Goal: Task Accomplishment & Management: Use online tool/utility

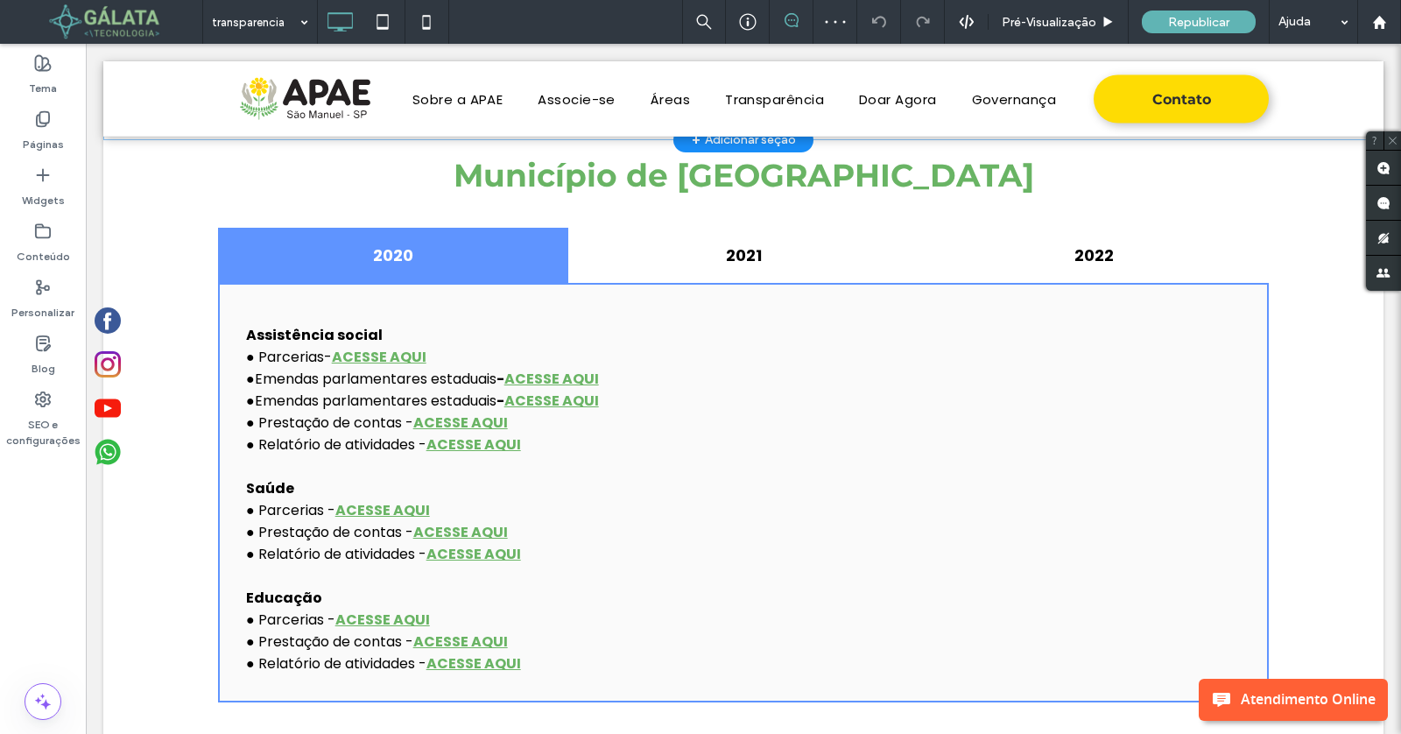
scroll to position [683, 0]
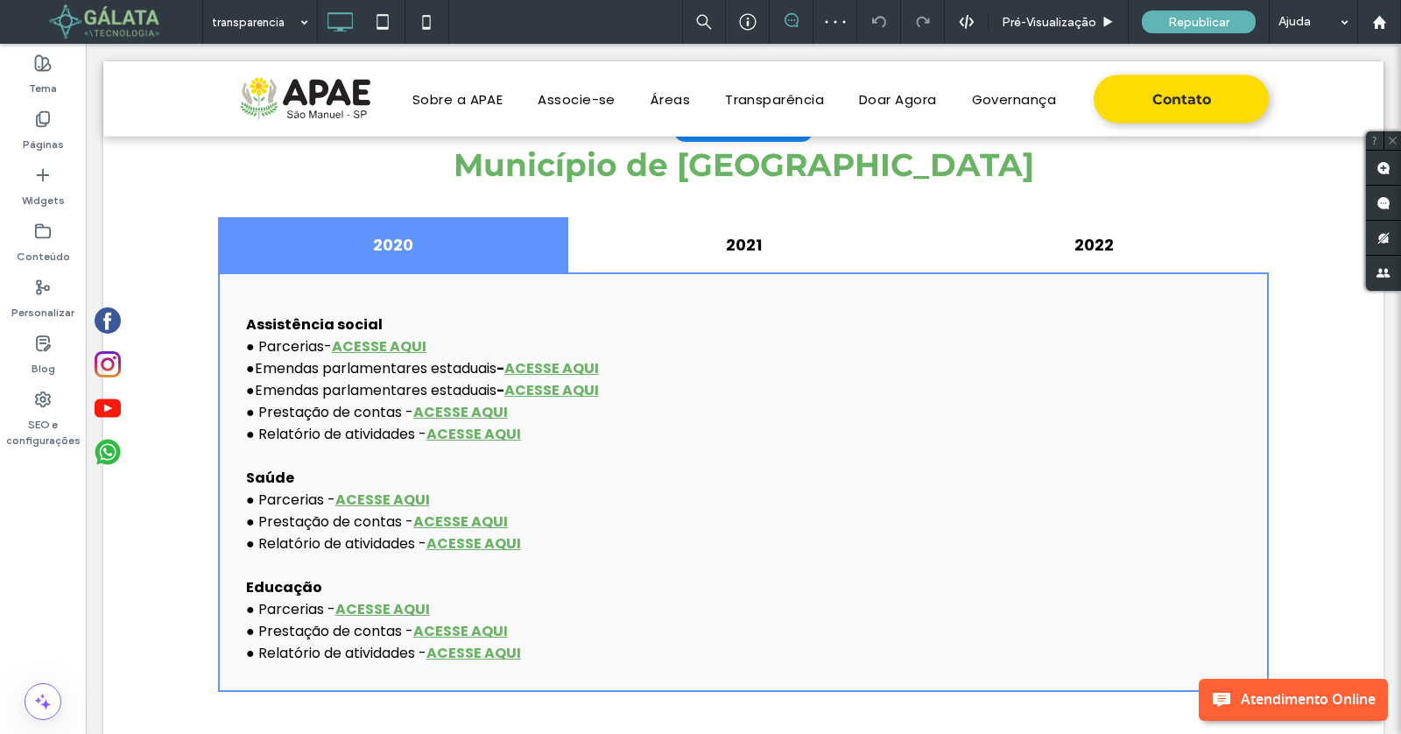
click at [770, 337] on div "Clique para editar no Modo Flex" at bounding box center [743, 433] width 1280 height 606
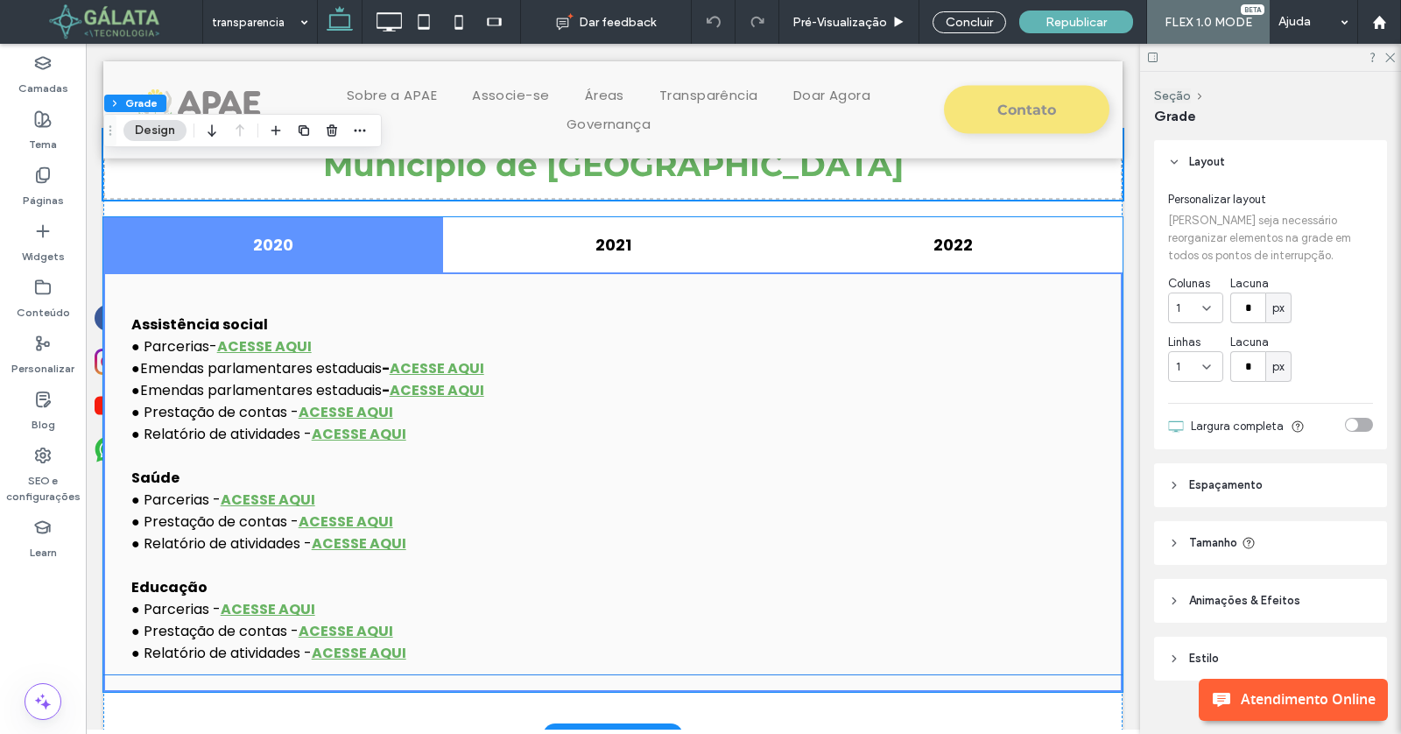
click at [1026, 344] on p "● Parcerias- ACESSE AQUI" at bounding box center [612, 346] width 963 height 22
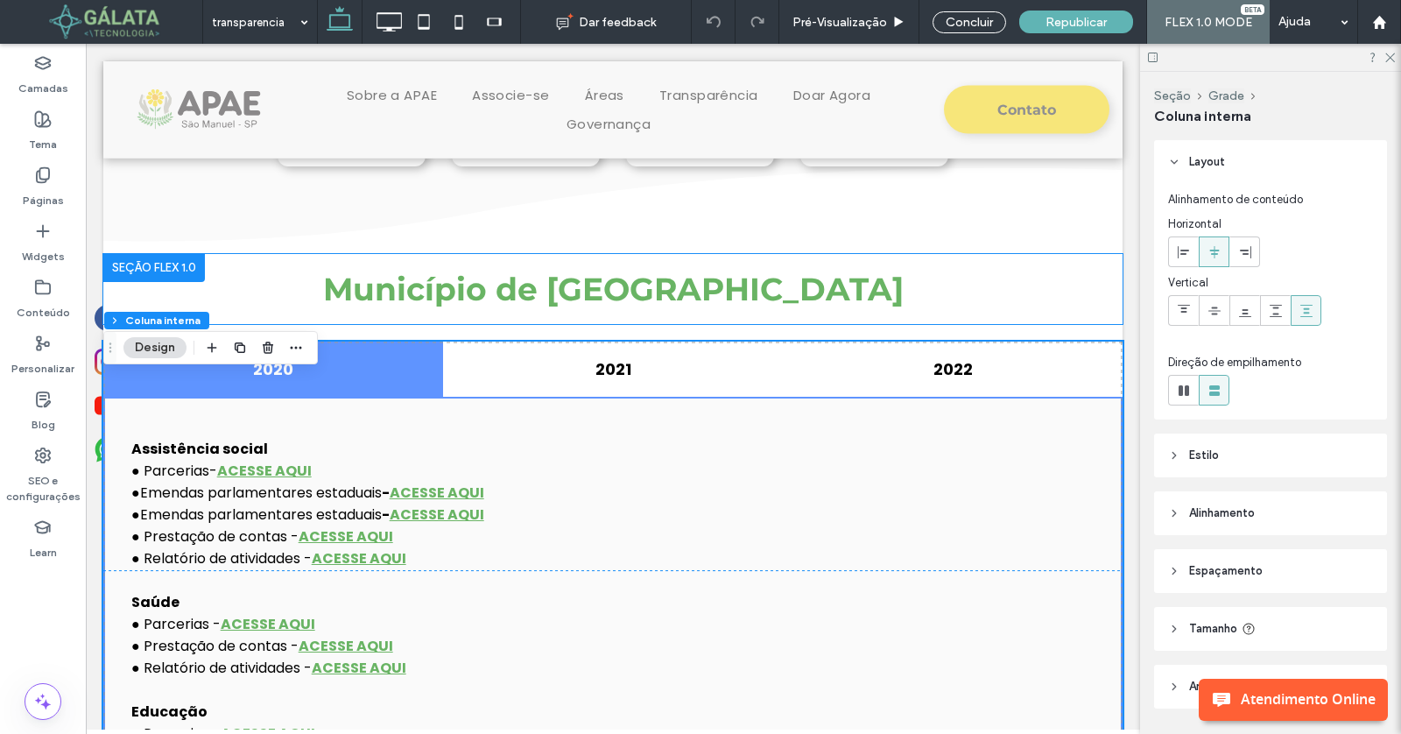
scroll to position [522, 0]
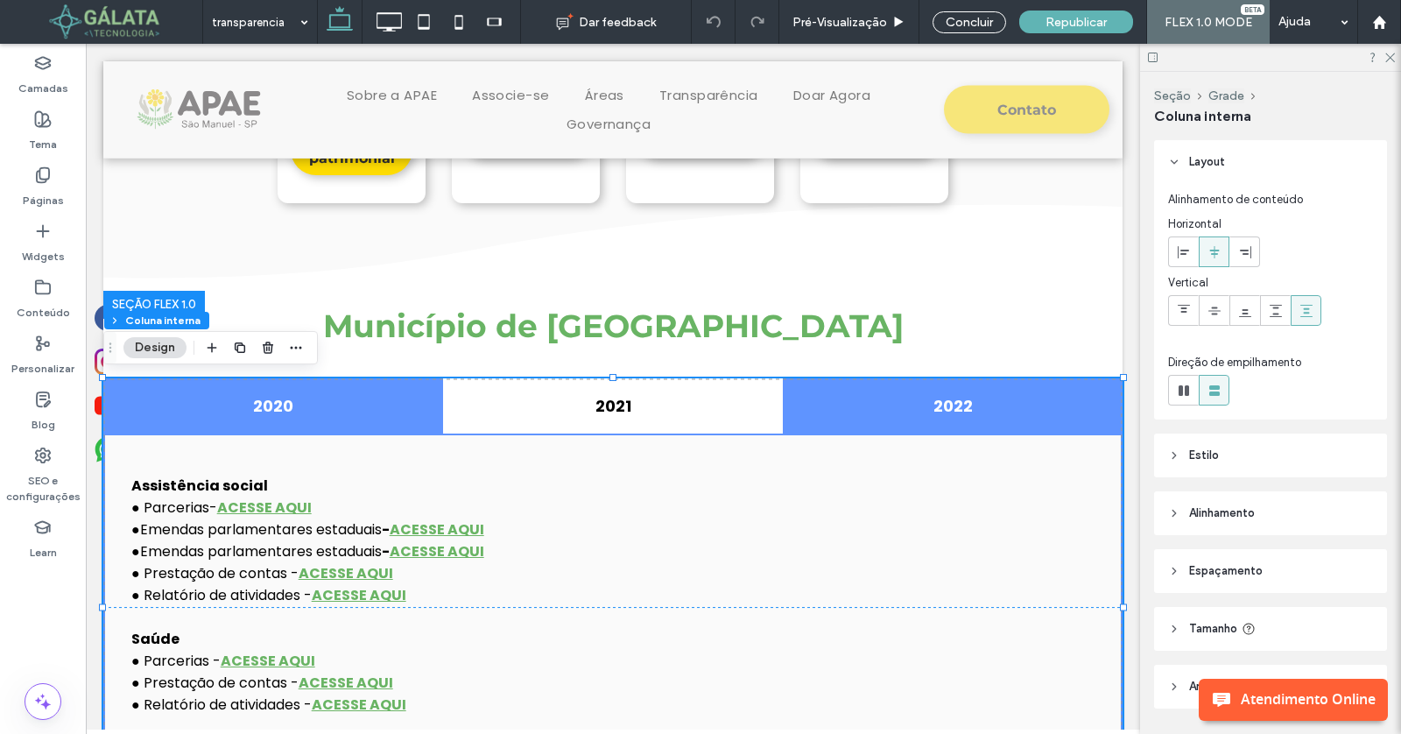
click at [897, 406] on h4 "2022" at bounding box center [953, 406] width 308 height 24
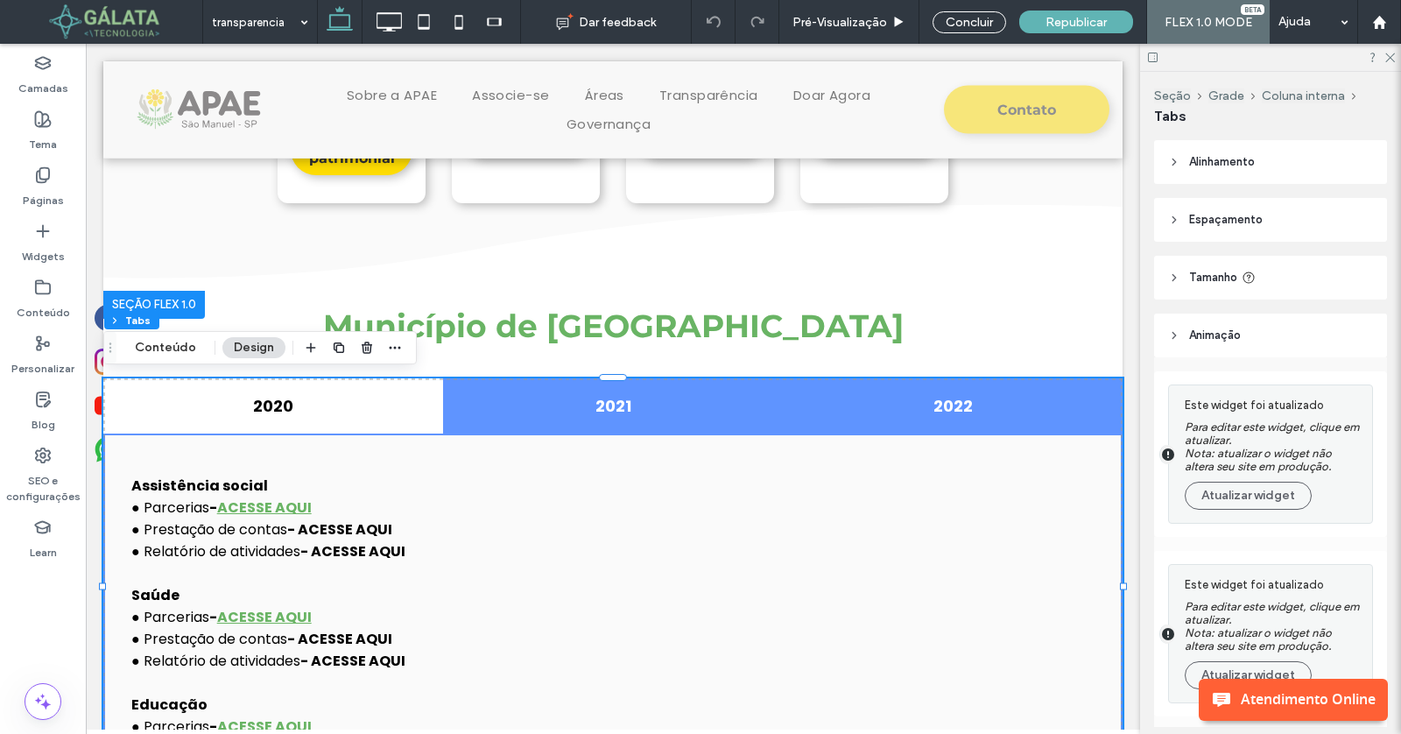
click at [670, 419] on div "2021" at bounding box center [613, 405] width 340 height 55
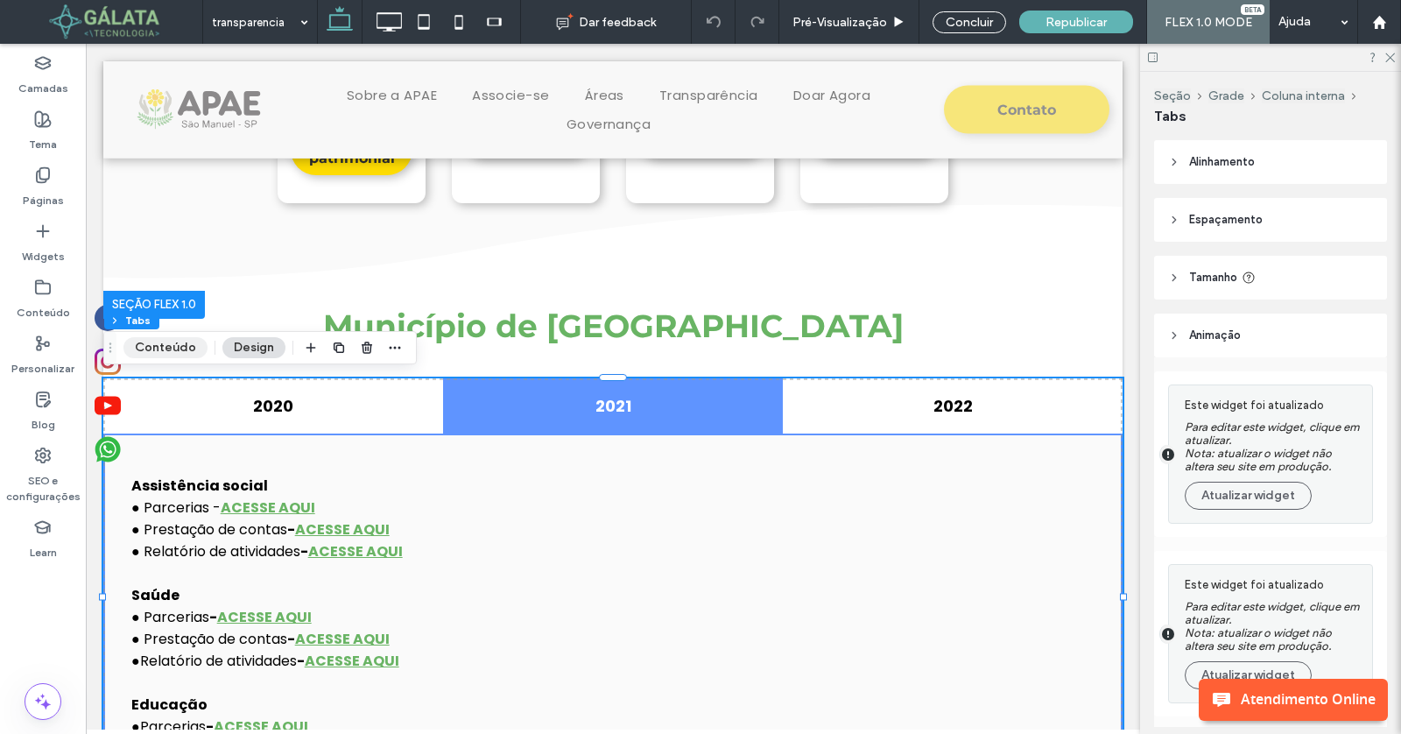
click at [194, 344] on button "Conteúdo" at bounding box center [165, 347] width 84 height 21
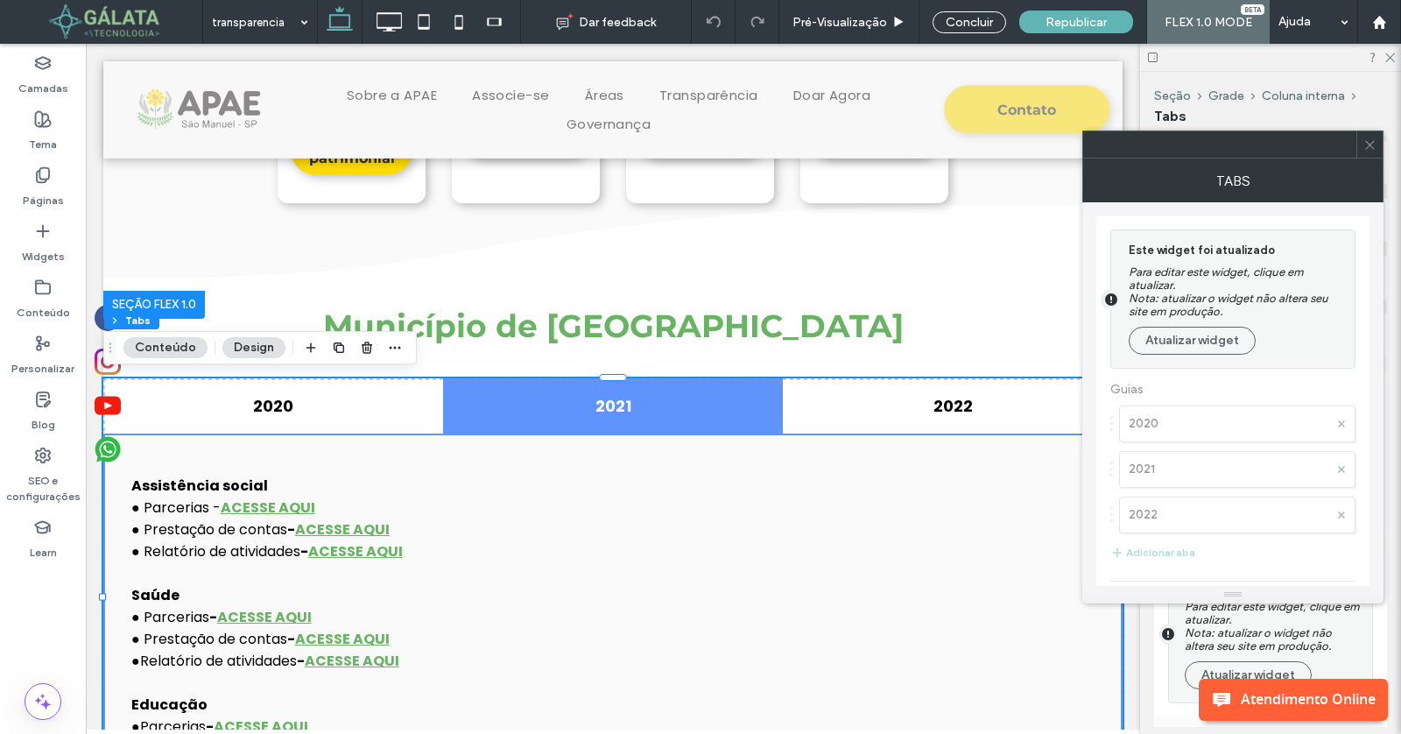
scroll to position [63, 0]
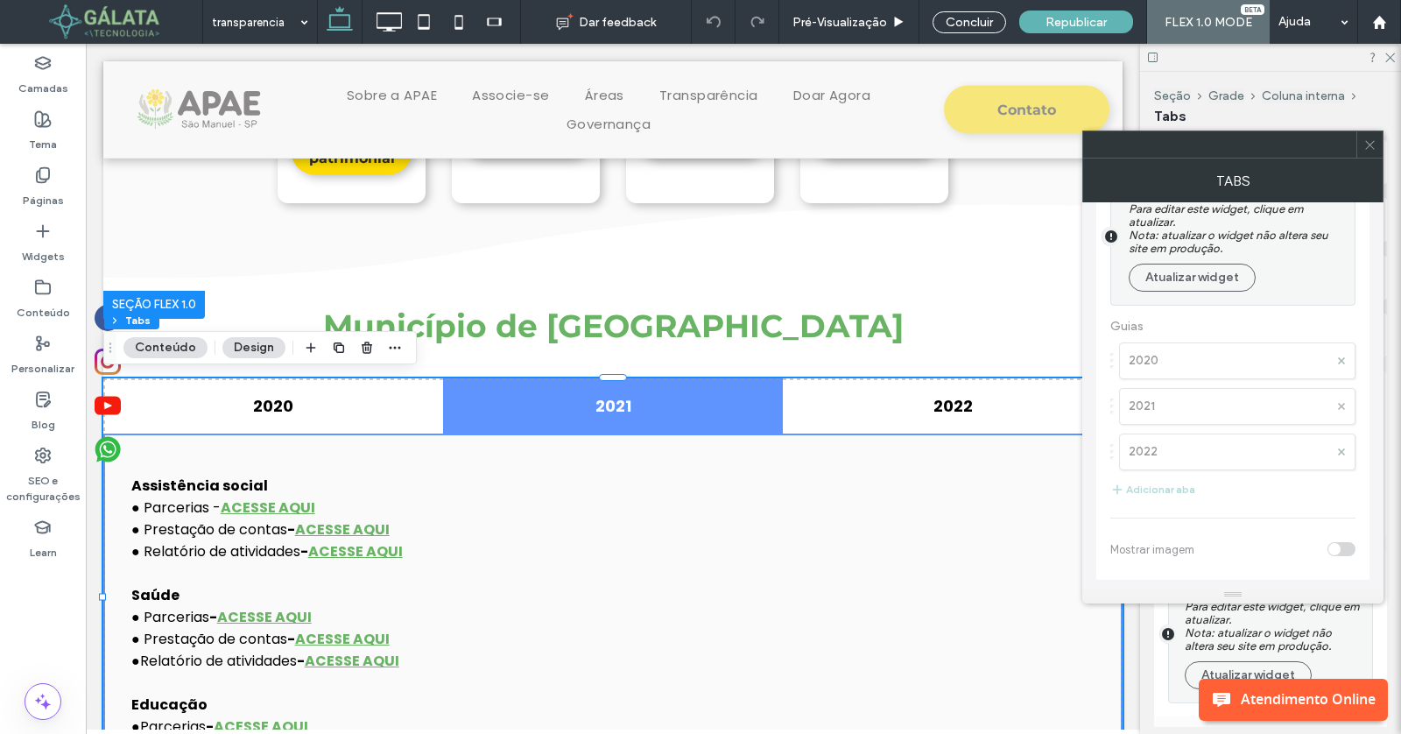
click at [1129, 488] on div at bounding box center [1232, 366] width 273 height 426
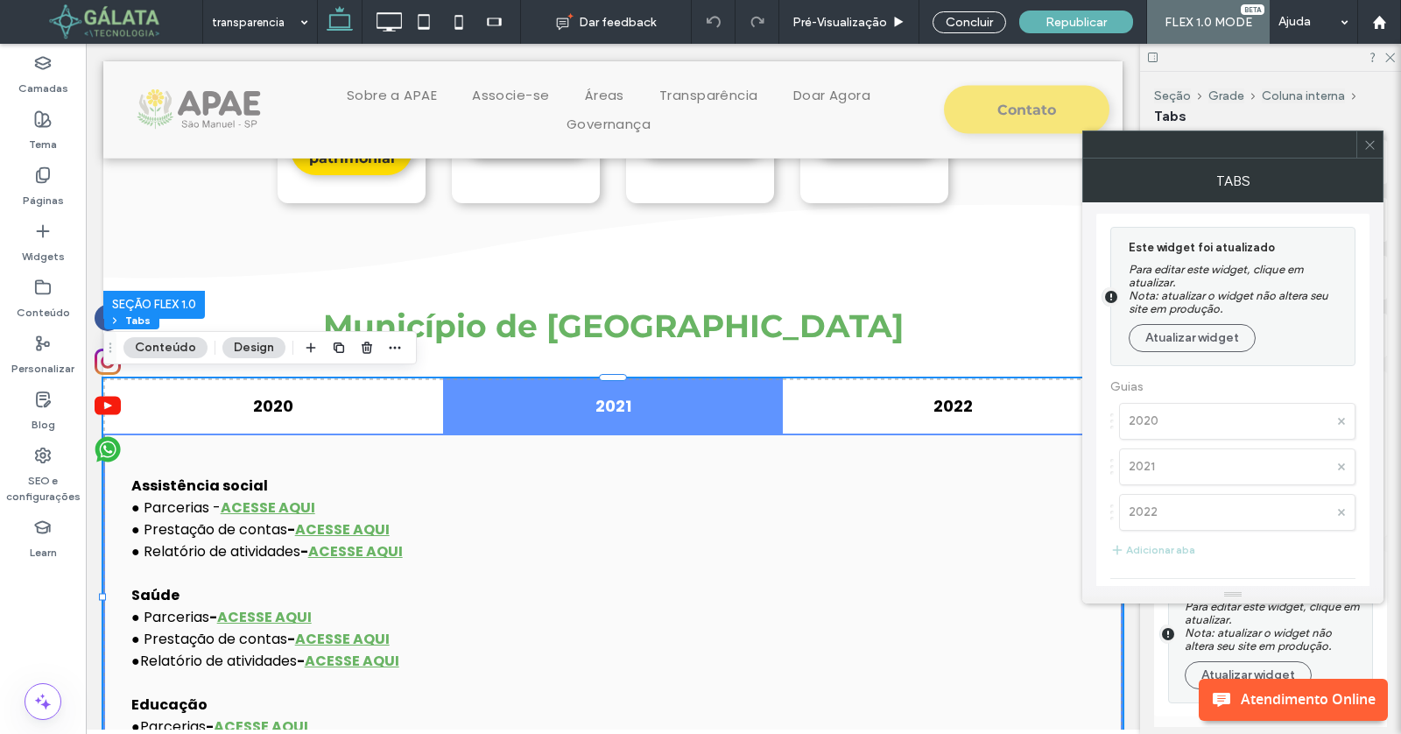
scroll to position [0, 0]
click at [1192, 345] on button "Atualizar widget" at bounding box center [1192, 341] width 127 height 28
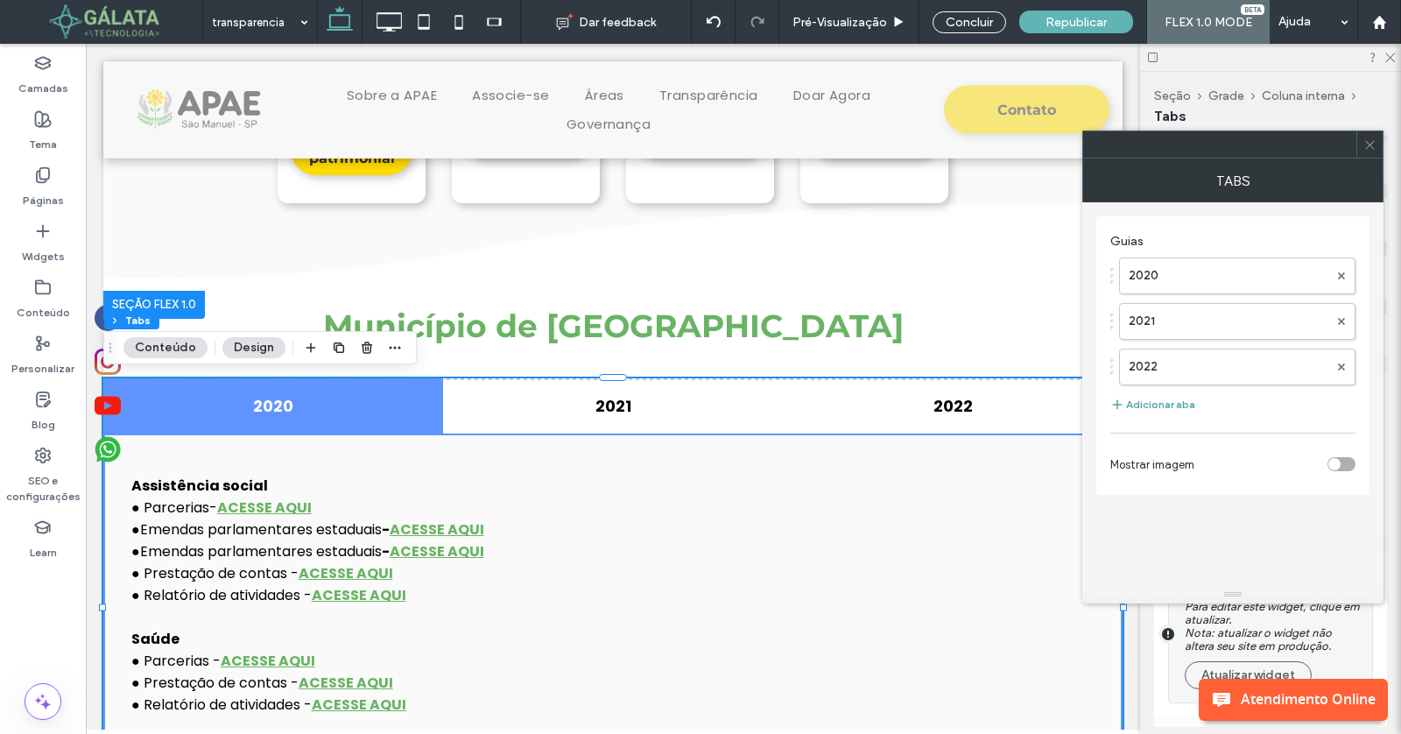
click at [1166, 402] on button "Adicionar aba" at bounding box center [1152, 404] width 85 height 21
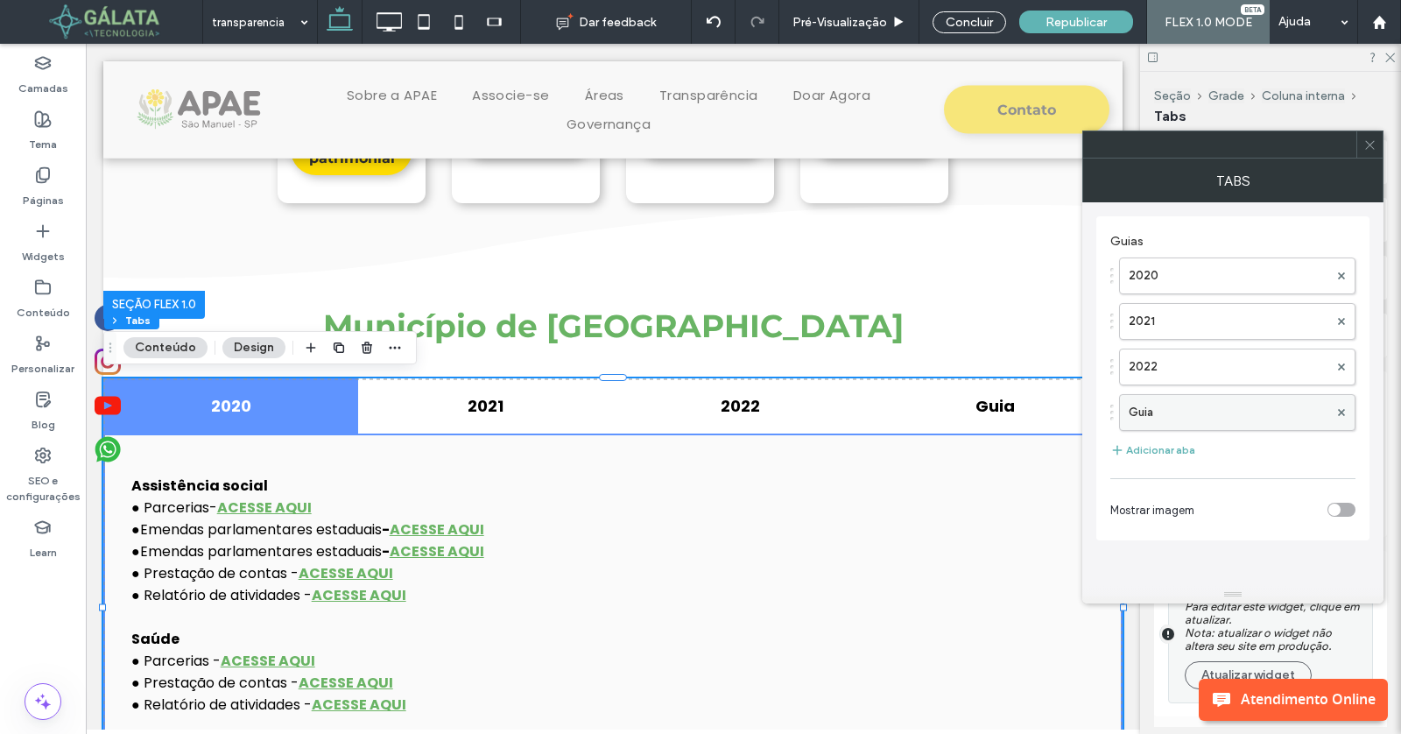
click at [1174, 416] on label "Guia" at bounding box center [1229, 412] width 200 height 35
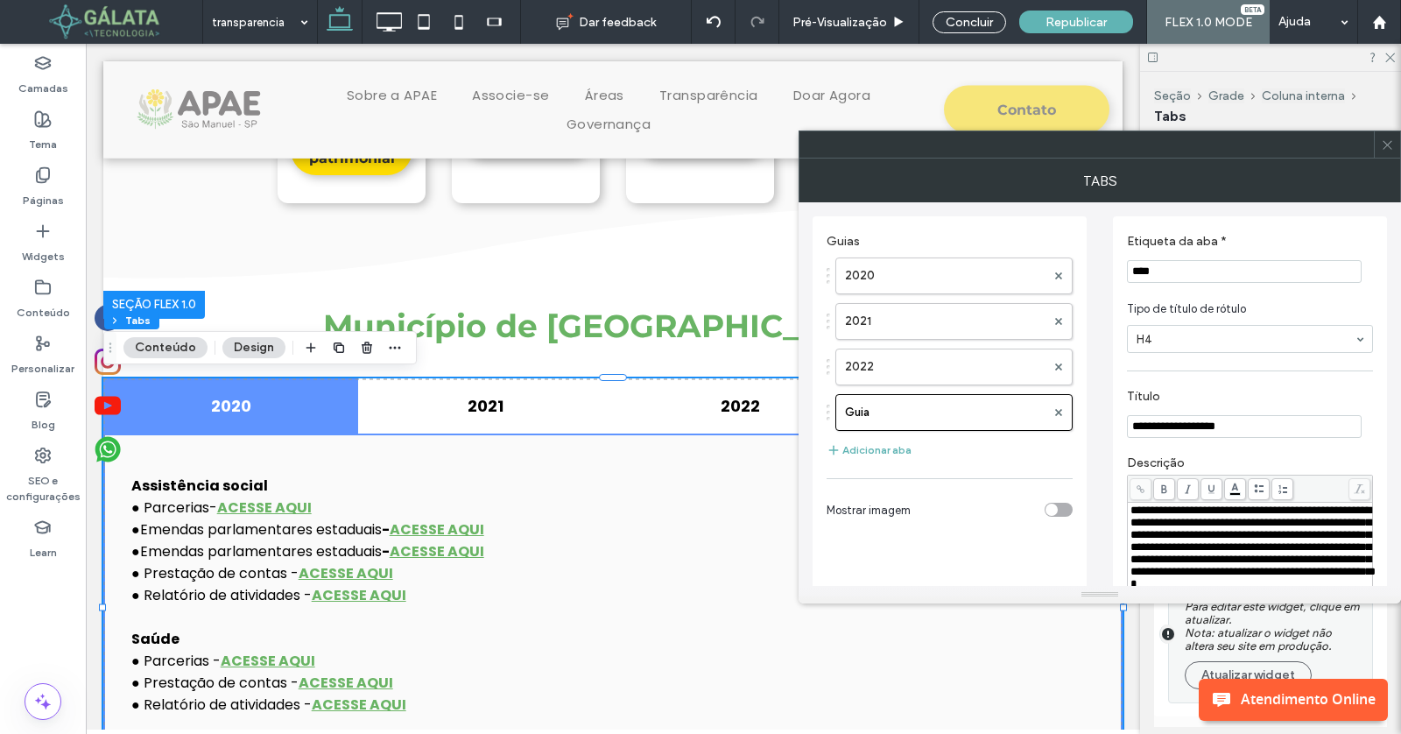
click at [1186, 275] on input "****" at bounding box center [1244, 271] width 235 height 23
type input "****"
click at [1380, 144] on div at bounding box center [1387, 144] width 26 height 26
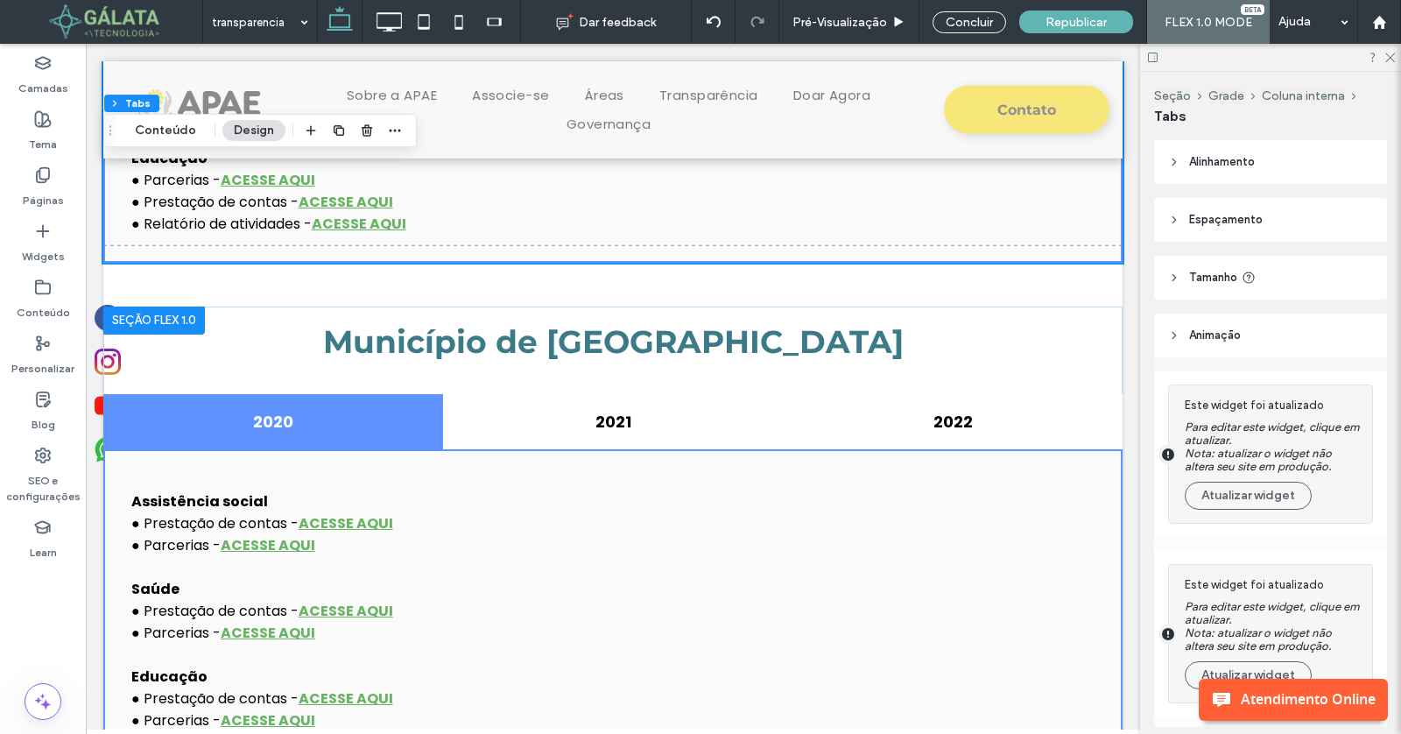
scroll to position [1127, 0]
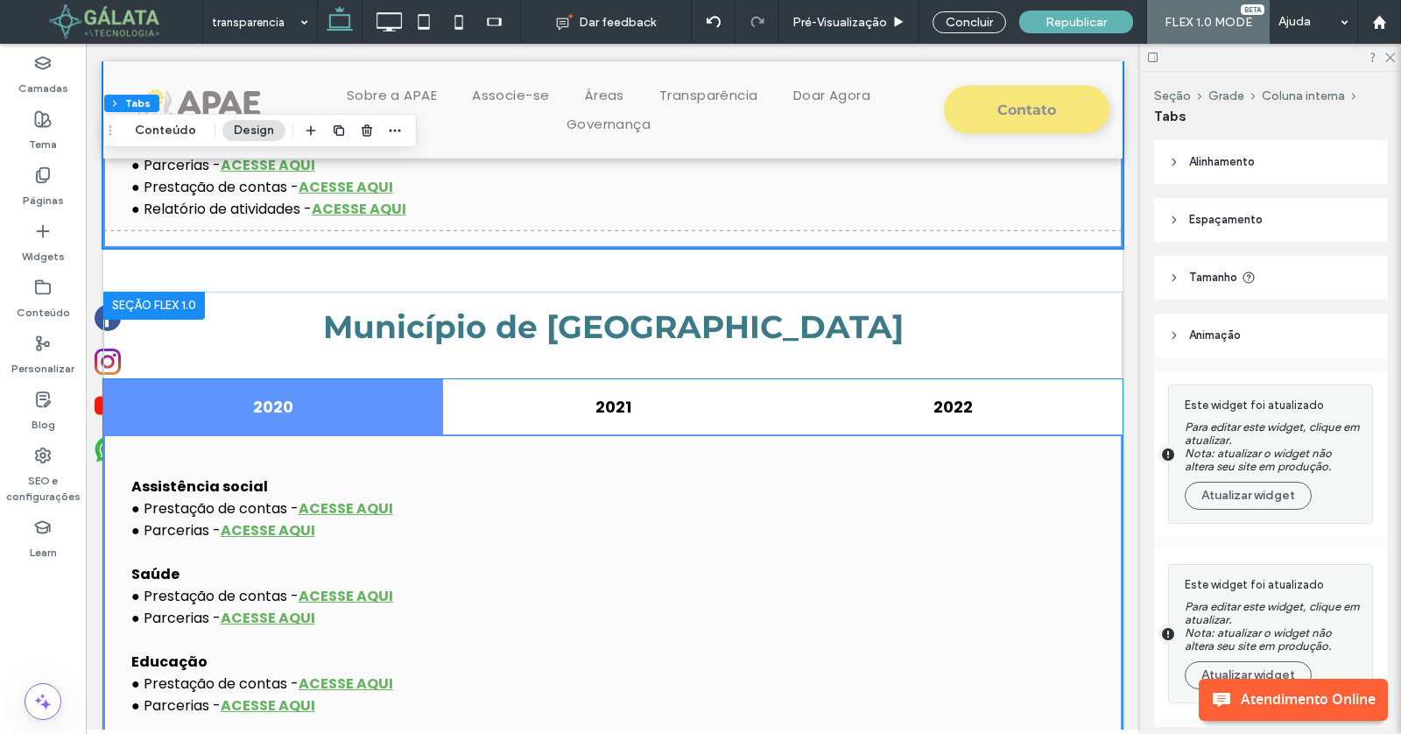
click at [900, 437] on div "Assistência social ● Prestação de contas - ACESSE AQUI ● Parcerias - ACESSE AQU…" at bounding box center [612, 589] width 1019 height 310
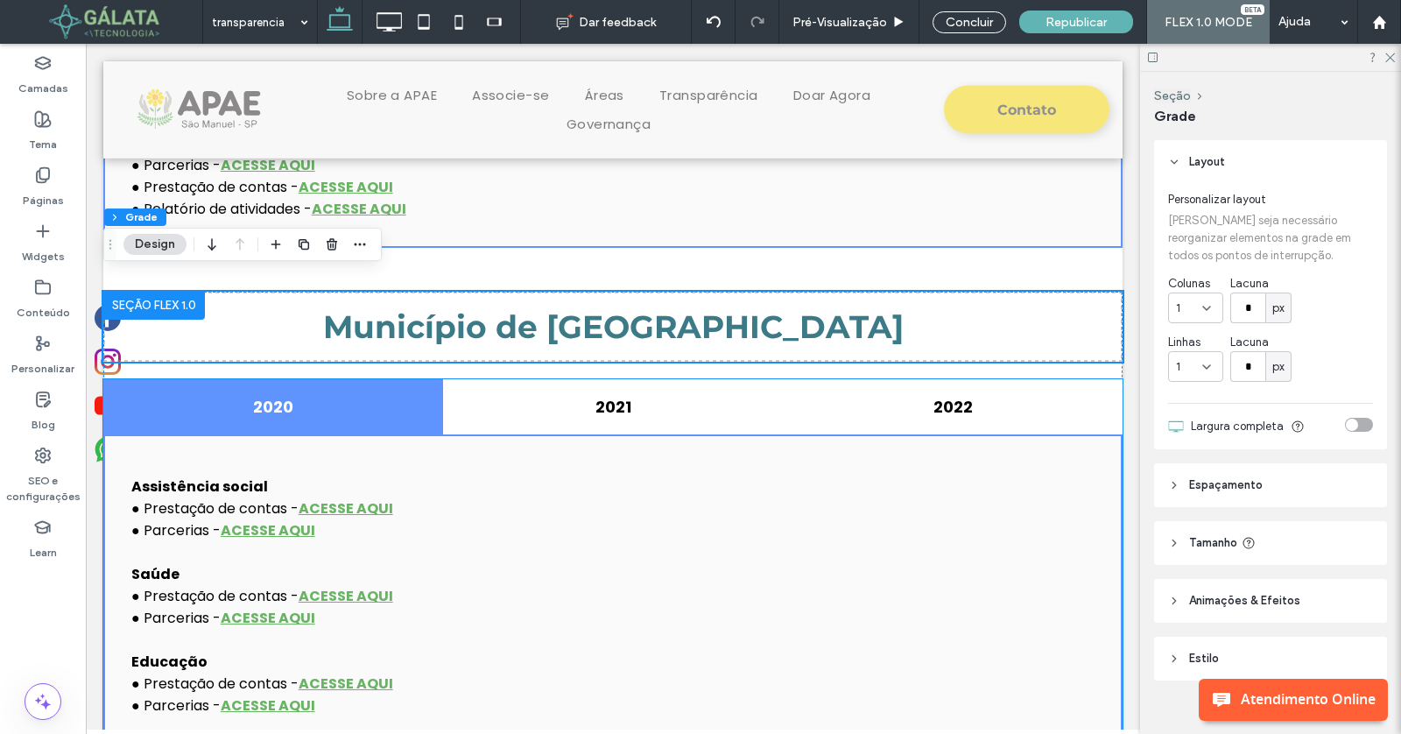
click at [328, 476] on p "Assistência social" at bounding box center [612, 487] width 963 height 22
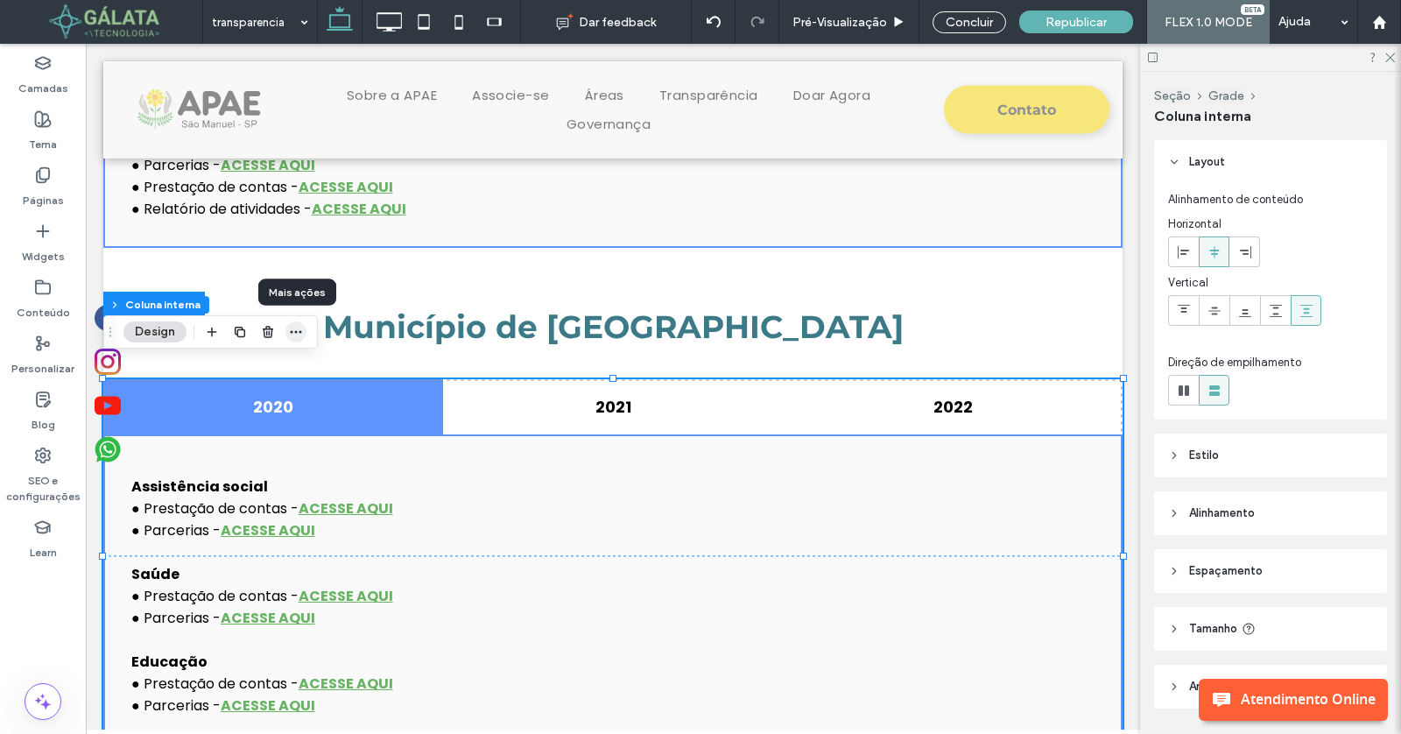
click at [295, 333] on use "button" at bounding box center [295, 332] width 11 height 3
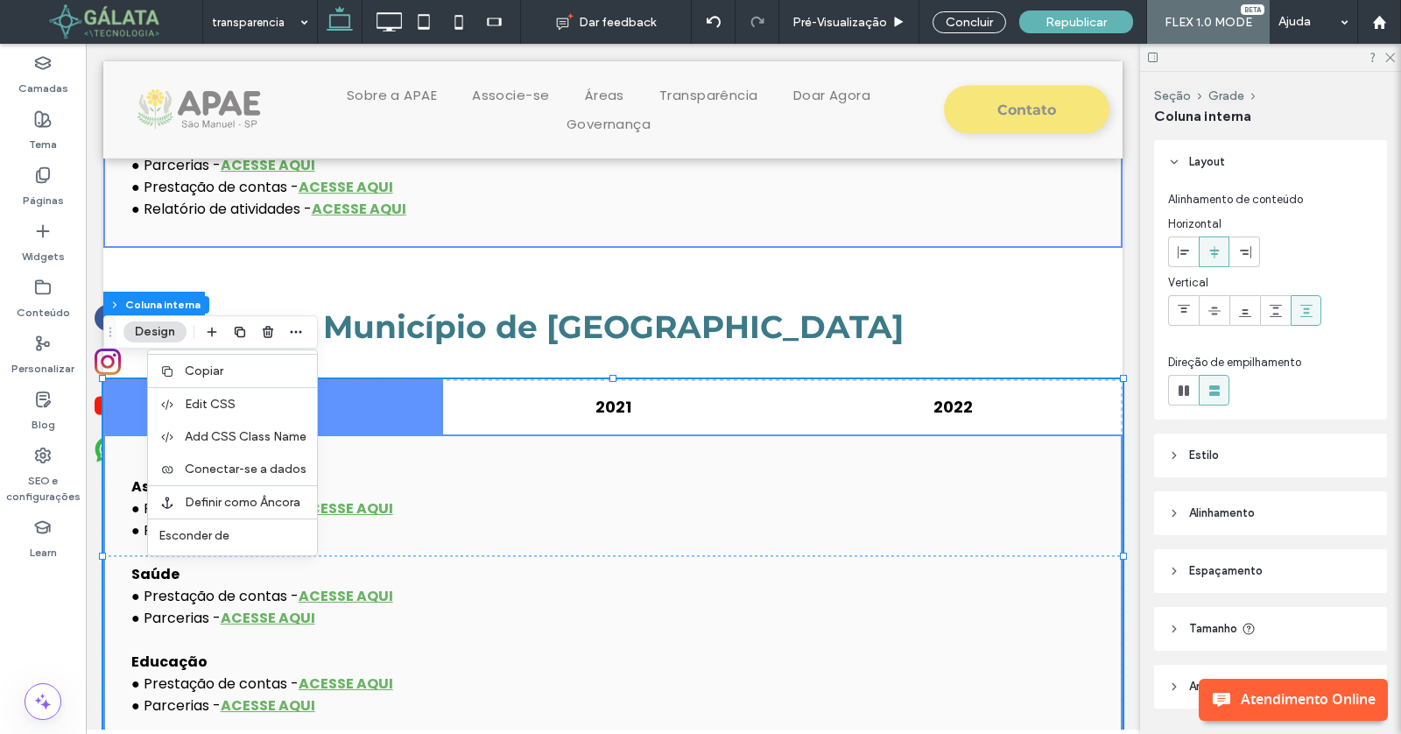
click at [515, 497] on p "● Prestação de contas - ACESSE AQUI" at bounding box center [612, 508] width 963 height 22
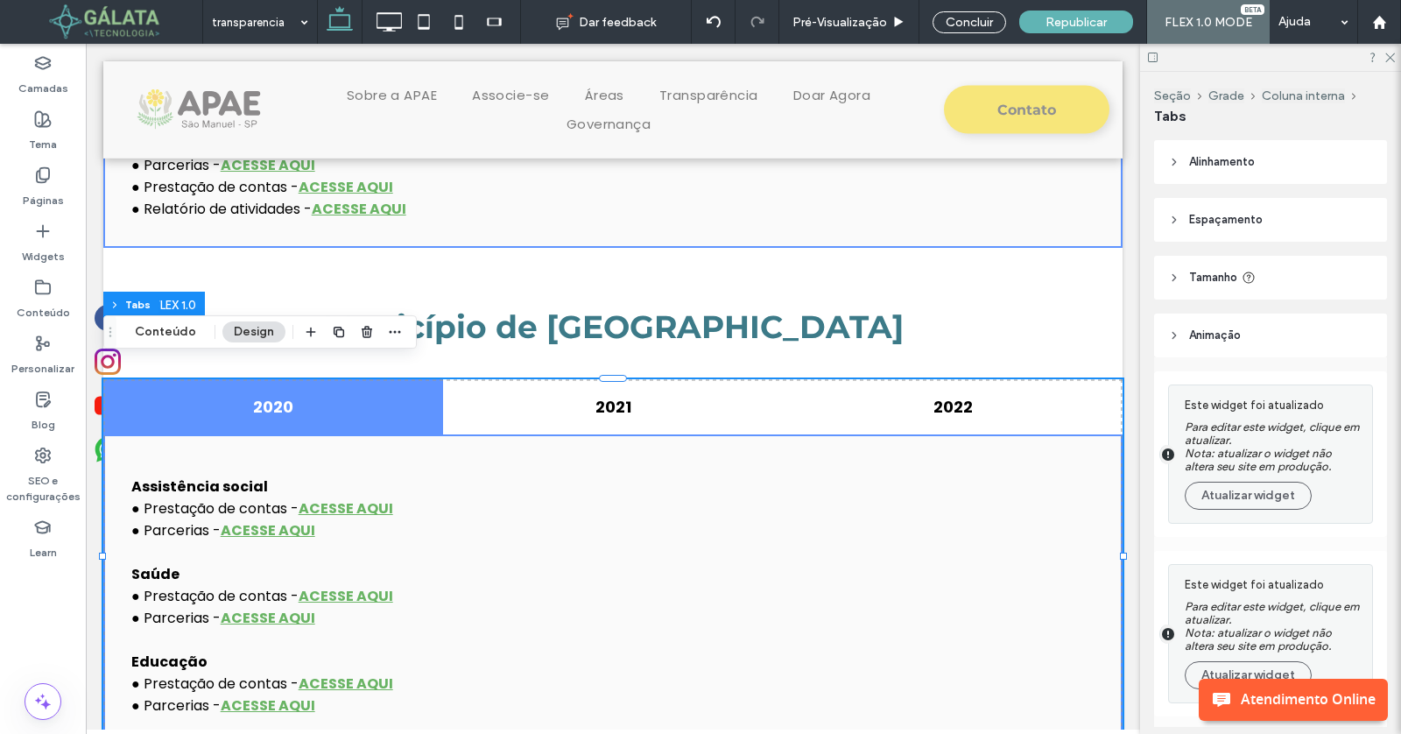
click at [515, 497] on p "● Prestação de contas - ACESSE AQUI" at bounding box center [612, 508] width 963 height 22
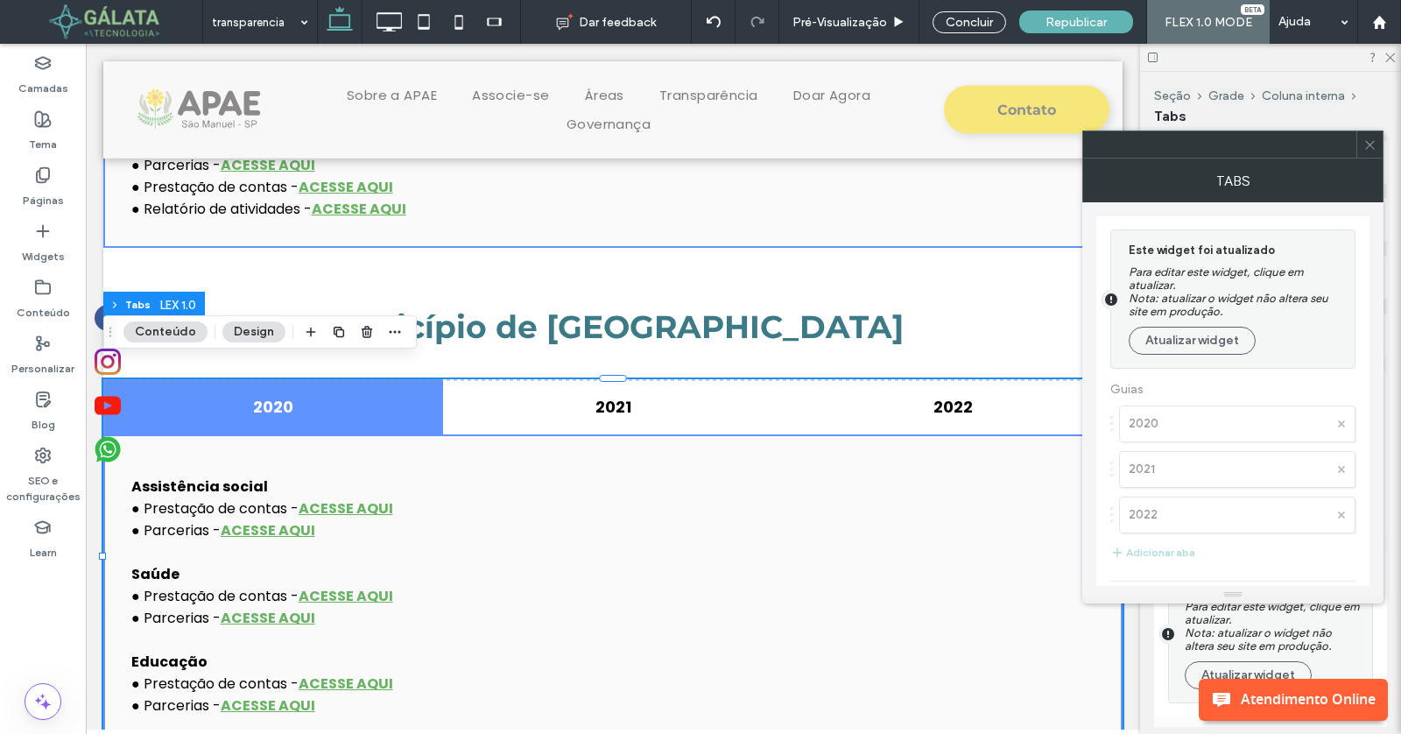
scroll to position [63, 0]
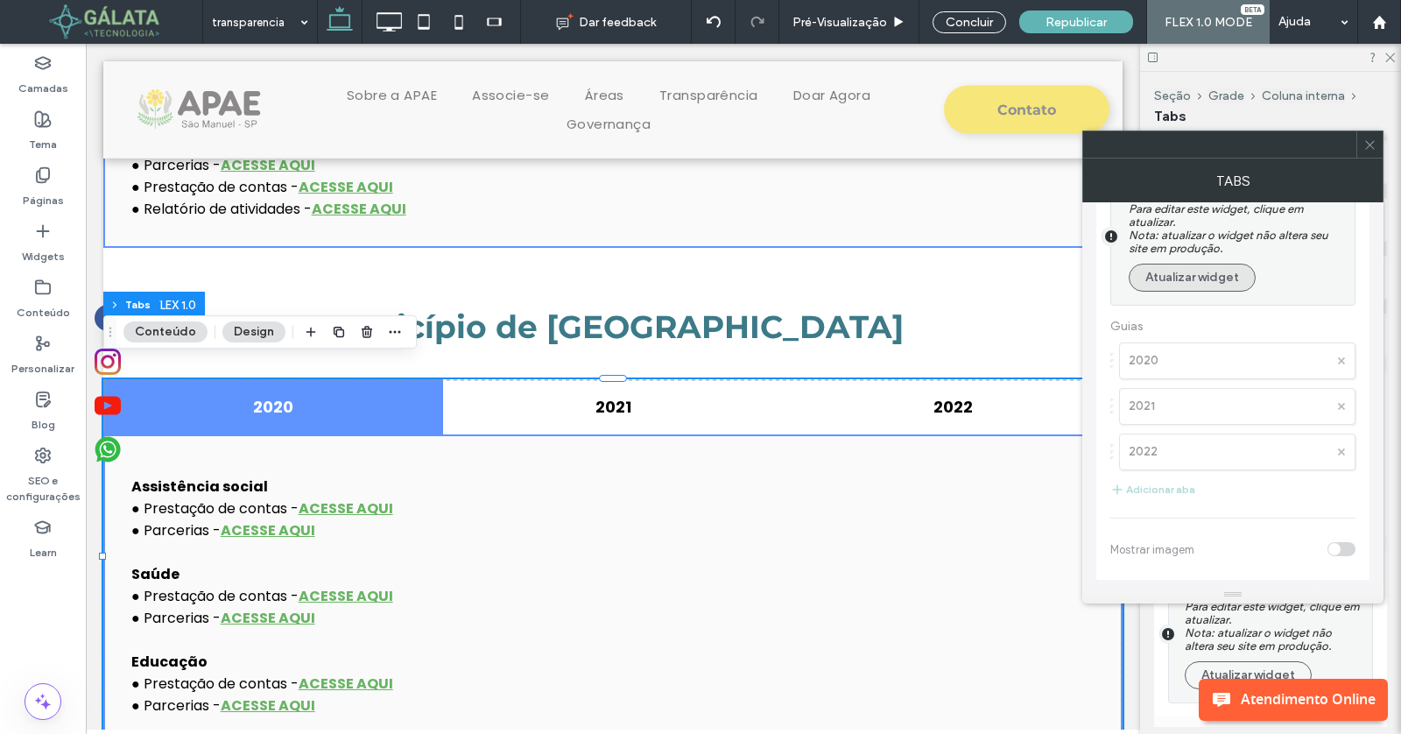
click at [1187, 283] on button "Atualizar widget" at bounding box center [1192, 278] width 127 height 28
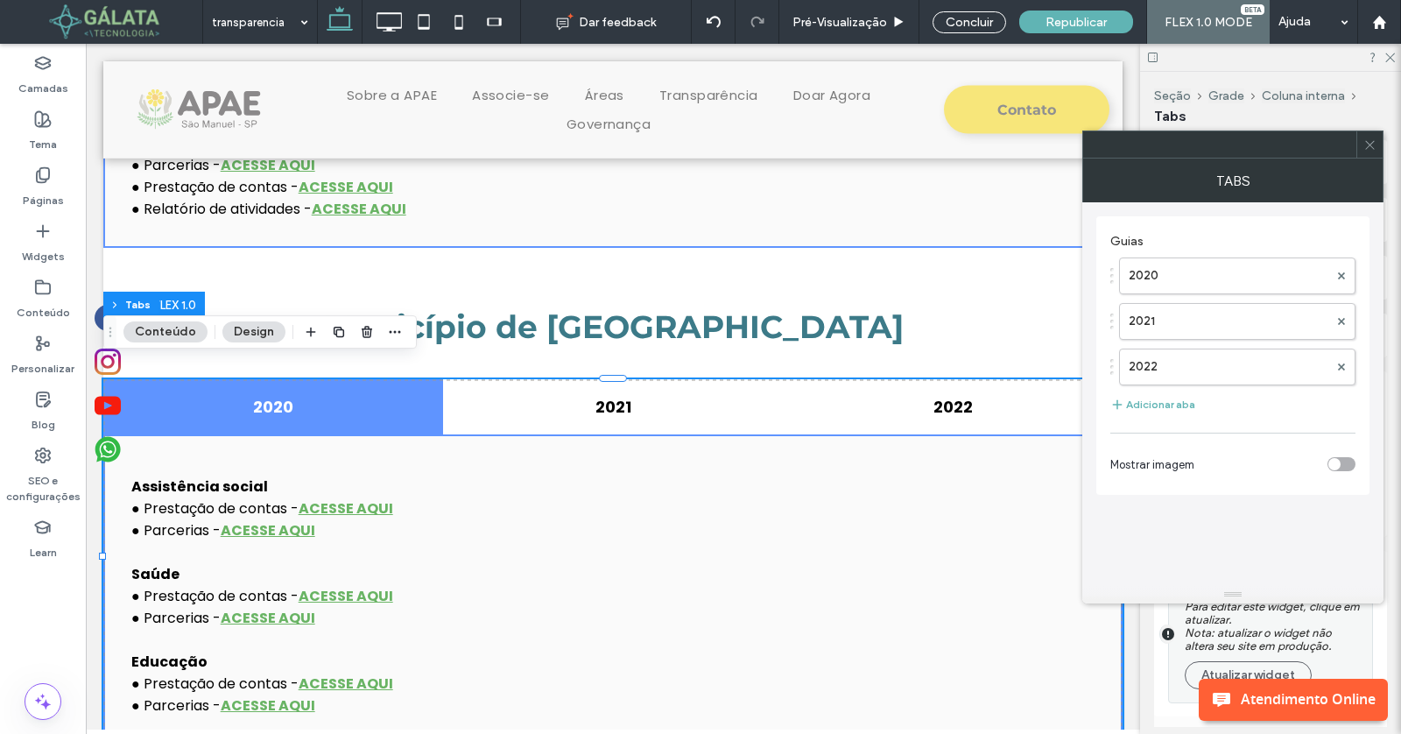
scroll to position [0, 0]
click at [1176, 394] on button "Adicionar aba" at bounding box center [1152, 404] width 85 height 21
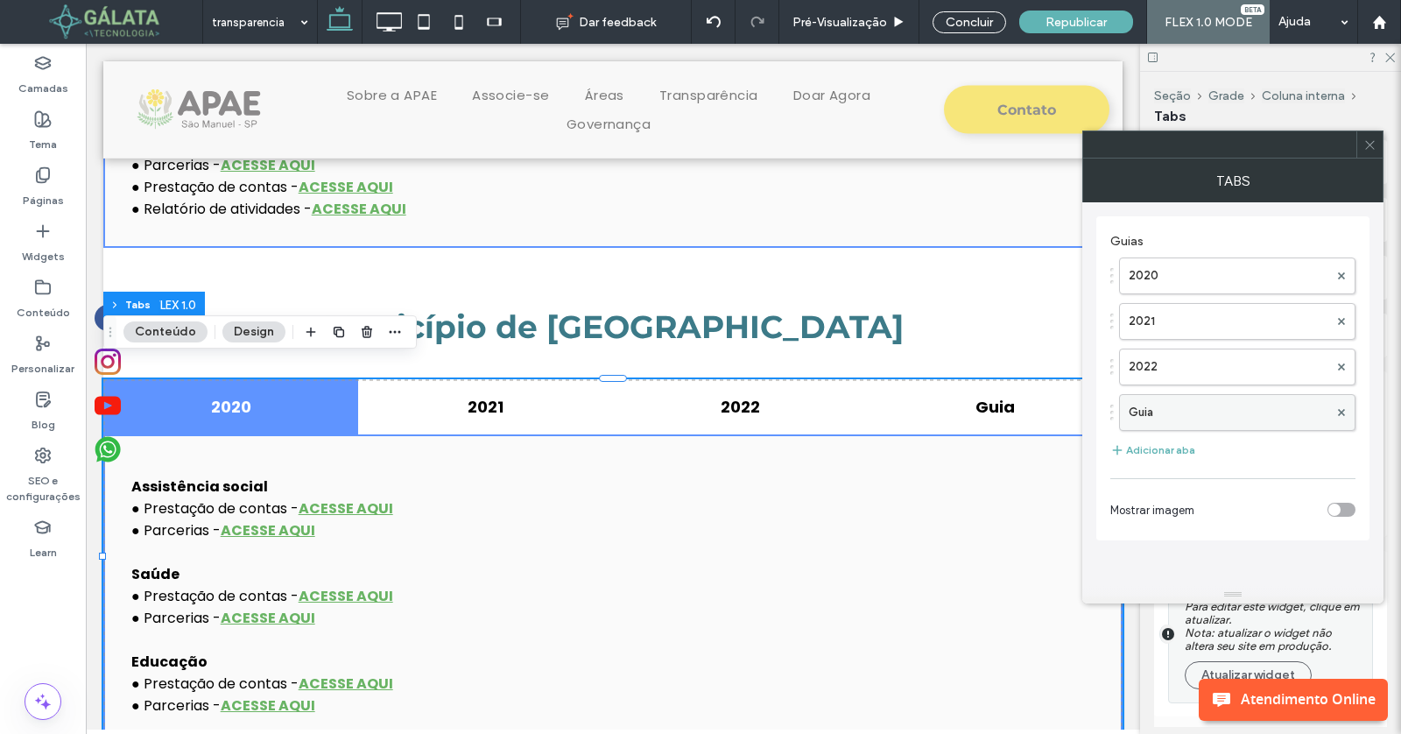
click at [1180, 408] on label "Guia" at bounding box center [1229, 412] width 200 height 35
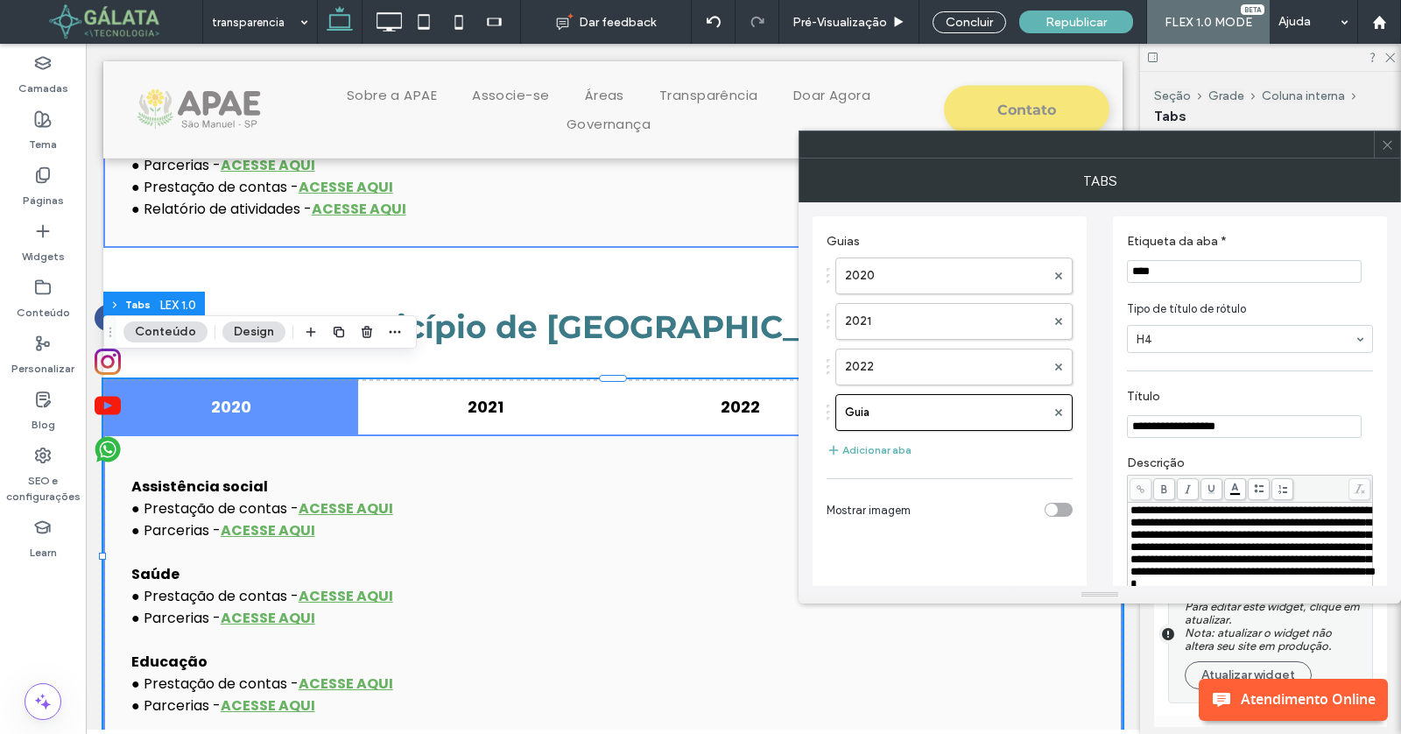
click at [1192, 416] on input "**********" at bounding box center [1244, 426] width 235 height 23
click at [1222, 271] on input "****" at bounding box center [1244, 271] width 235 height 23
type input "****"
click at [1384, 143] on icon at bounding box center [1387, 144] width 13 height 13
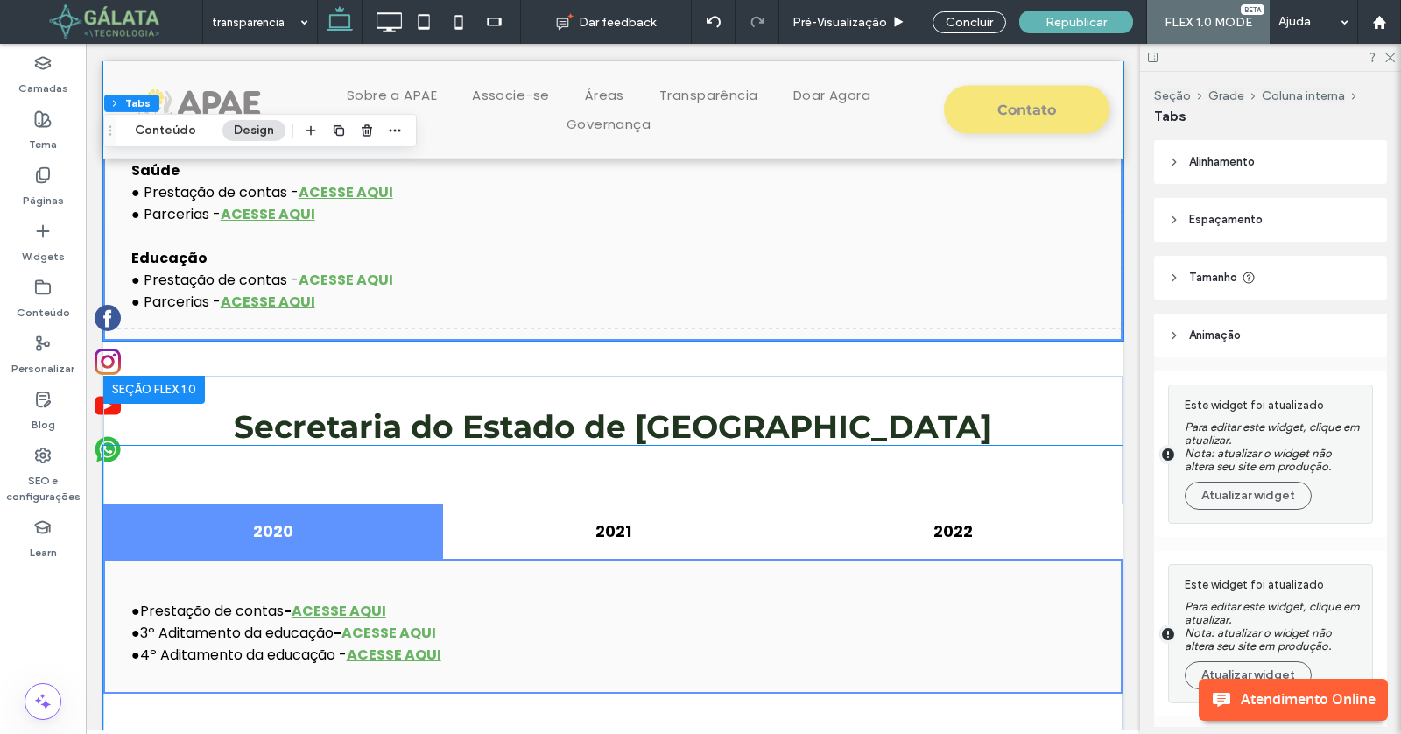
scroll to position [1554, 0]
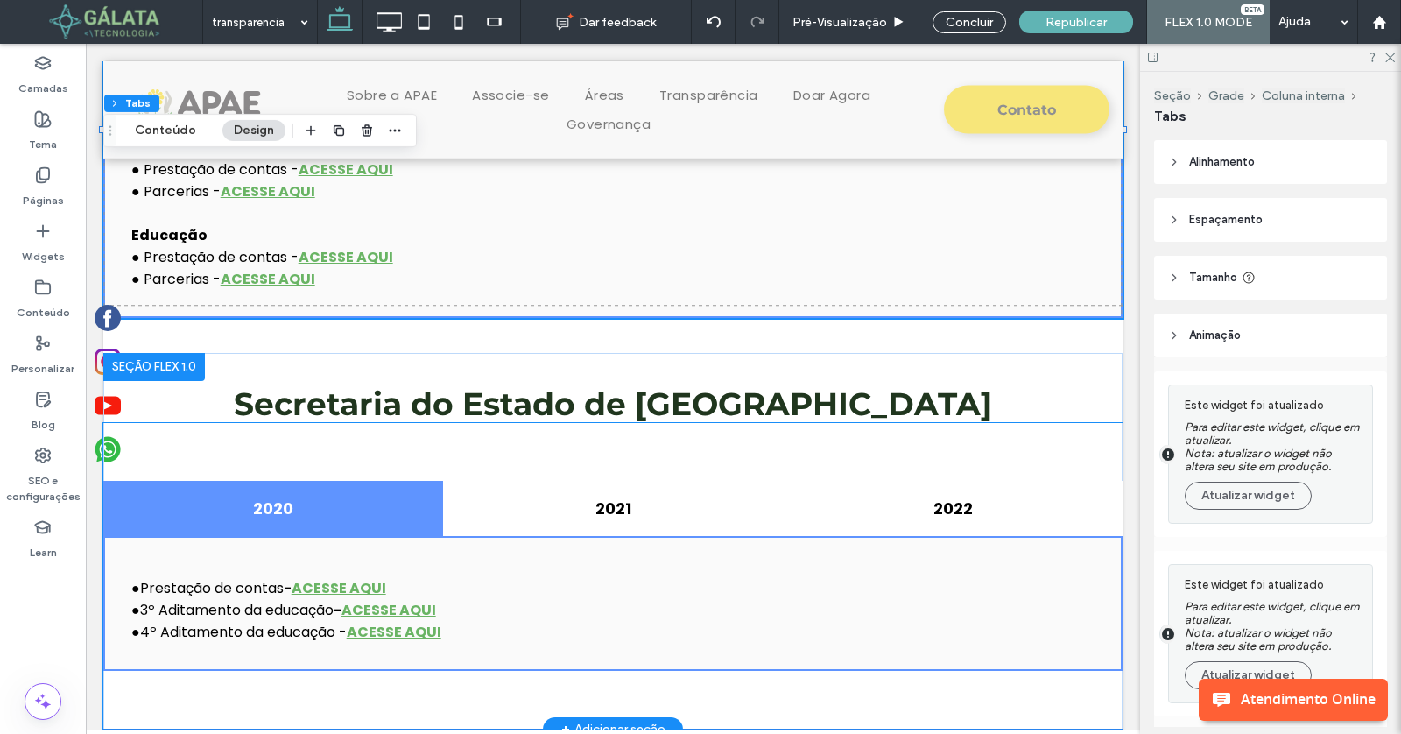
click at [335, 496] on div "2020" at bounding box center [273, 508] width 340 height 55
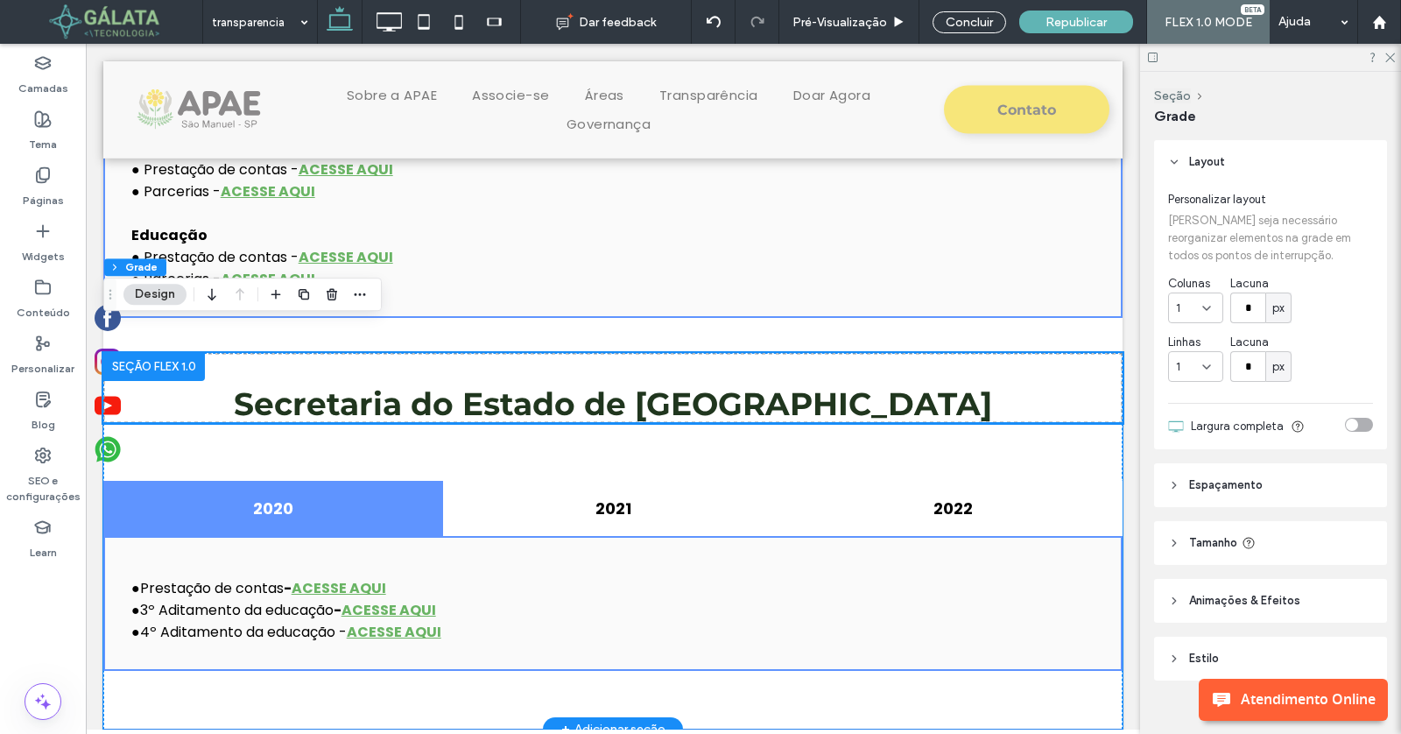
click at [335, 496] on div "2020" at bounding box center [273, 508] width 340 height 55
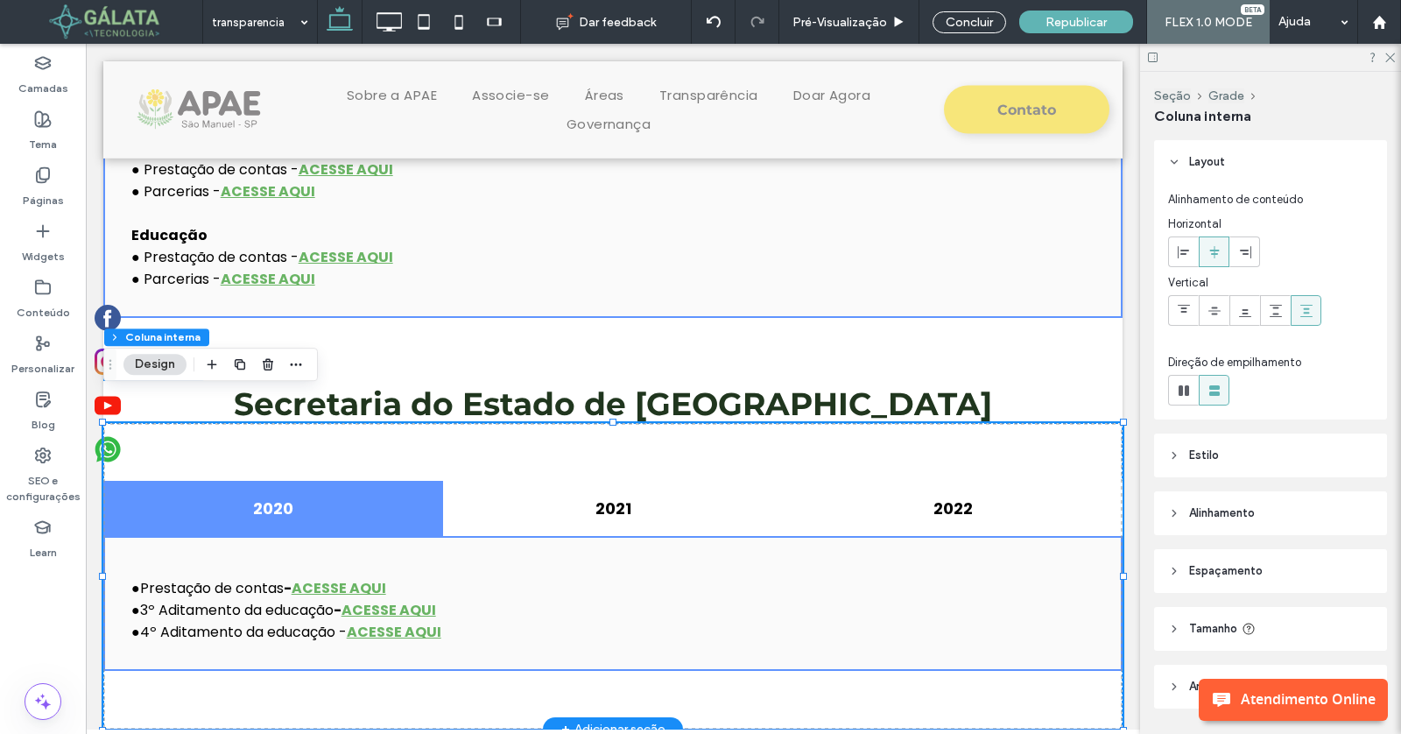
click at [335, 496] on div "2020" at bounding box center [273, 508] width 340 height 55
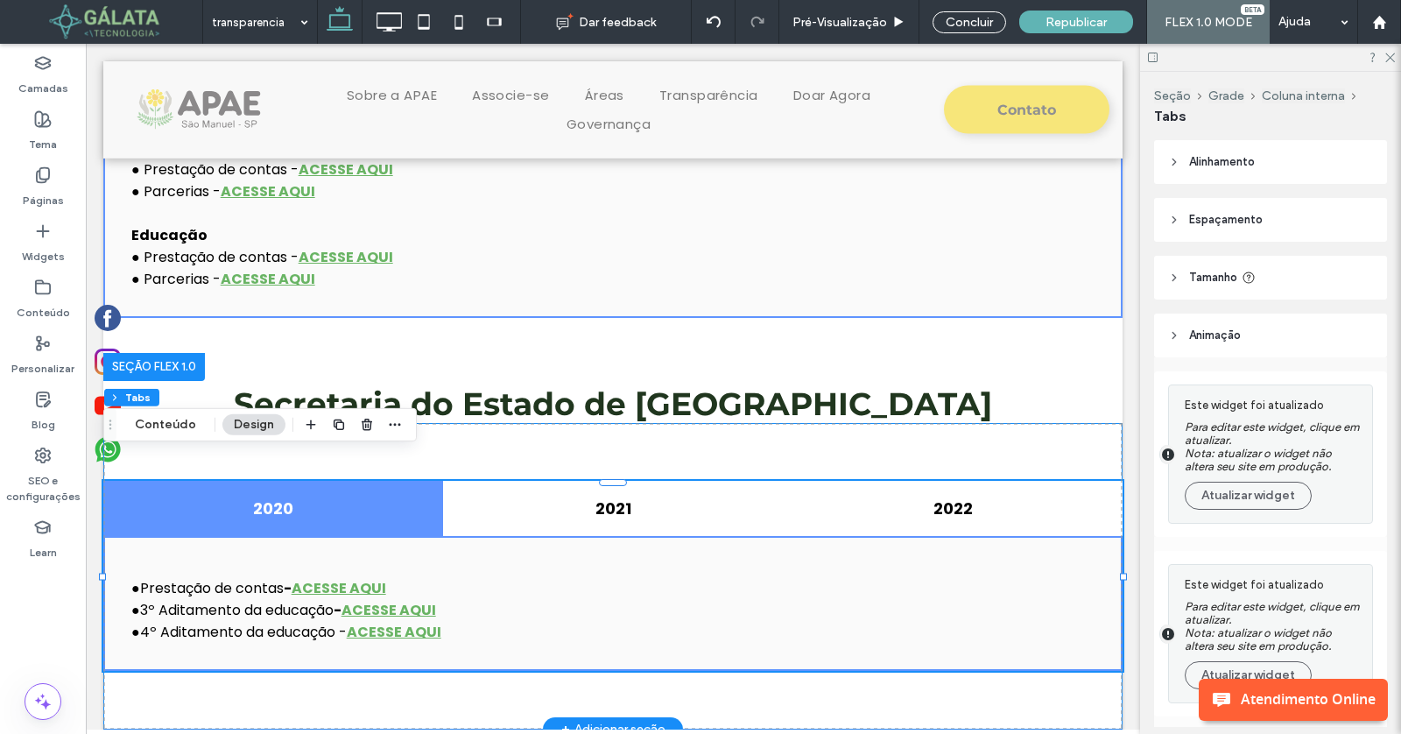
click at [335, 496] on div "2020" at bounding box center [273, 508] width 340 height 55
click at [181, 427] on button "Conteúdo" at bounding box center [165, 424] width 84 height 21
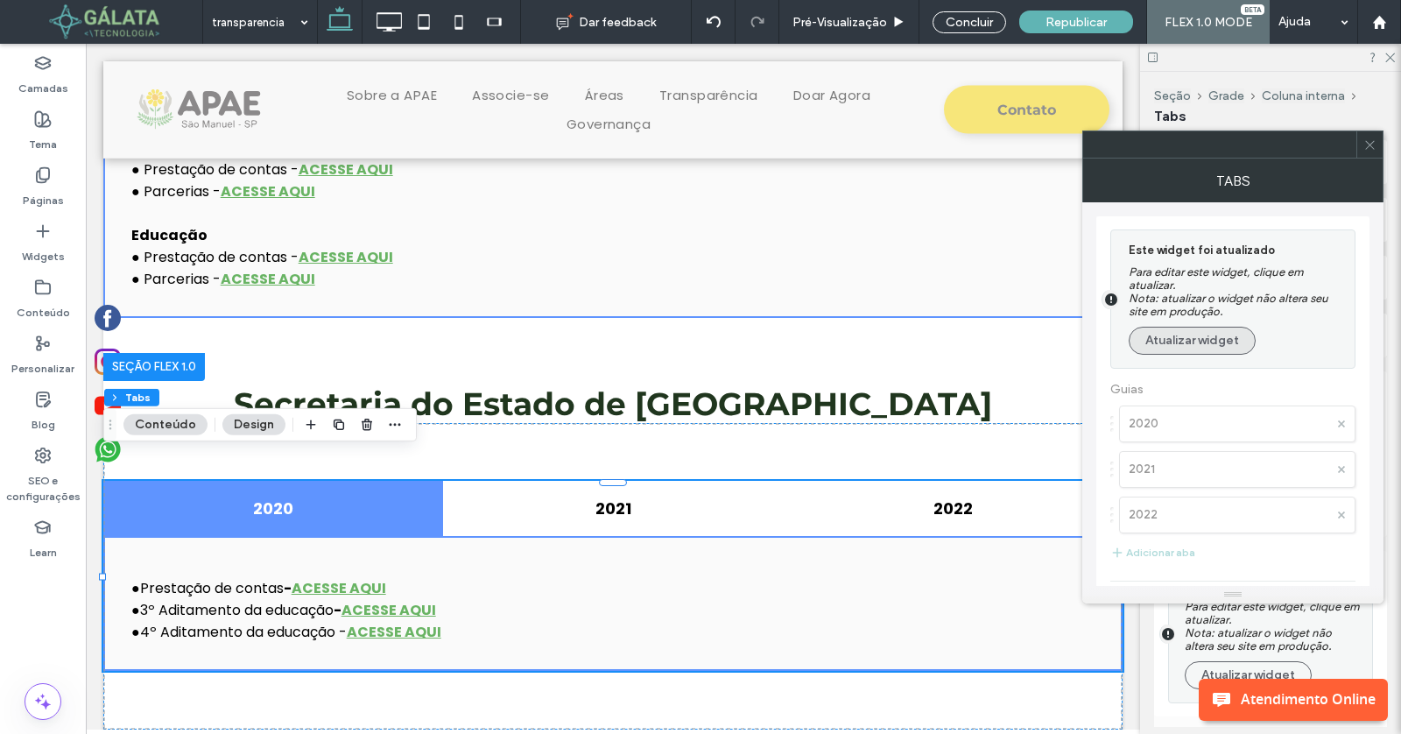
click at [1189, 338] on button "Atualizar widget" at bounding box center [1192, 341] width 127 height 28
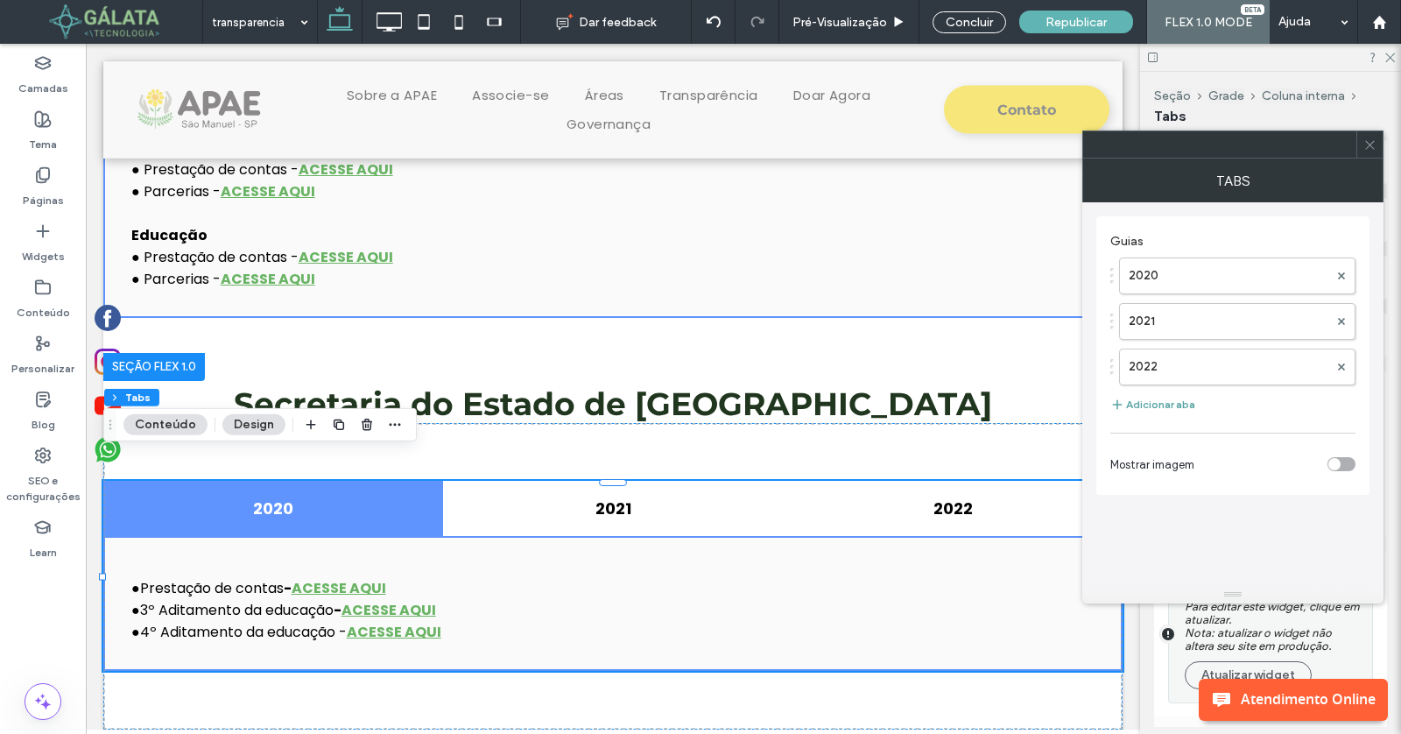
click at [1174, 406] on button "Adicionar aba" at bounding box center [1152, 404] width 85 height 21
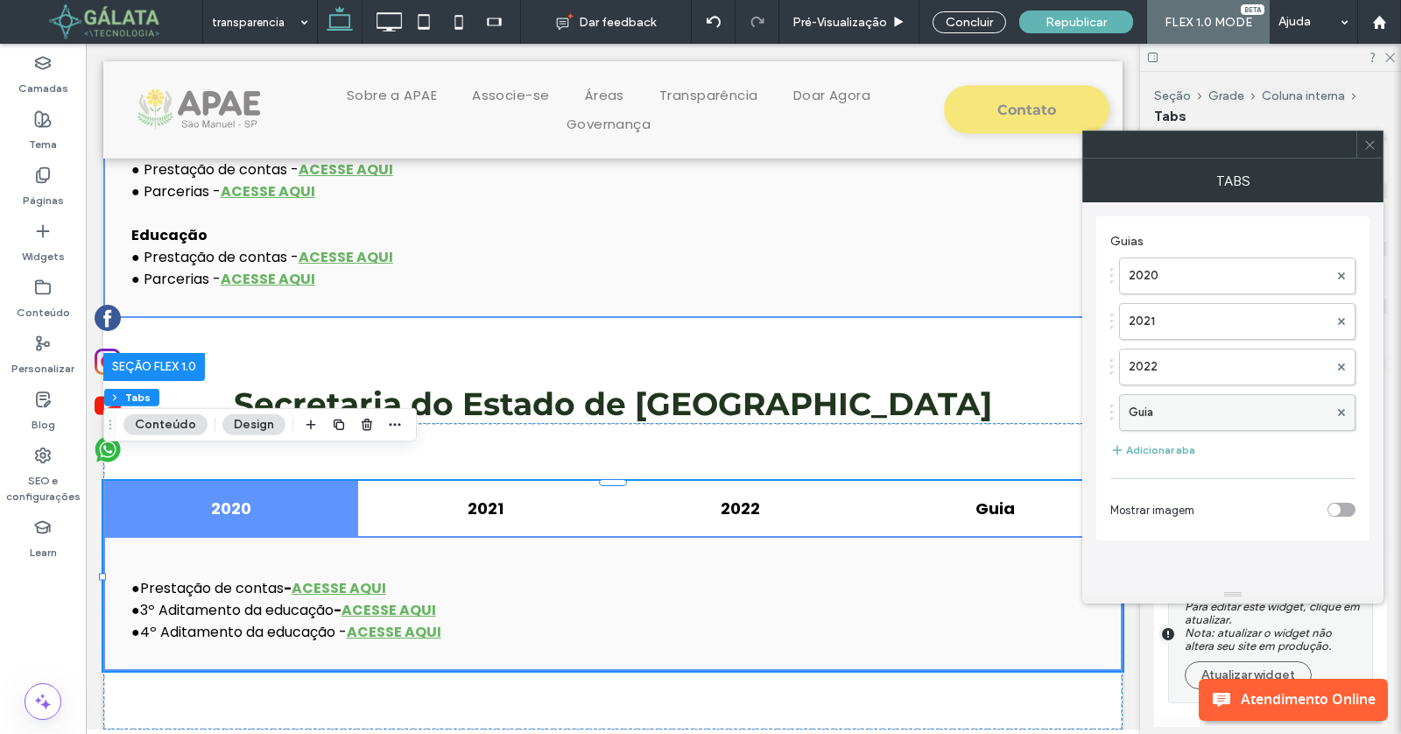
click at [1200, 418] on label "Guia" at bounding box center [1229, 412] width 200 height 35
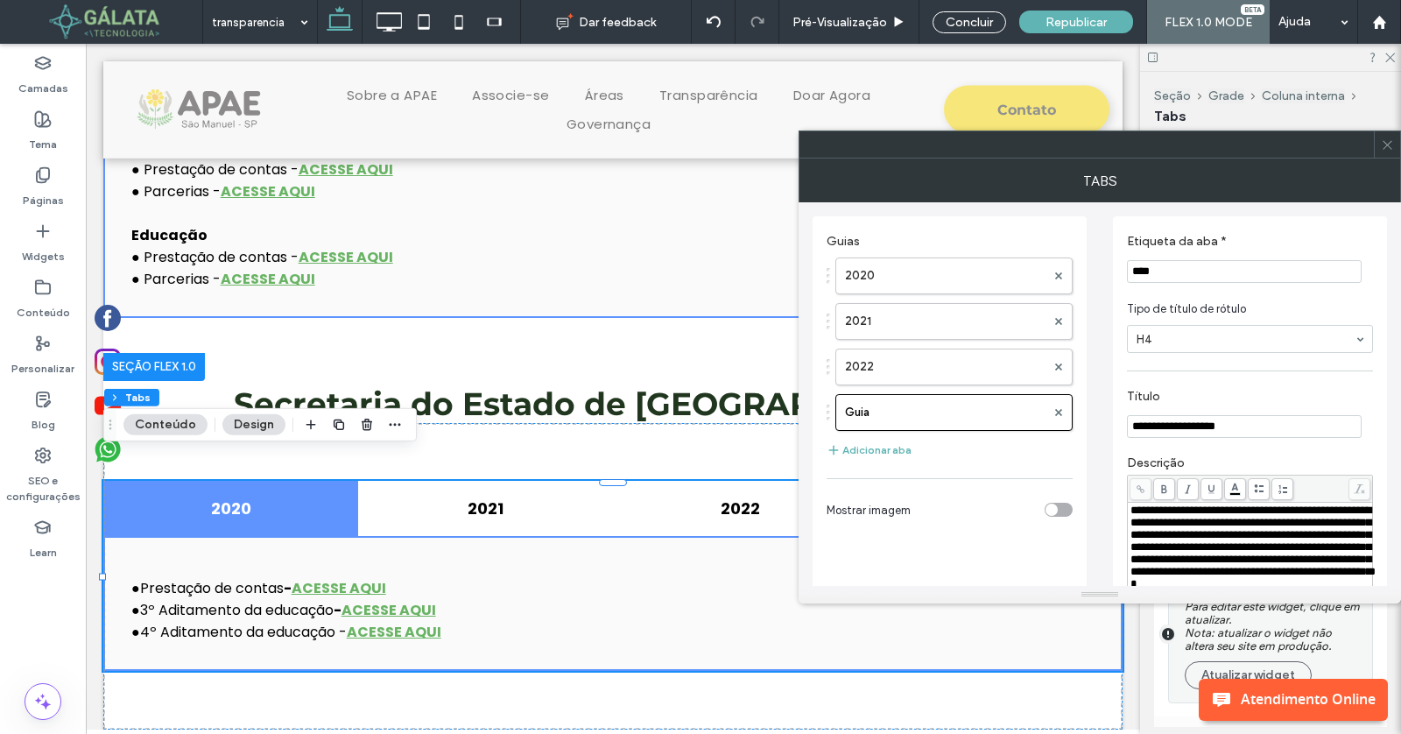
click at [1242, 270] on input "****" at bounding box center [1244, 271] width 235 height 23
paste input "Etiqueta da aba *"
type input "****"
click at [1386, 148] on icon at bounding box center [1387, 144] width 13 height 13
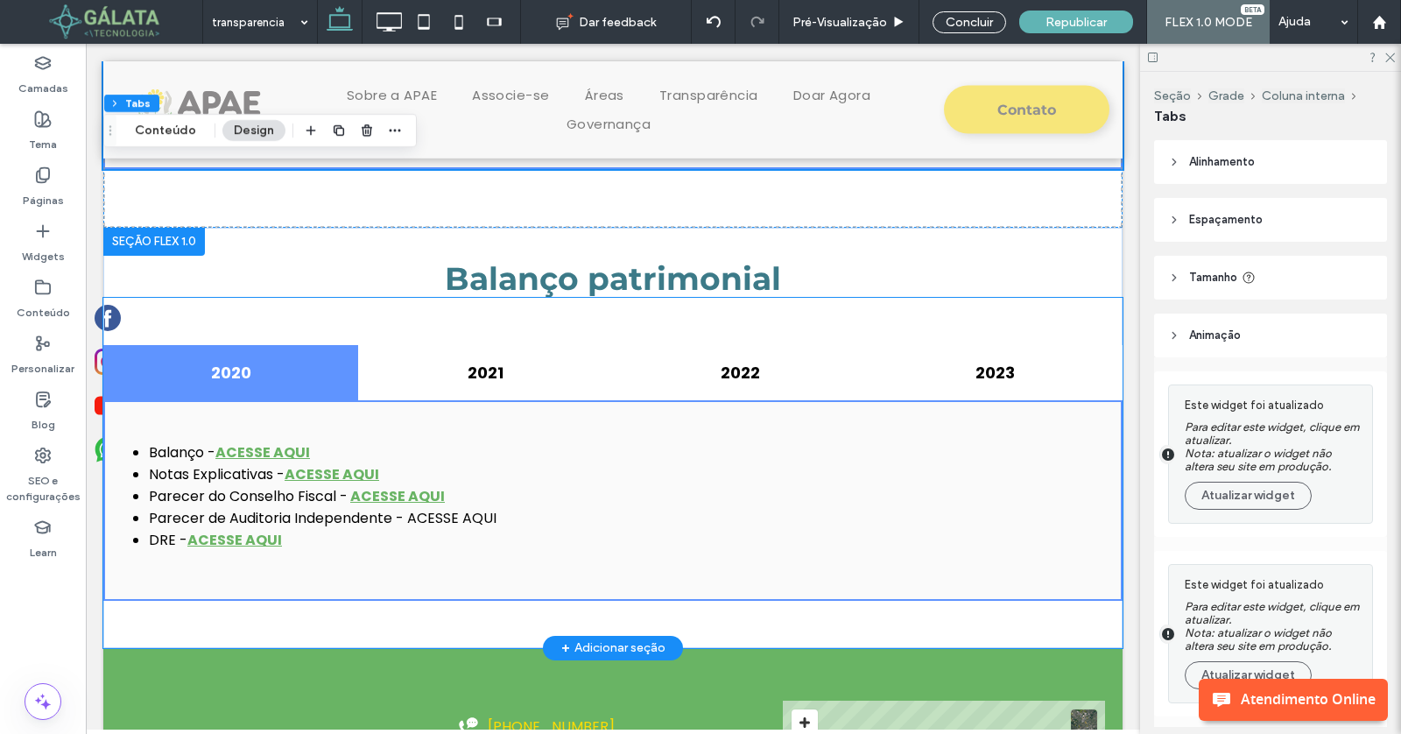
scroll to position [2078, 0]
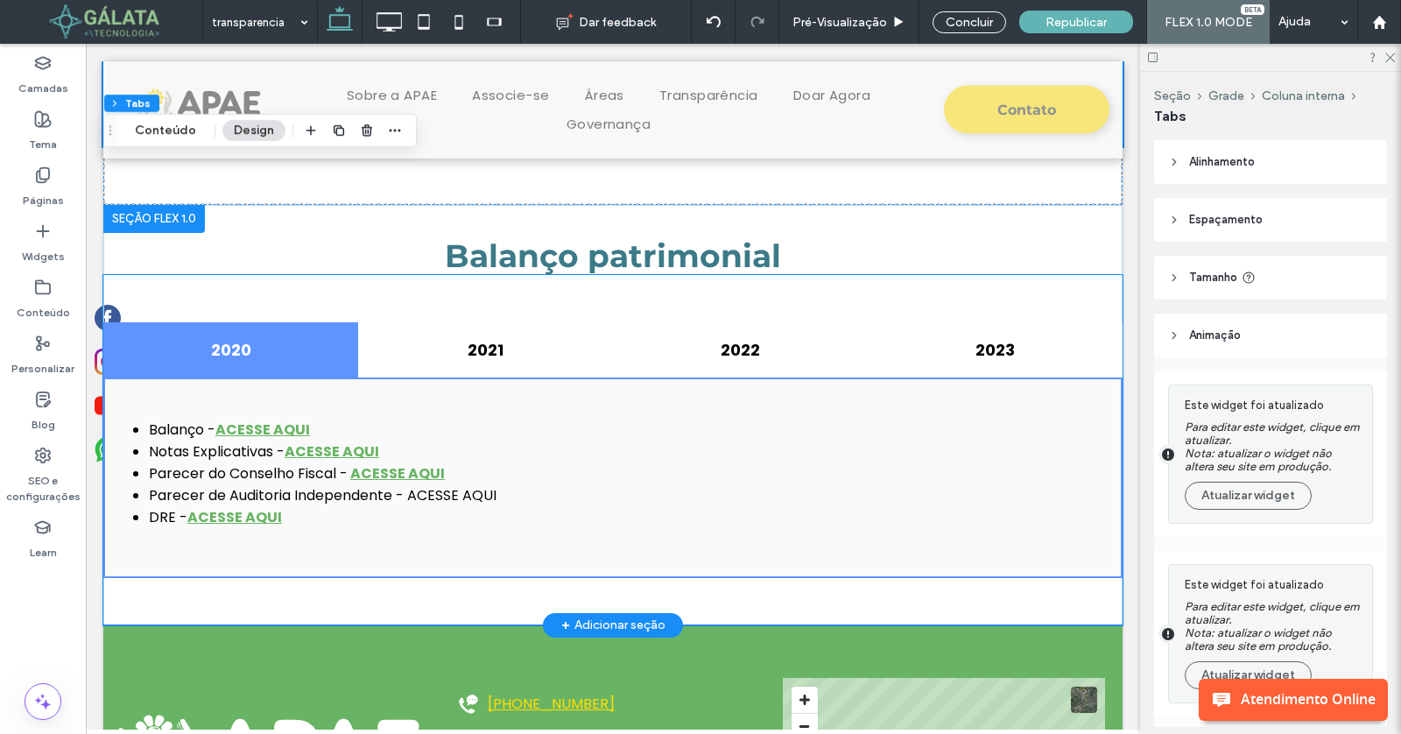
click at [605, 419] on li "Balanço - ACESSE AQUI" at bounding box center [622, 430] width 946 height 22
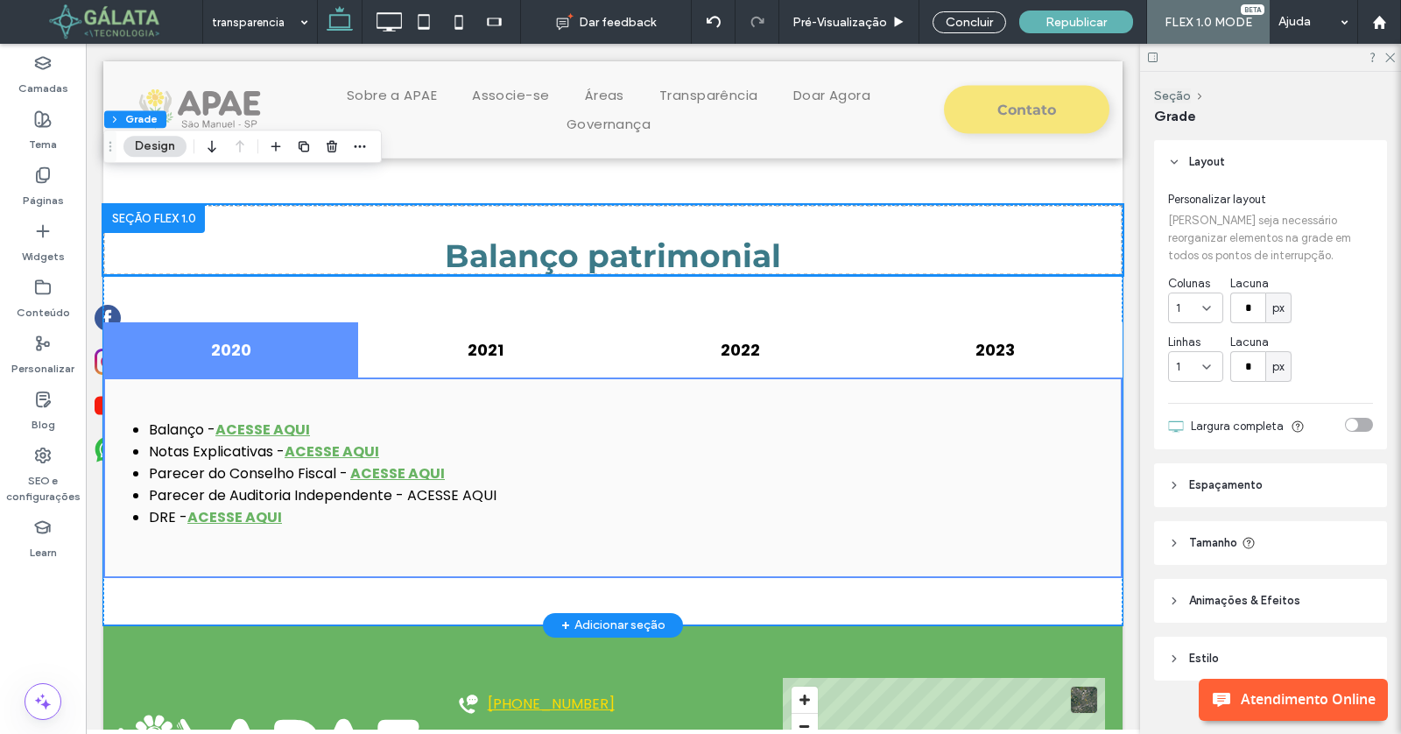
click at [605, 419] on li "Balanço - ACESSE AQUI" at bounding box center [622, 430] width 946 height 22
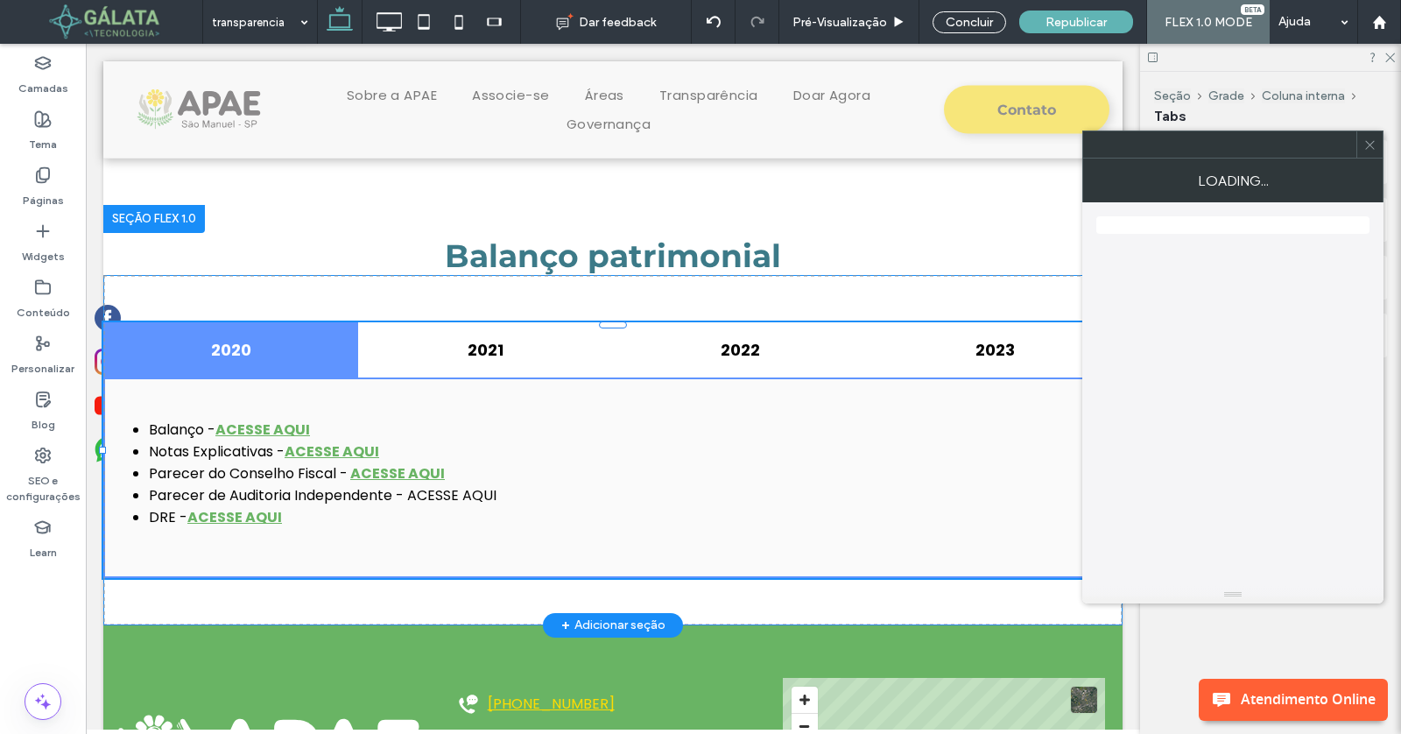
click at [605, 419] on li "Balanço - ACESSE AQUI" at bounding box center [622, 430] width 946 height 22
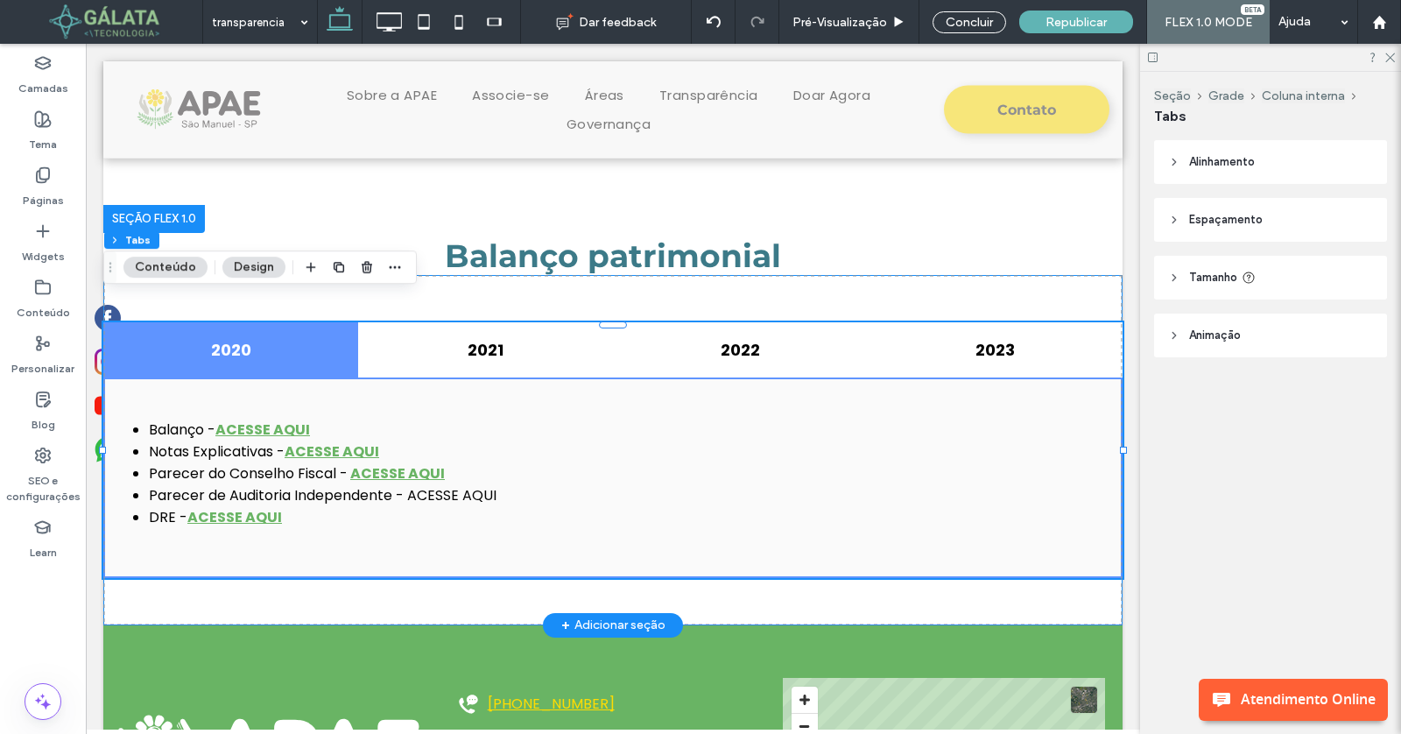
click at [605, 419] on li "Balanço - ACESSE AQUI" at bounding box center [622, 430] width 946 height 22
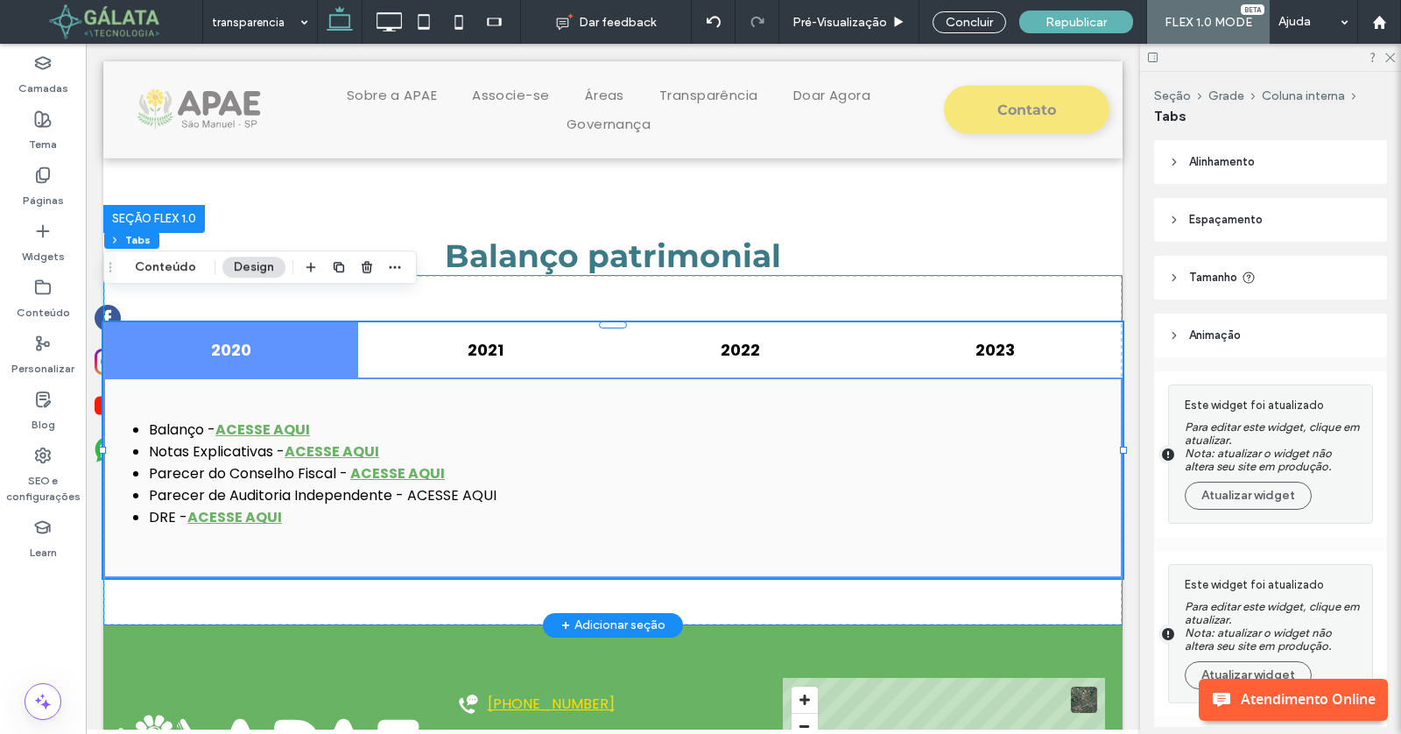
click at [605, 419] on li "Balanço - ACESSE AQUI" at bounding box center [622, 430] width 946 height 22
click at [175, 276] on button "Conteúdo" at bounding box center [165, 267] width 84 height 21
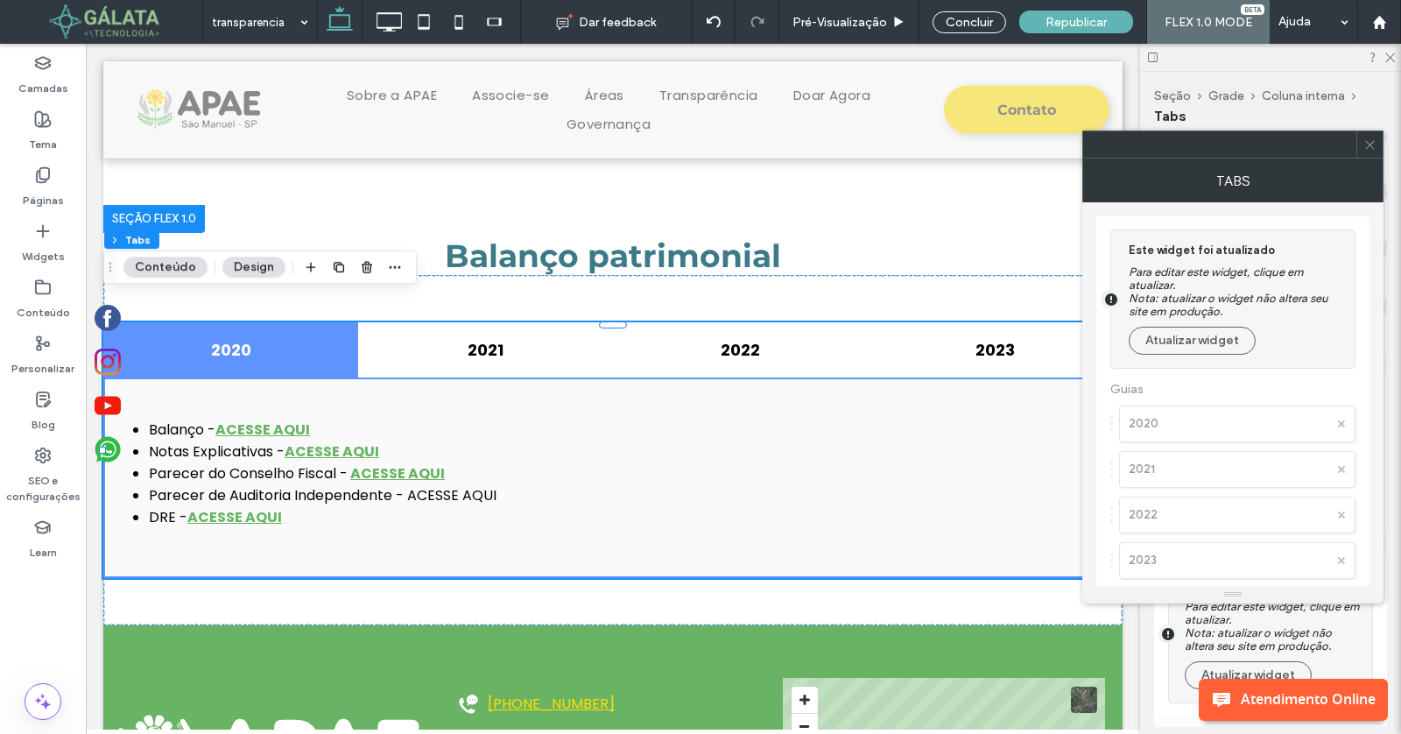
click at [1220, 342] on button "Atualizar widget" at bounding box center [1192, 341] width 127 height 28
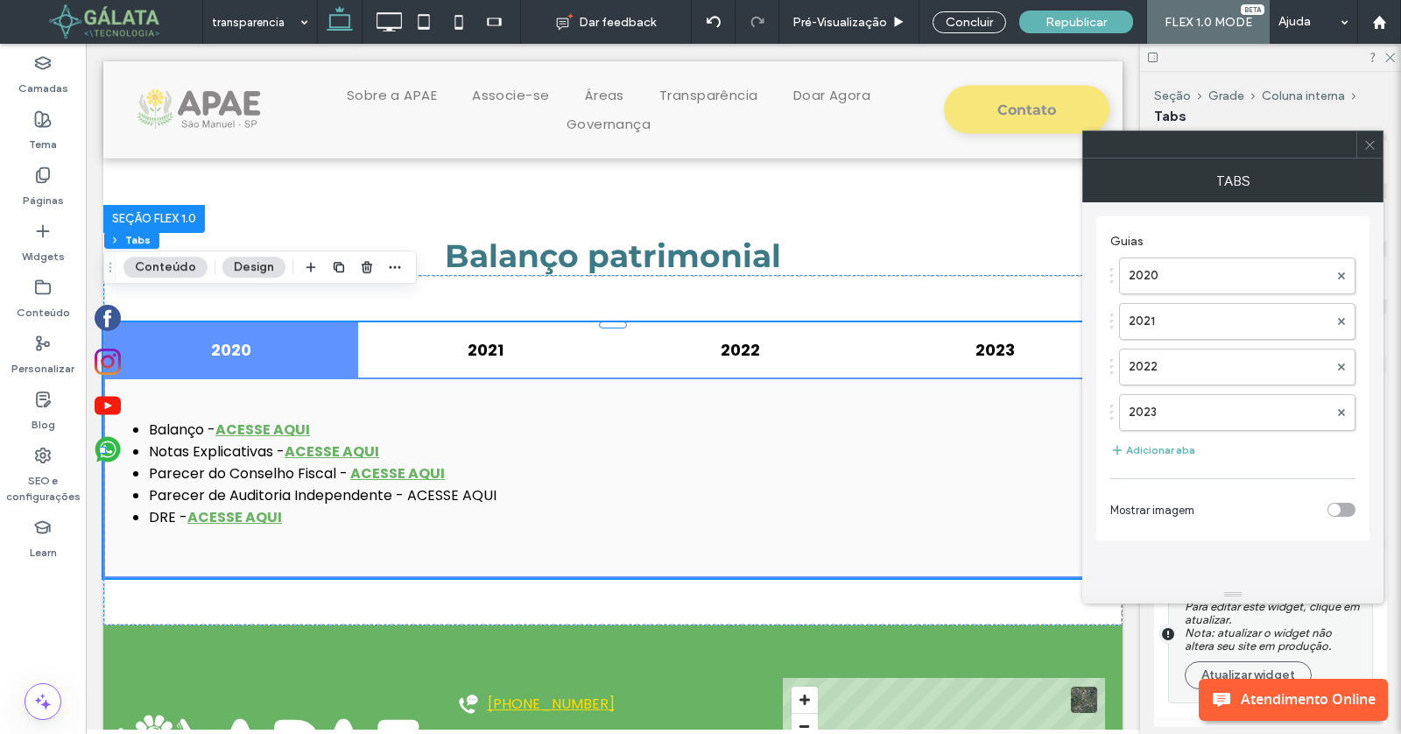
scroll to position [0, 0]
click at [1178, 446] on button "Adicionar aba" at bounding box center [1152, 450] width 85 height 21
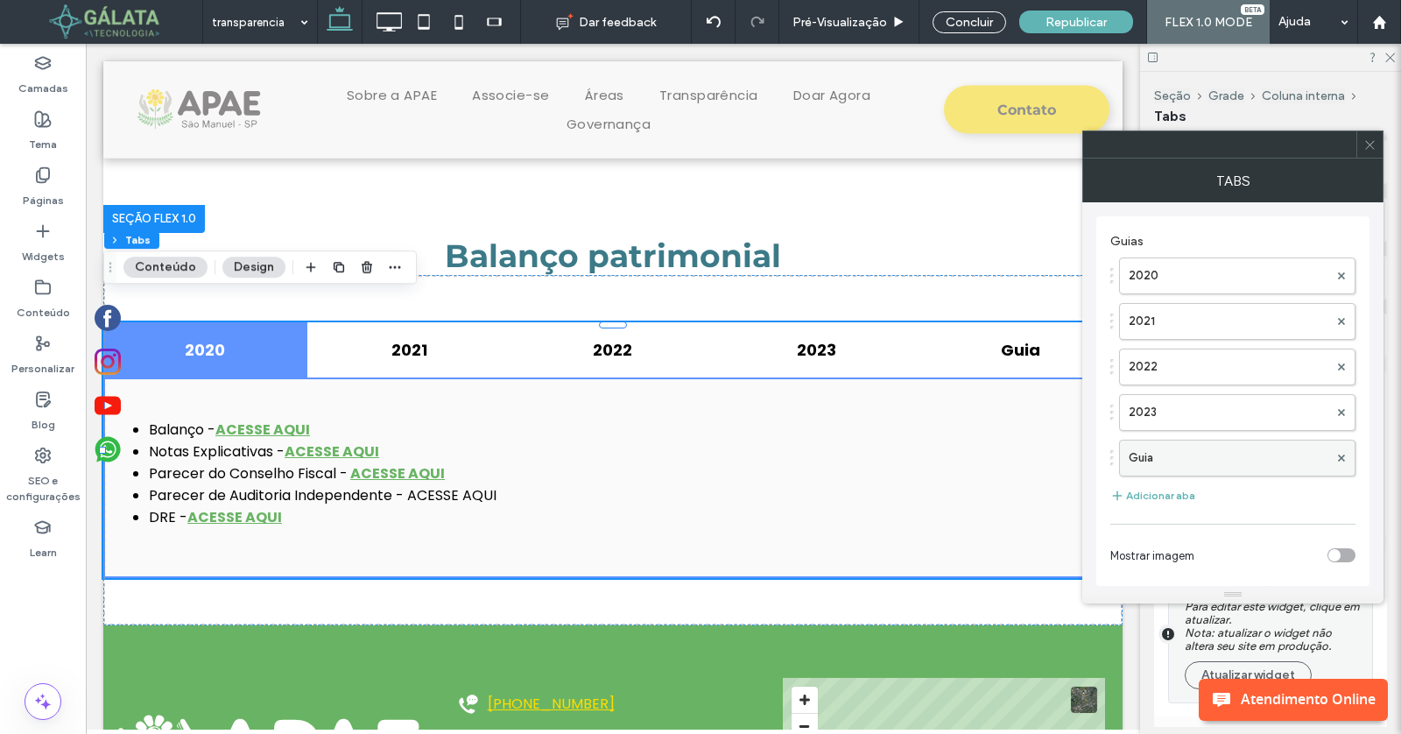
click at [1235, 458] on label "Guia" at bounding box center [1229, 457] width 200 height 35
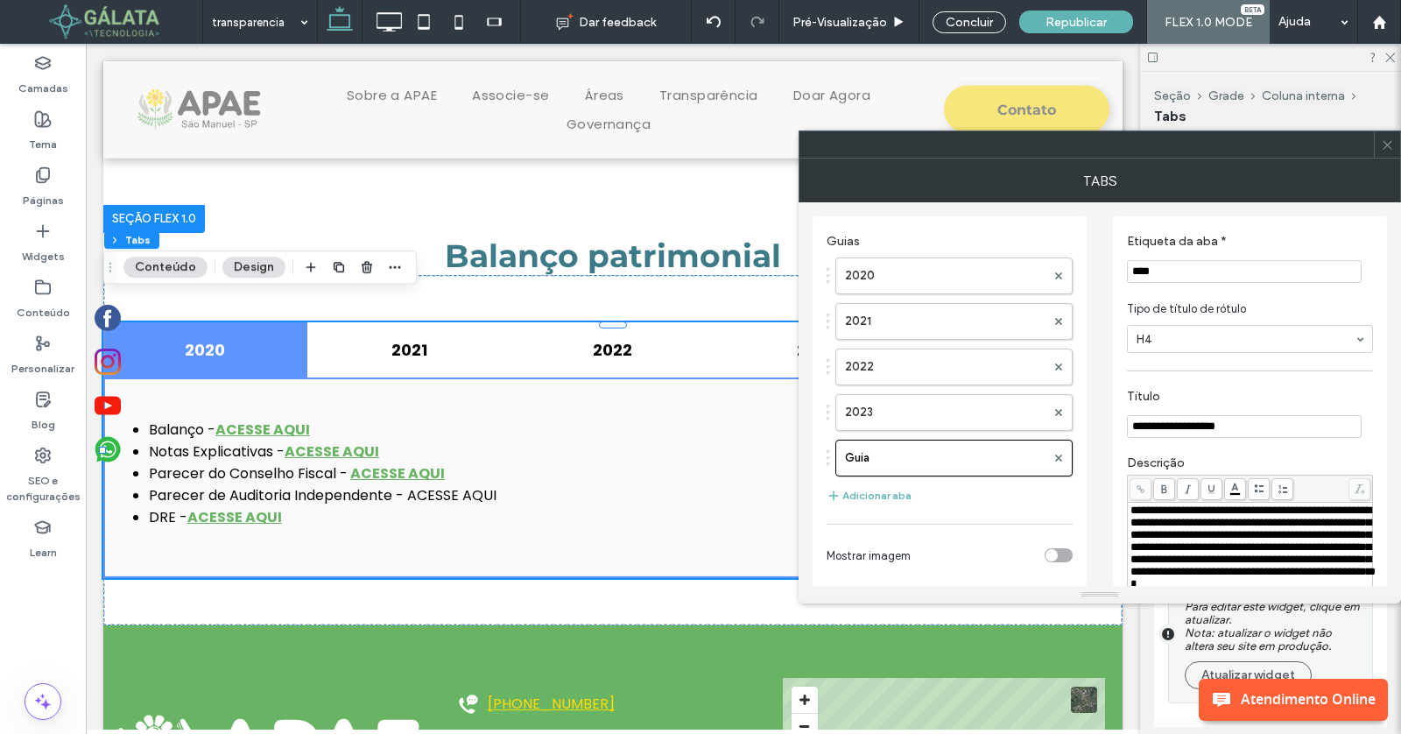
click at [1210, 269] on input "****" at bounding box center [1244, 271] width 235 height 23
paste input "Etiqueta da aba *"
type input "****"
click at [1319, 222] on div "**********" at bounding box center [1250, 542] width 274 height 652
click at [1394, 152] on span at bounding box center [1387, 144] width 13 height 26
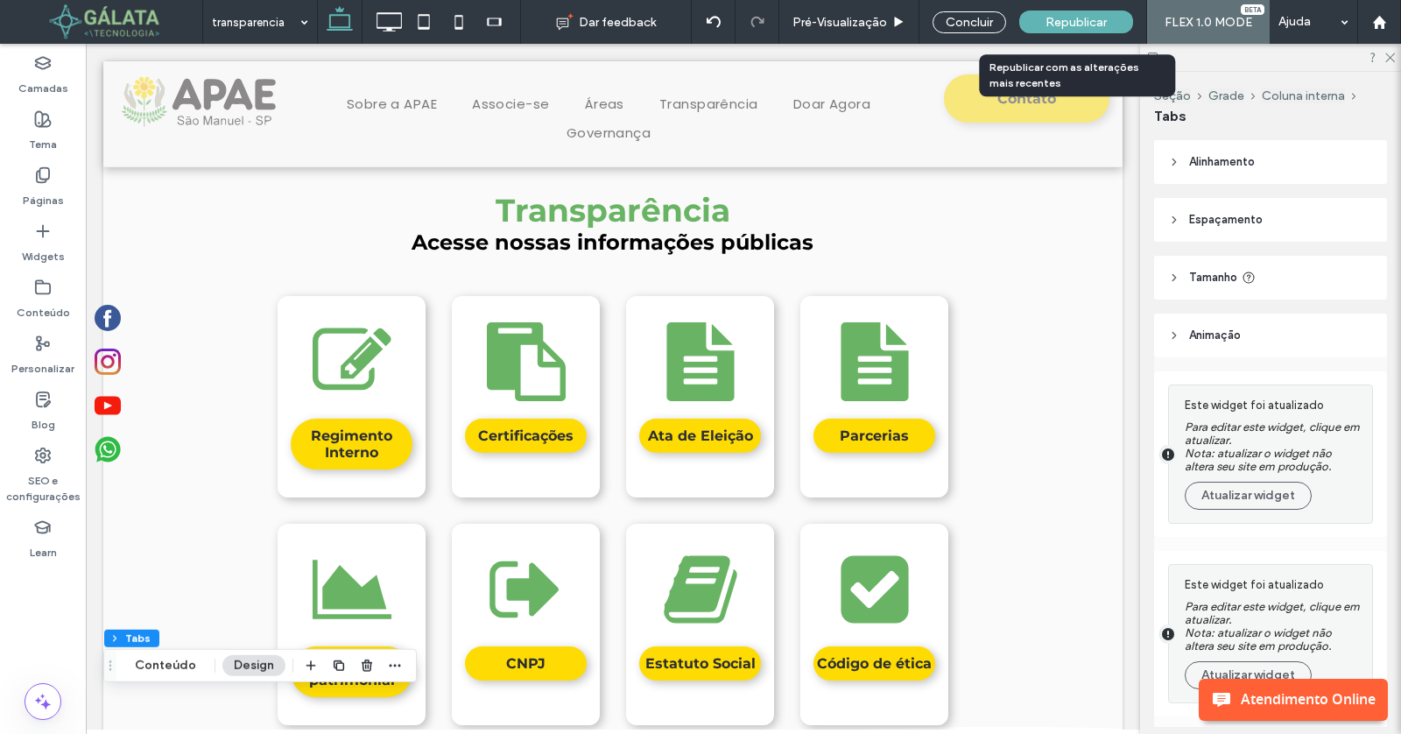
click at [1080, 18] on span "Republicar" at bounding box center [1076, 22] width 61 height 15
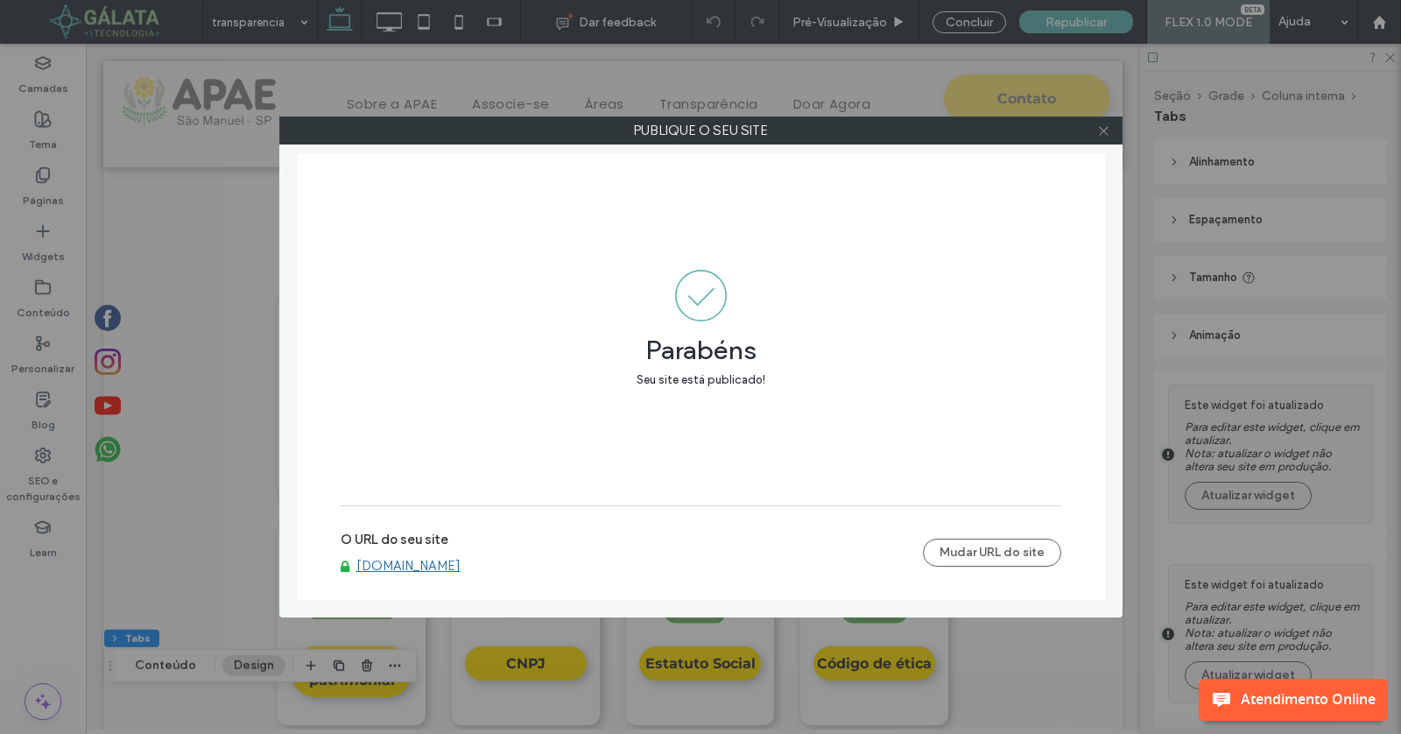
click at [1103, 121] on span at bounding box center [1103, 130] width 13 height 26
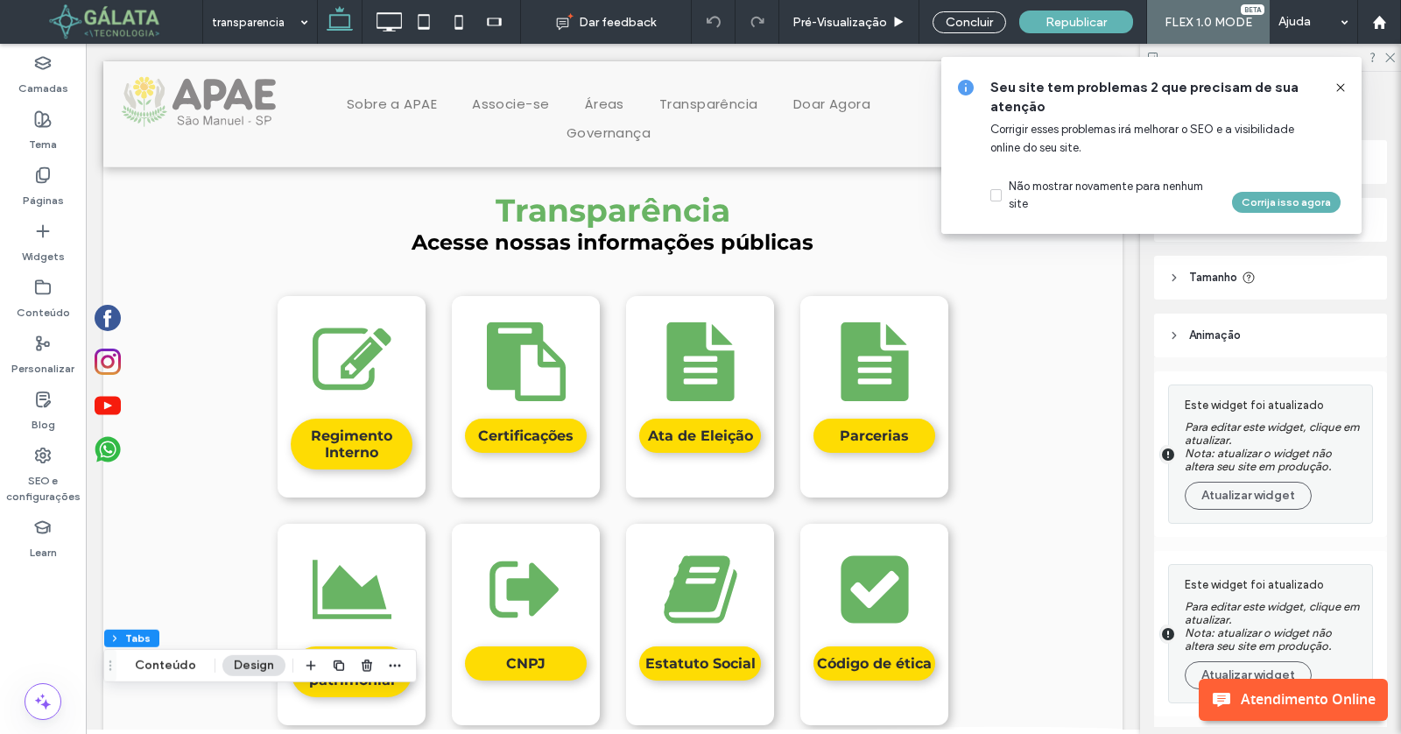
click at [1341, 89] on icon at bounding box center [1341, 88] width 14 height 14
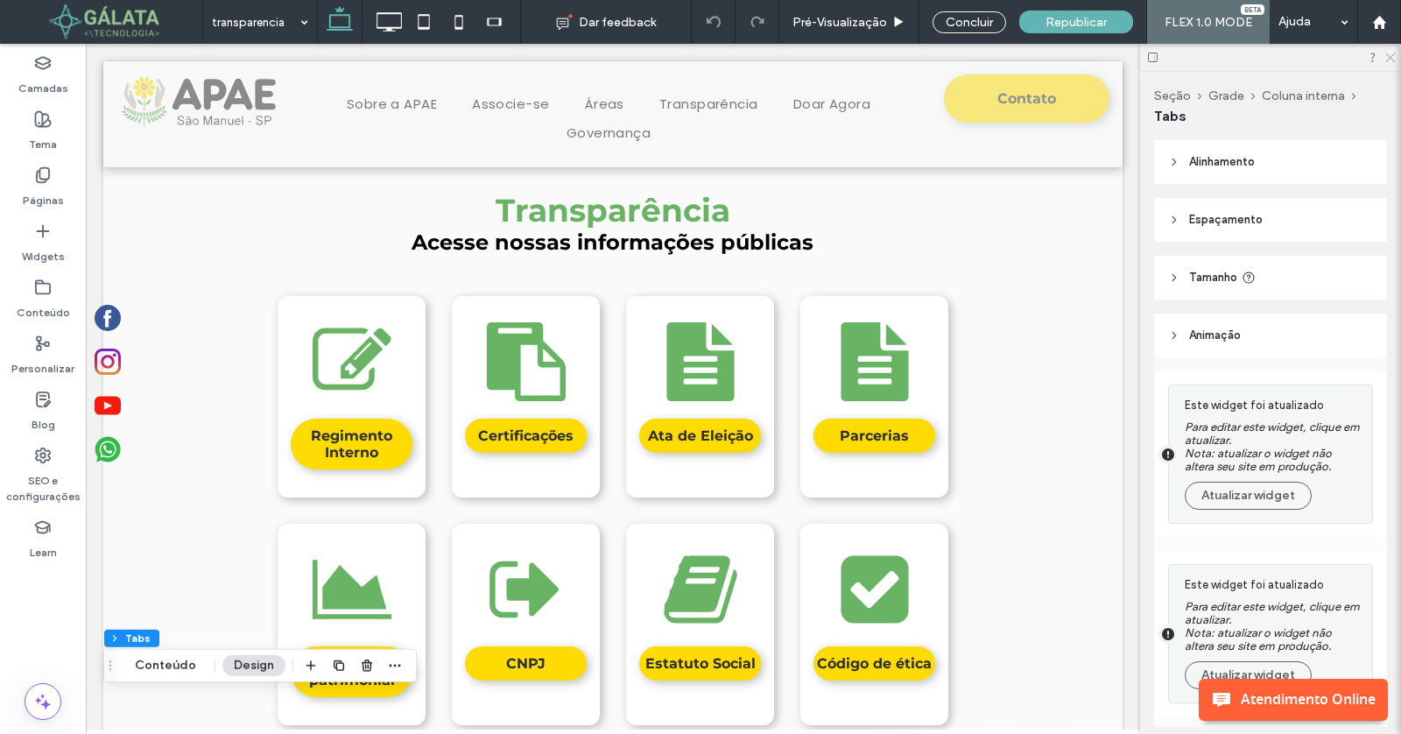
click at [1384, 60] on icon at bounding box center [1389, 56] width 11 height 11
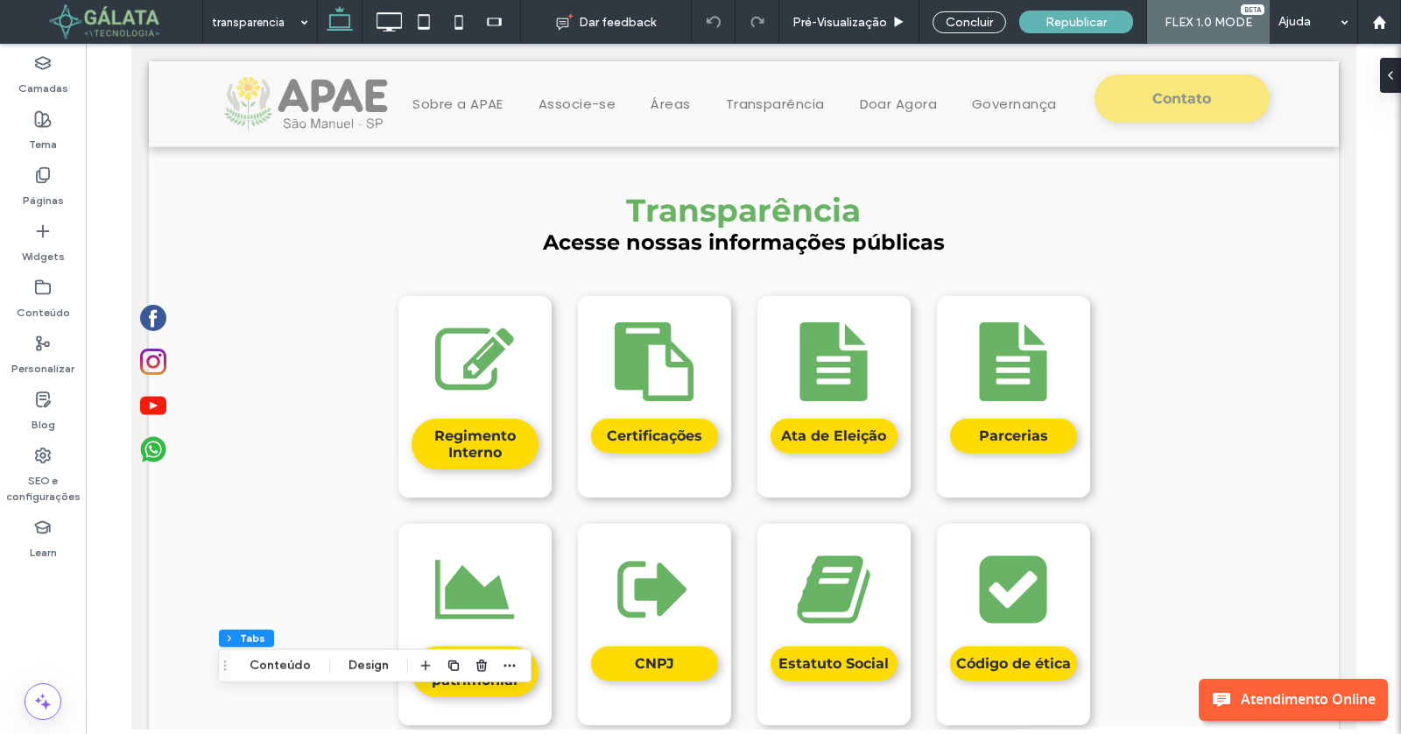
click at [124, 26] on span at bounding box center [107, 21] width 189 height 35
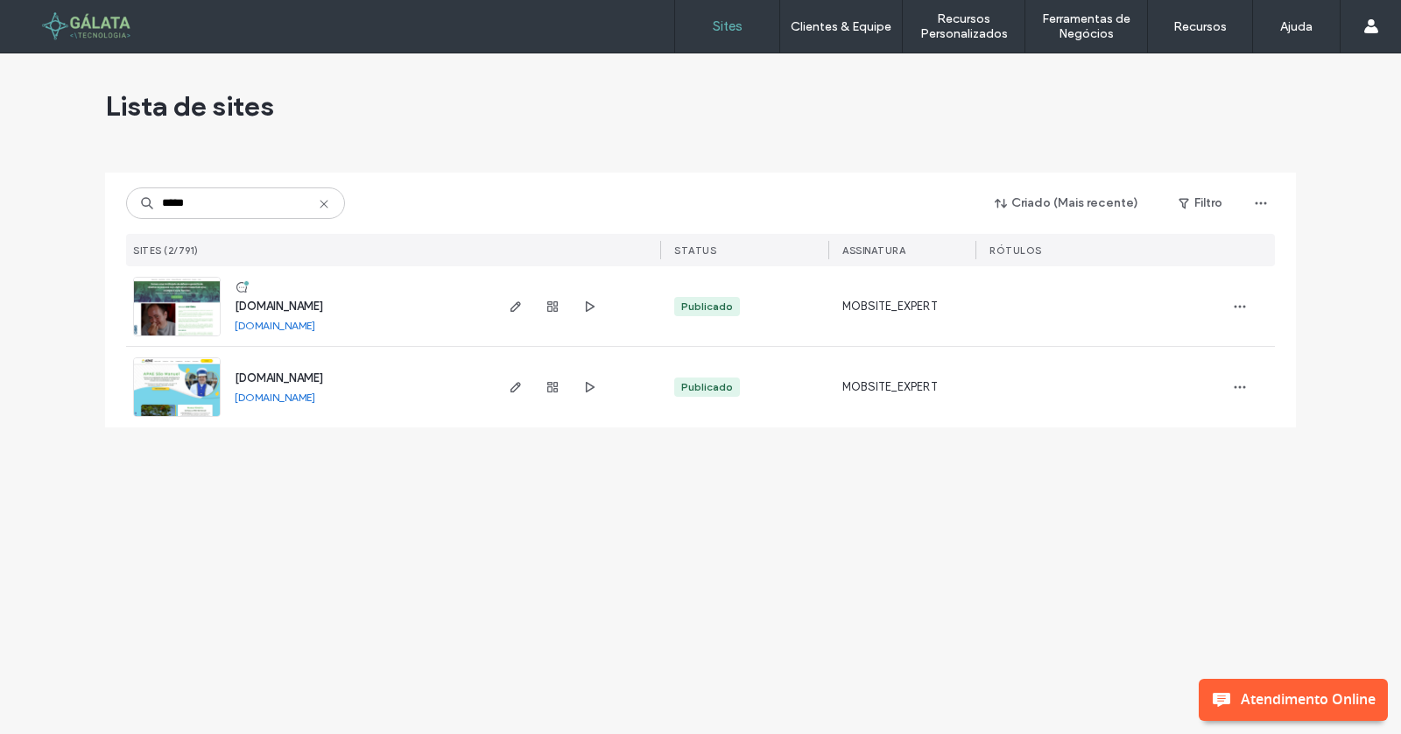
type input "*****"
click at [306, 398] on link "[DOMAIN_NAME]" at bounding box center [275, 397] width 81 height 13
click at [300, 372] on span "[DOMAIN_NAME]" at bounding box center [279, 377] width 88 height 13
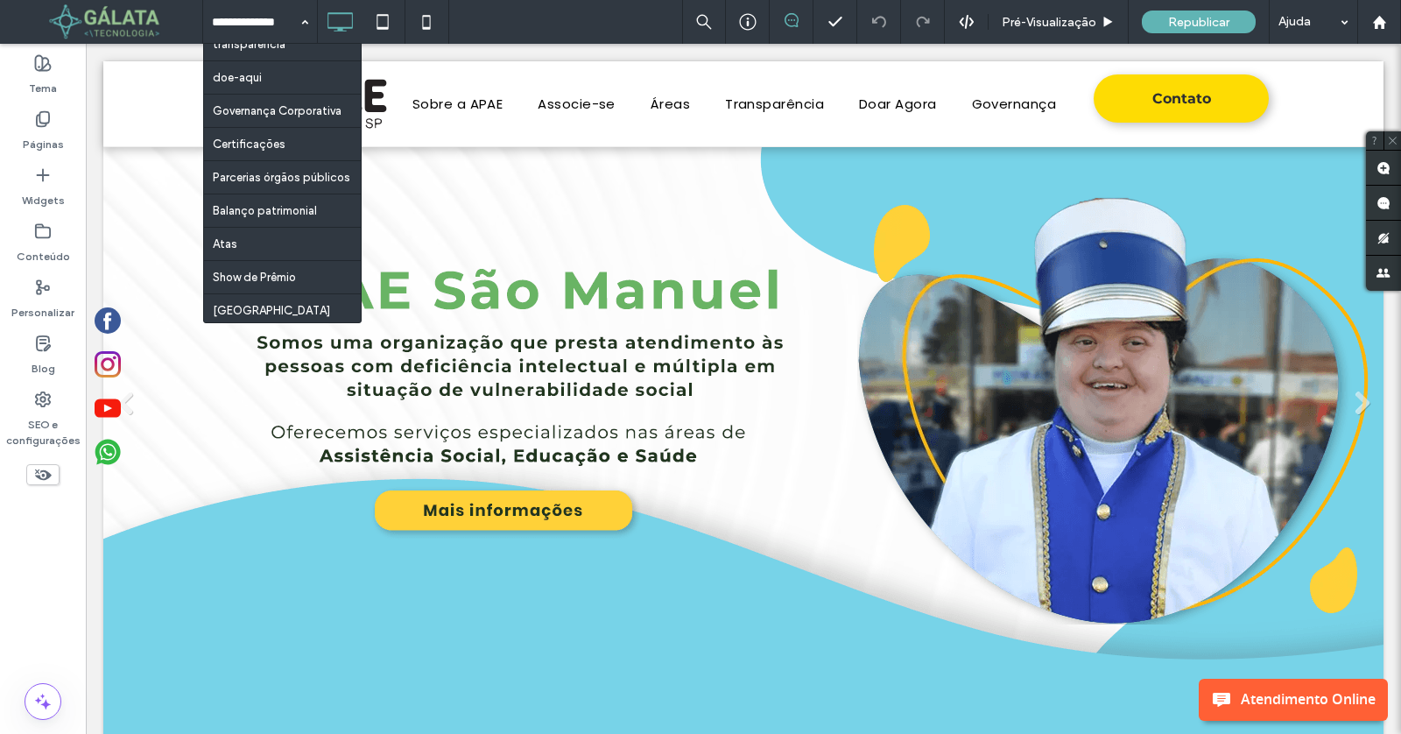
scroll to position [250, 0]
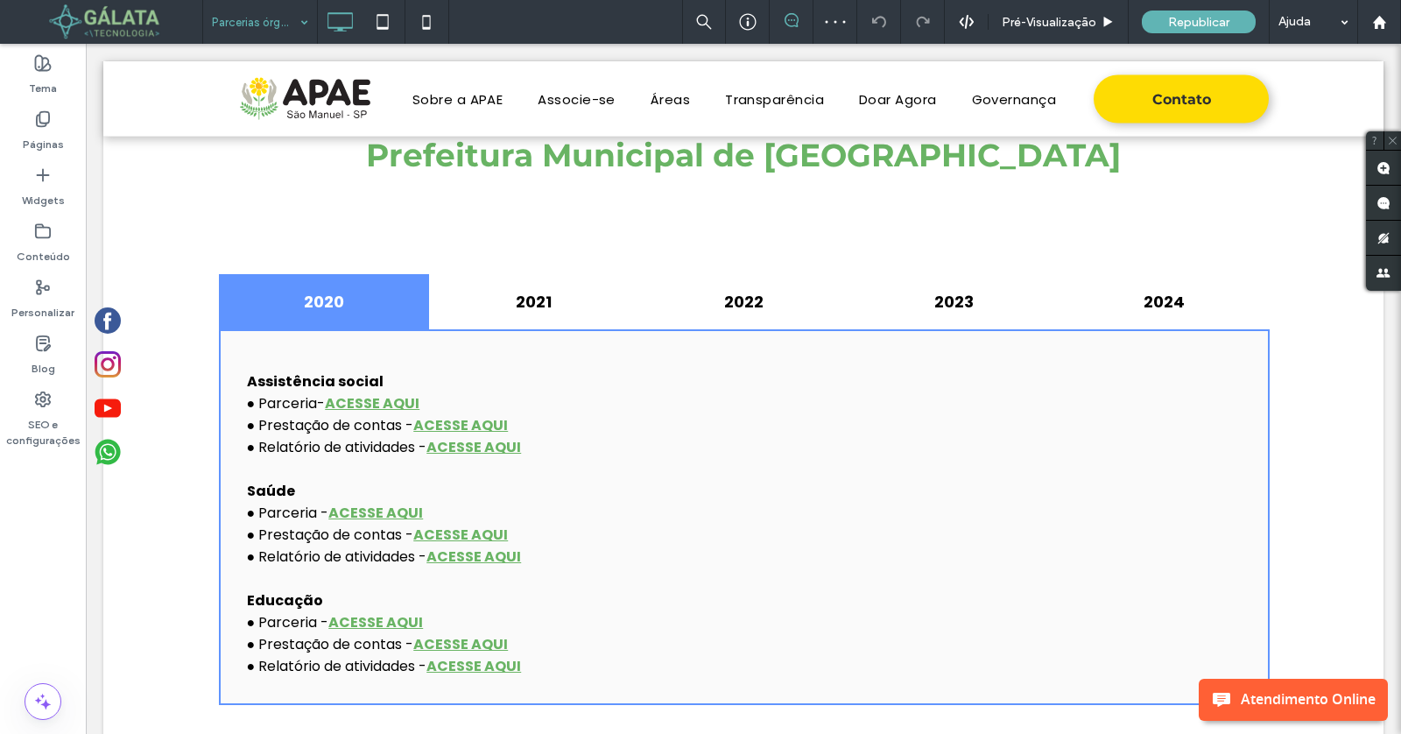
scroll to position [738, 0]
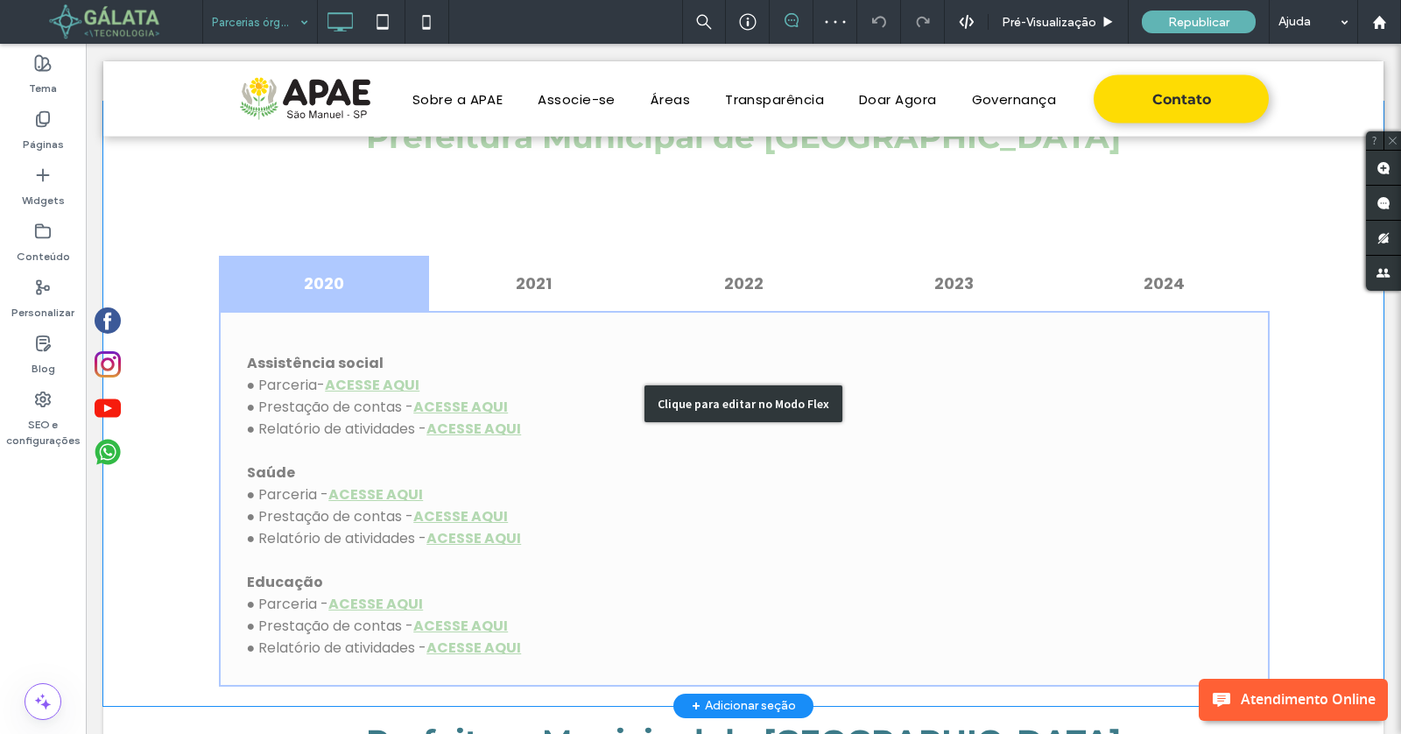
click at [694, 394] on div "Clique para editar no Modo Flex" at bounding box center [744, 403] width 198 height 37
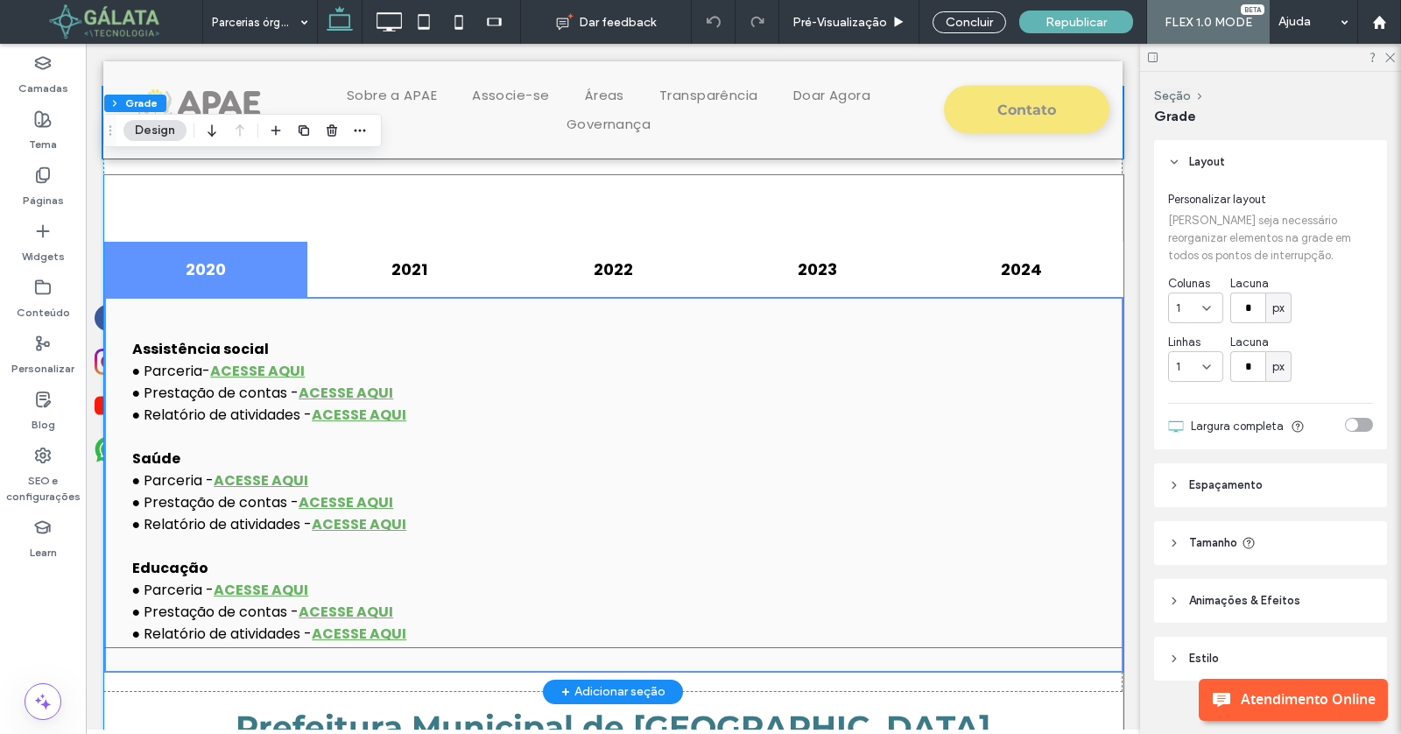
click at [694, 394] on p "● Prestação de contas - ACESSE AQUI" at bounding box center [613, 393] width 963 height 22
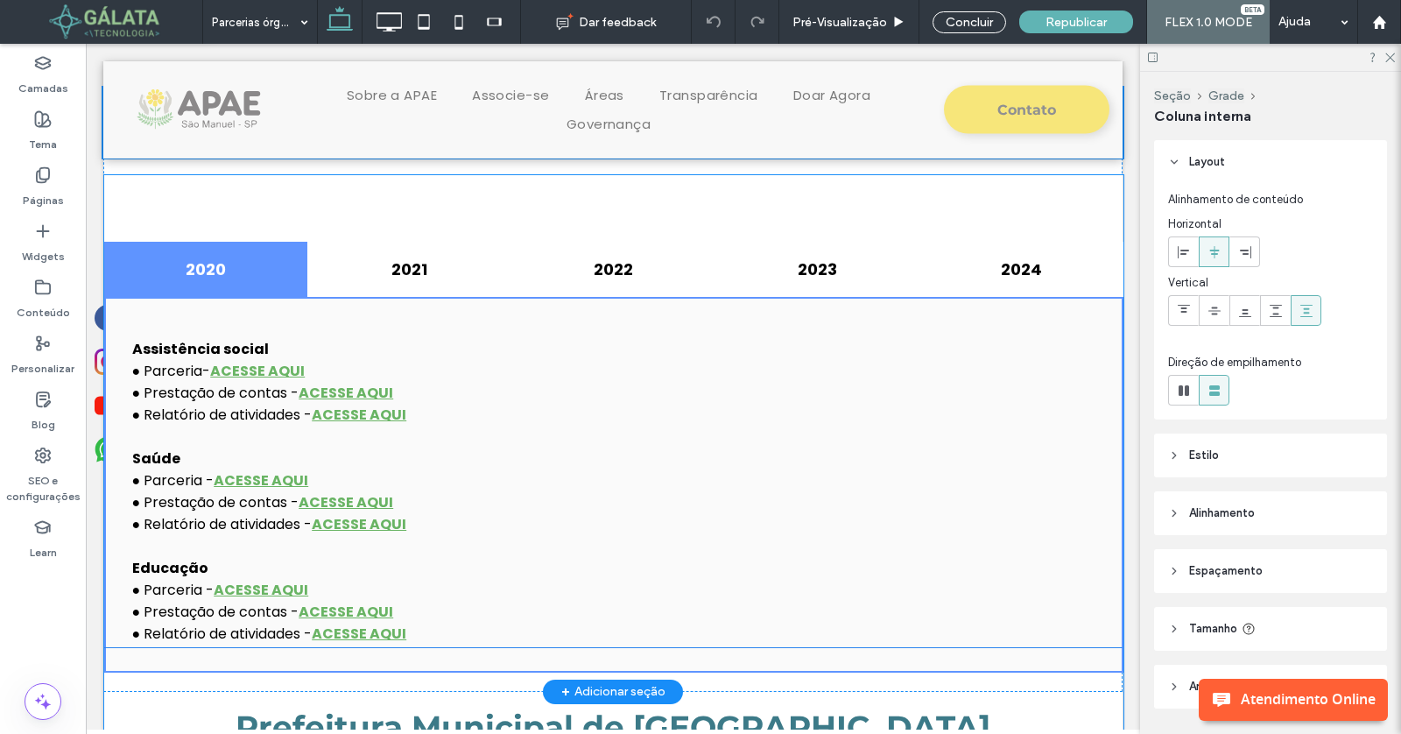
type input "**"
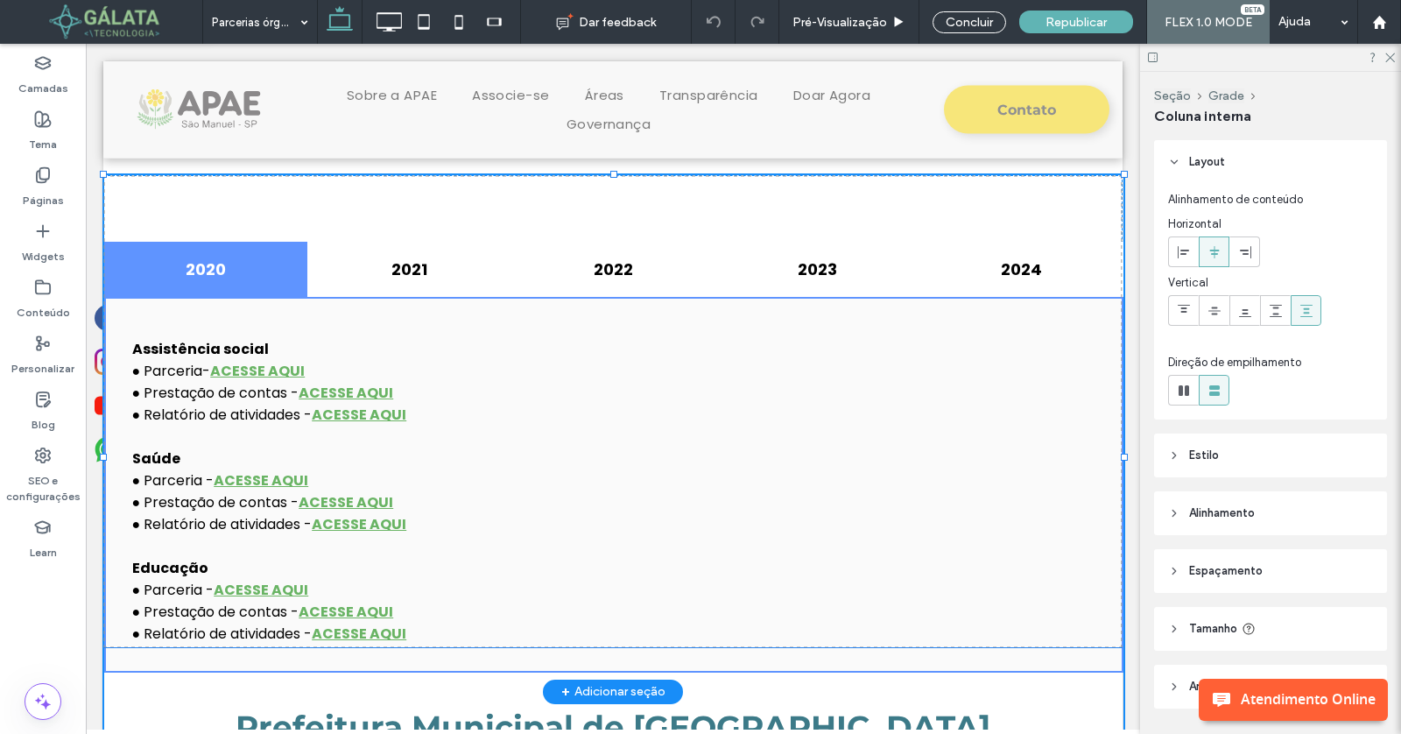
click at [694, 394] on p "● Prestação de contas - ACESSE AQUI" at bounding box center [613, 393] width 963 height 22
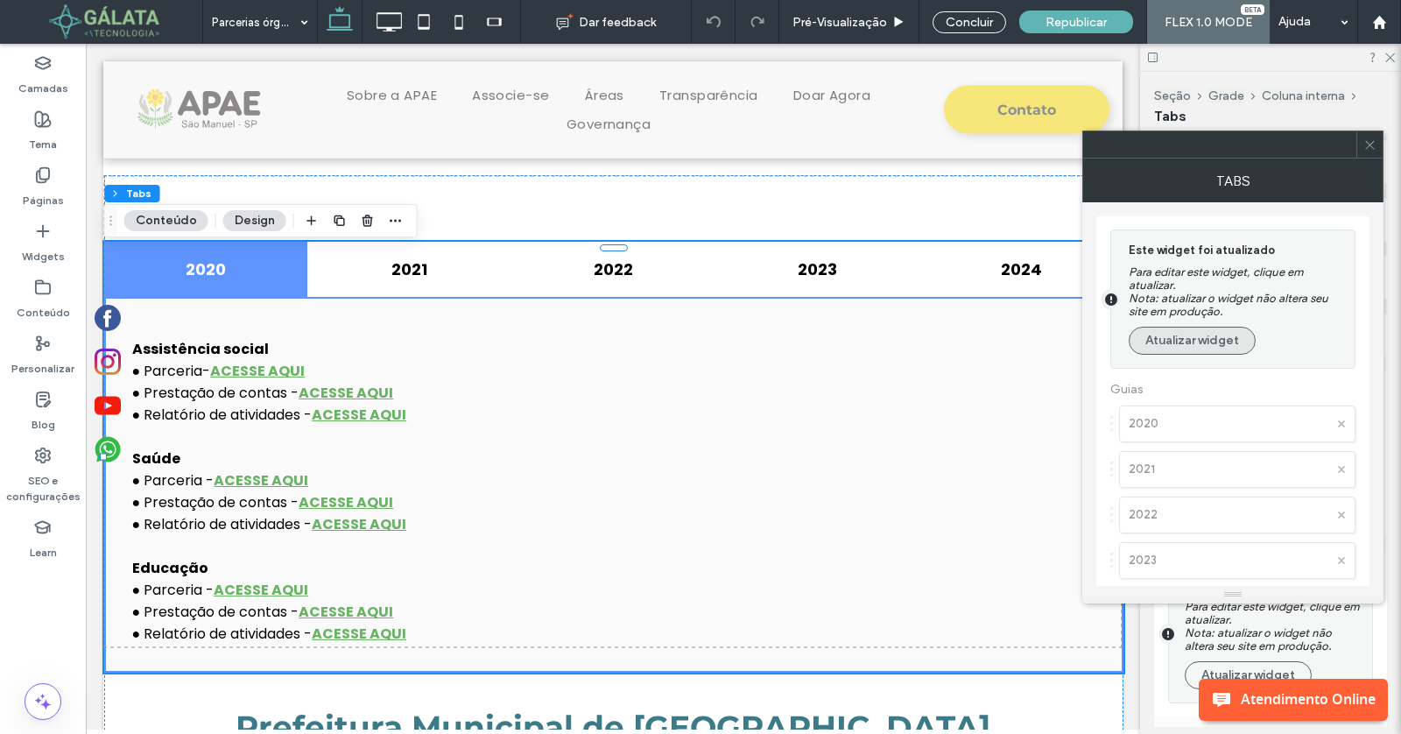
click at [1173, 342] on button "Atualizar widget" at bounding box center [1192, 341] width 127 height 28
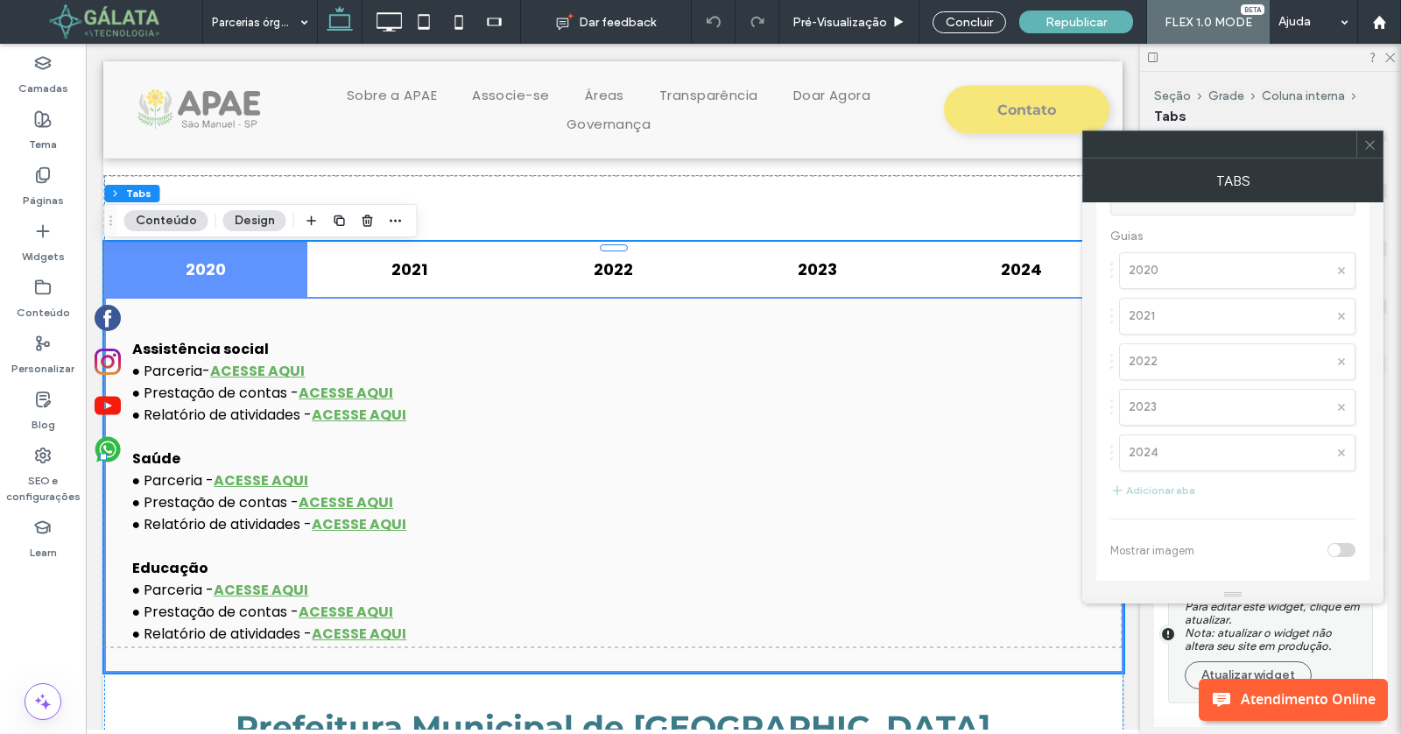
scroll to position [3, 0]
click at [1170, 483] on button "Adicionar aba" at bounding box center [1152, 493] width 85 height 21
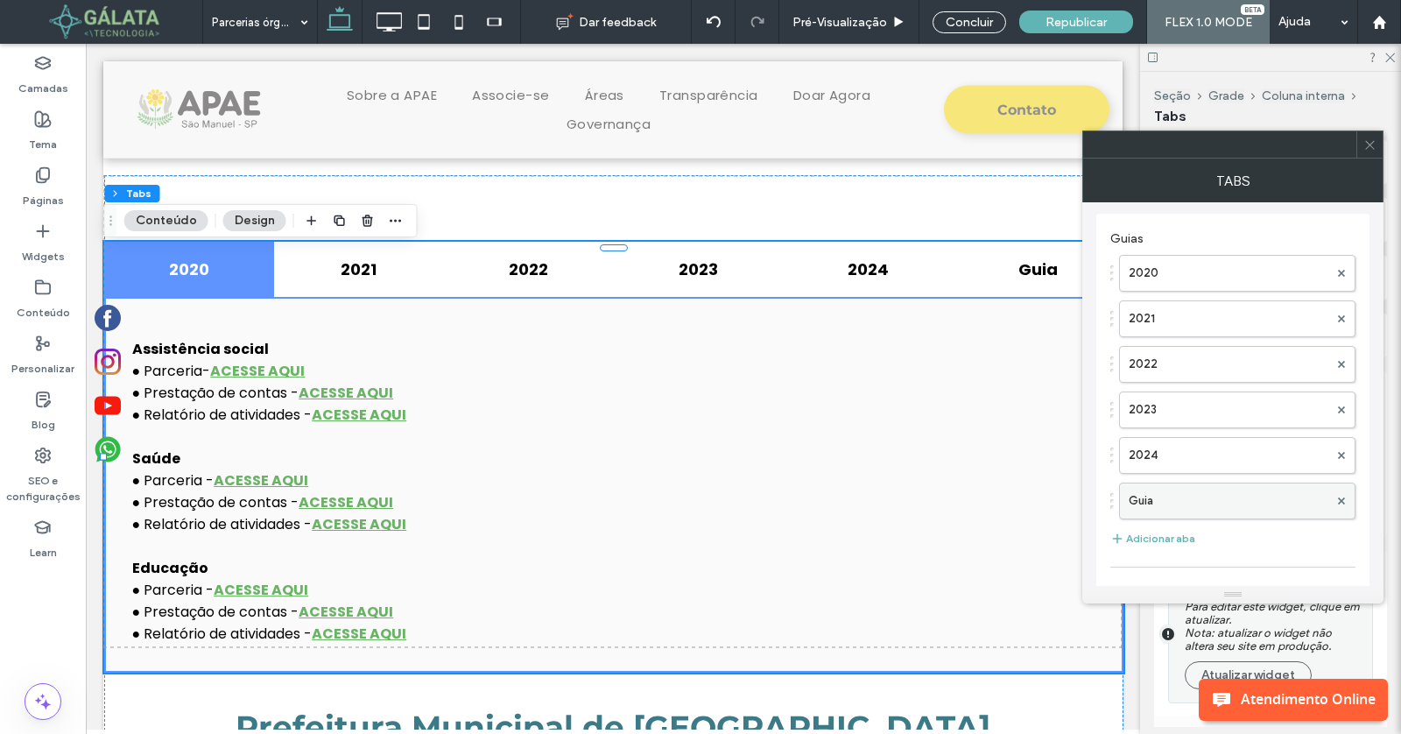
click at [1189, 491] on label "Guia" at bounding box center [1229, 500] width 200 height 35
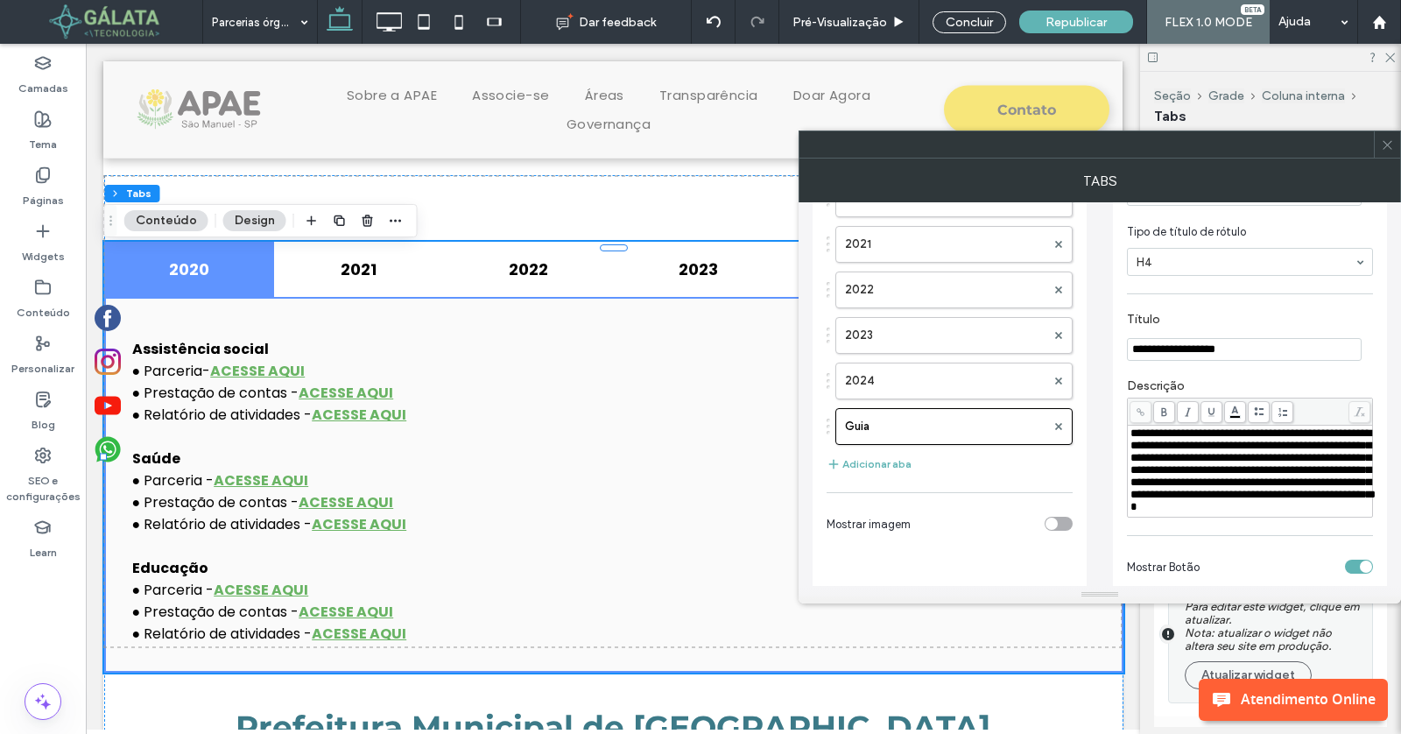
scroll to position [0, 0]
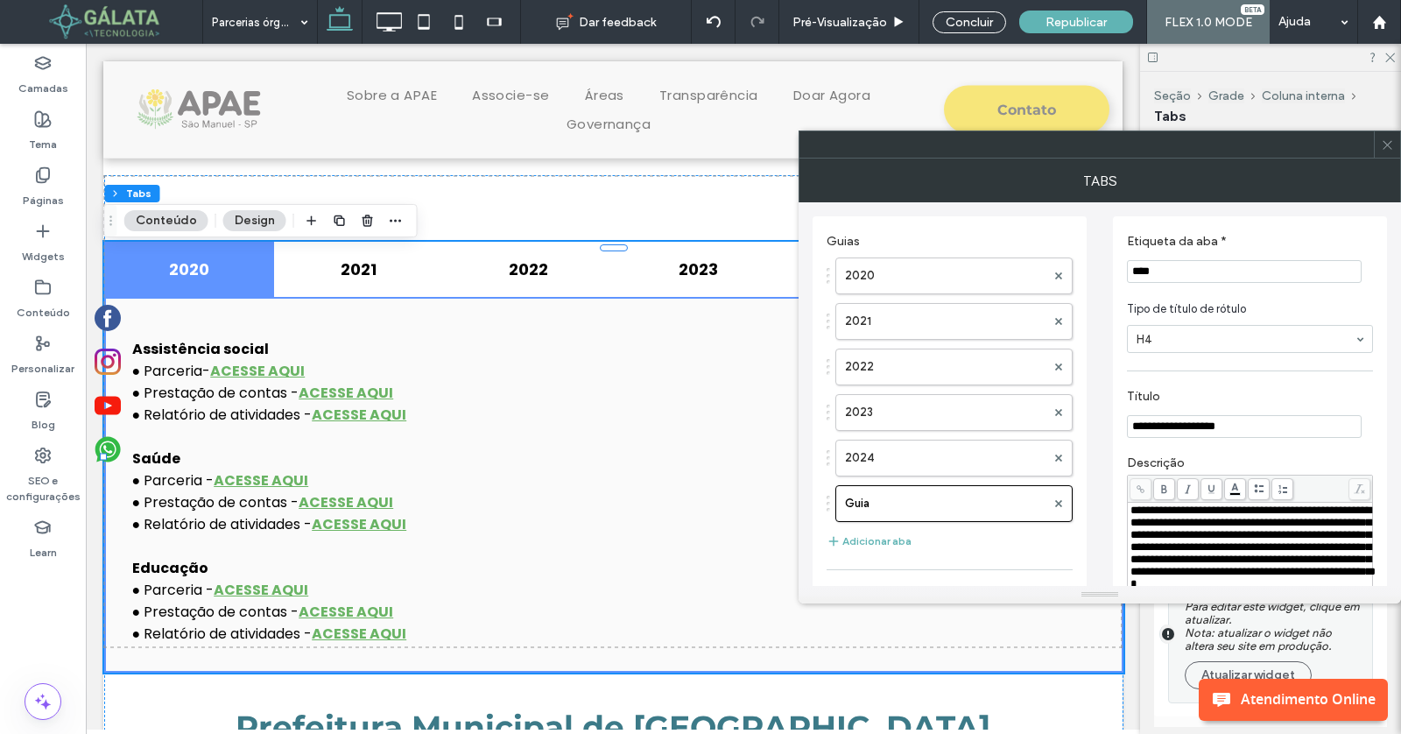
click at [1196, 276] on input "****" at bounding box center [1244, 271] width 235 height 23
paste input "Etiqueta da aba *"
type input "****"
click at [1391, 154] on span at bounding box center [1387, 144] width 13 height 26
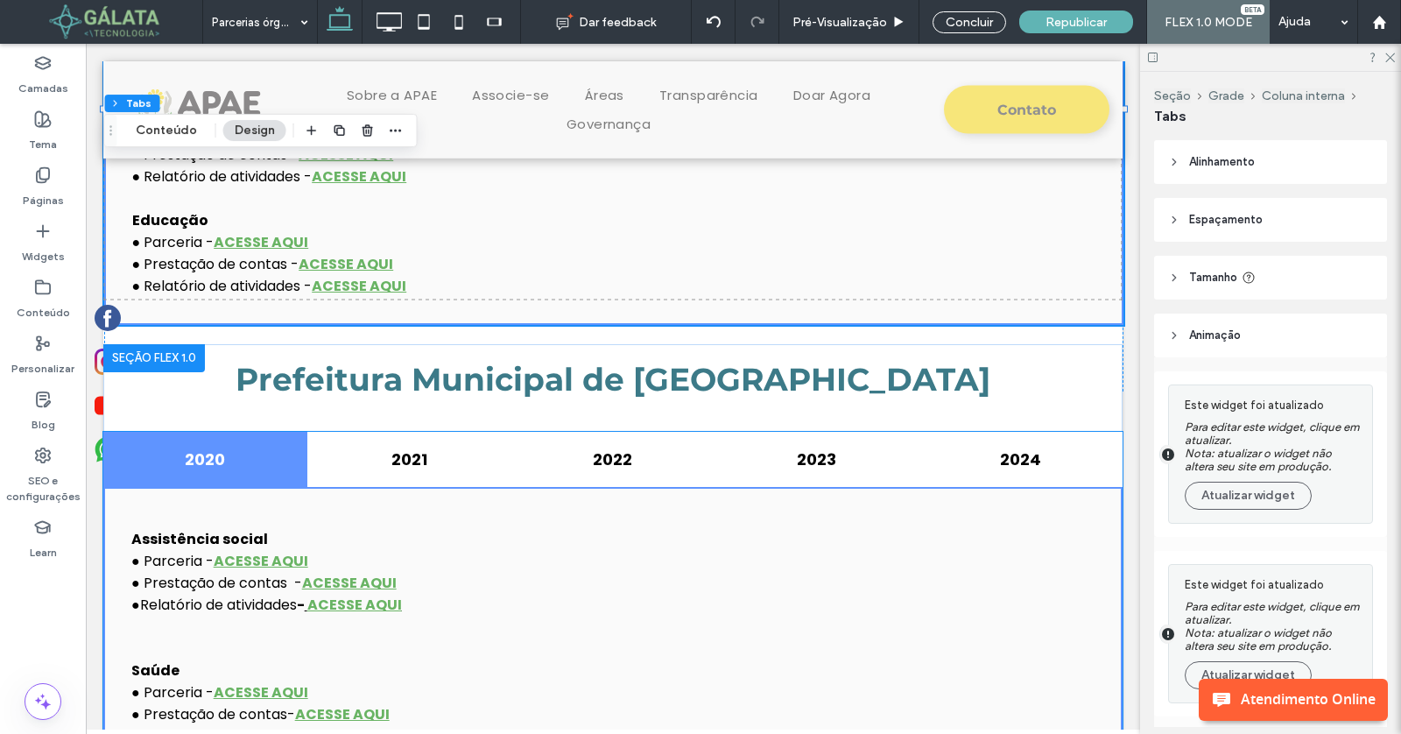
click at [649, 543] on p "Assistência social" at bounding box center [612, 539] width 963 height 22
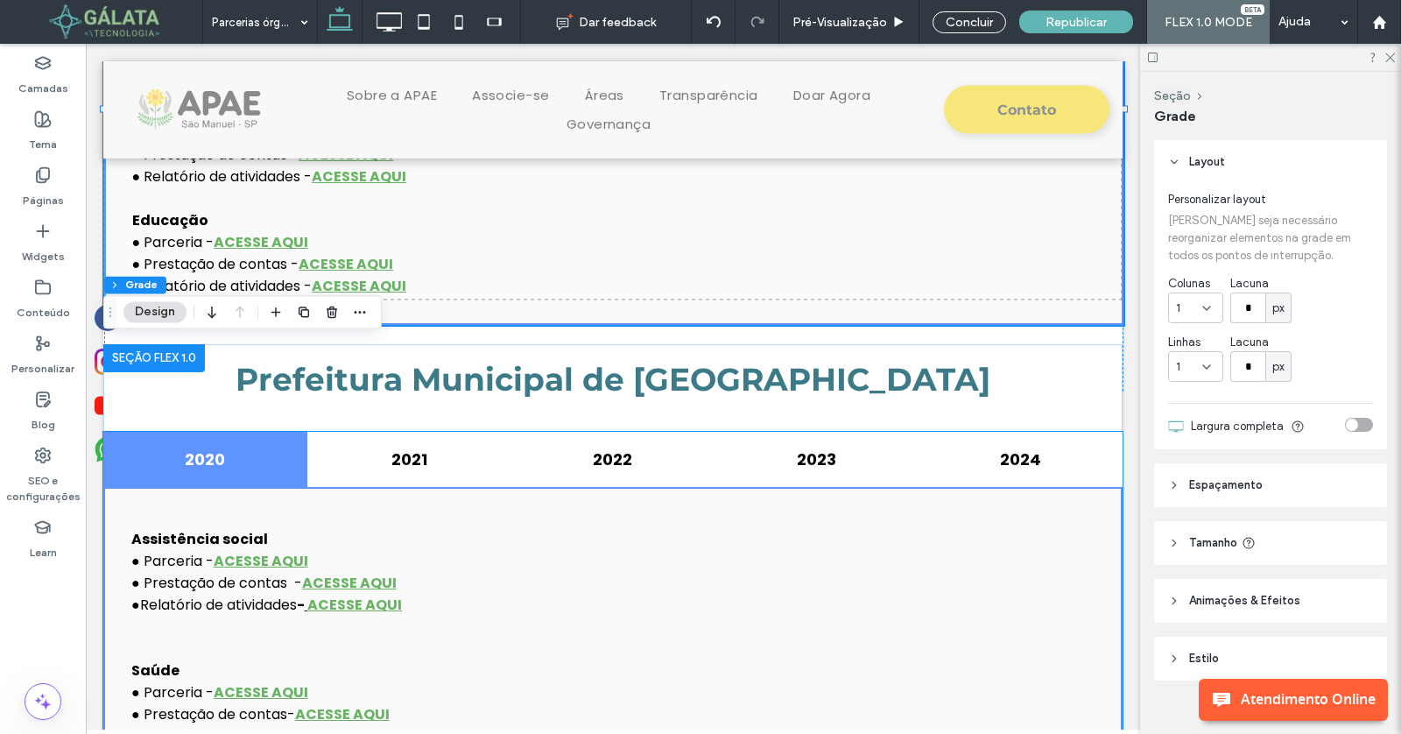
click at [649, 550] on p "● Parceria - ACESSE AQUI" at bounding box center [612, 561] width 963 height 22
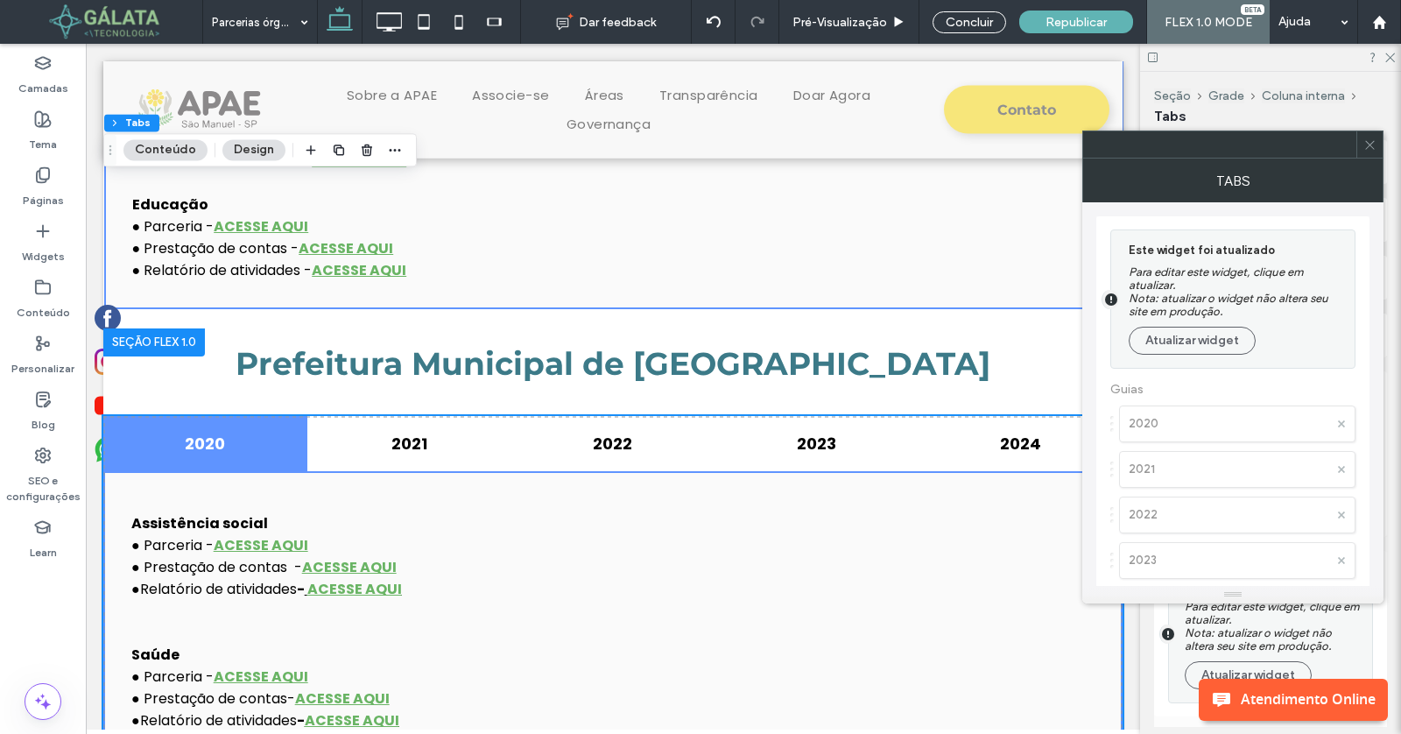
scroll to position [1339, 0]
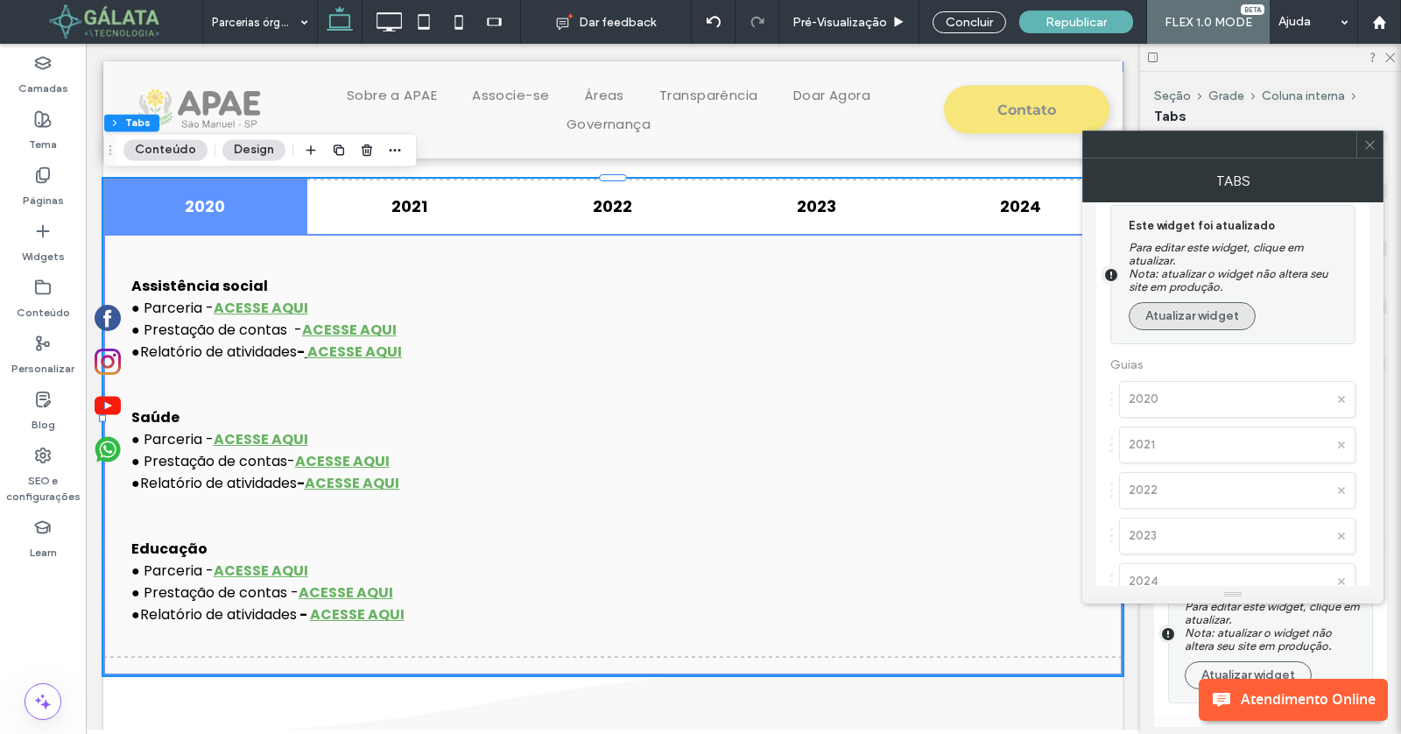
click at [1187, 320] on button "Atualizar widget" at bounding box center [1192, 316] width 127 height 28
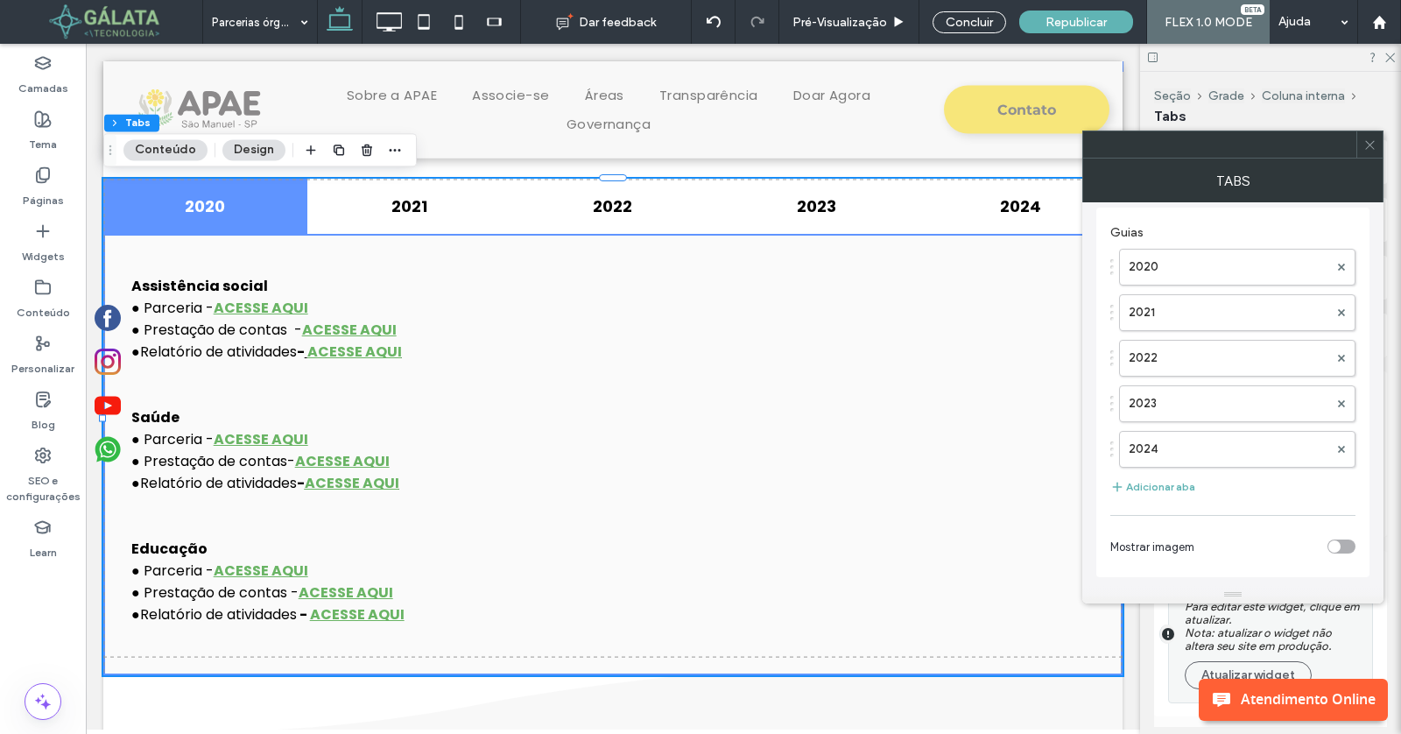
scroll to position [0, 0]
click at [1161, 490] on button "Adicionar aba" at bounding box center [1152, 495] width 85 height 21
click at [1228, 496] on label "Guia" at bounding box center [1229, 503] width 200 height 35
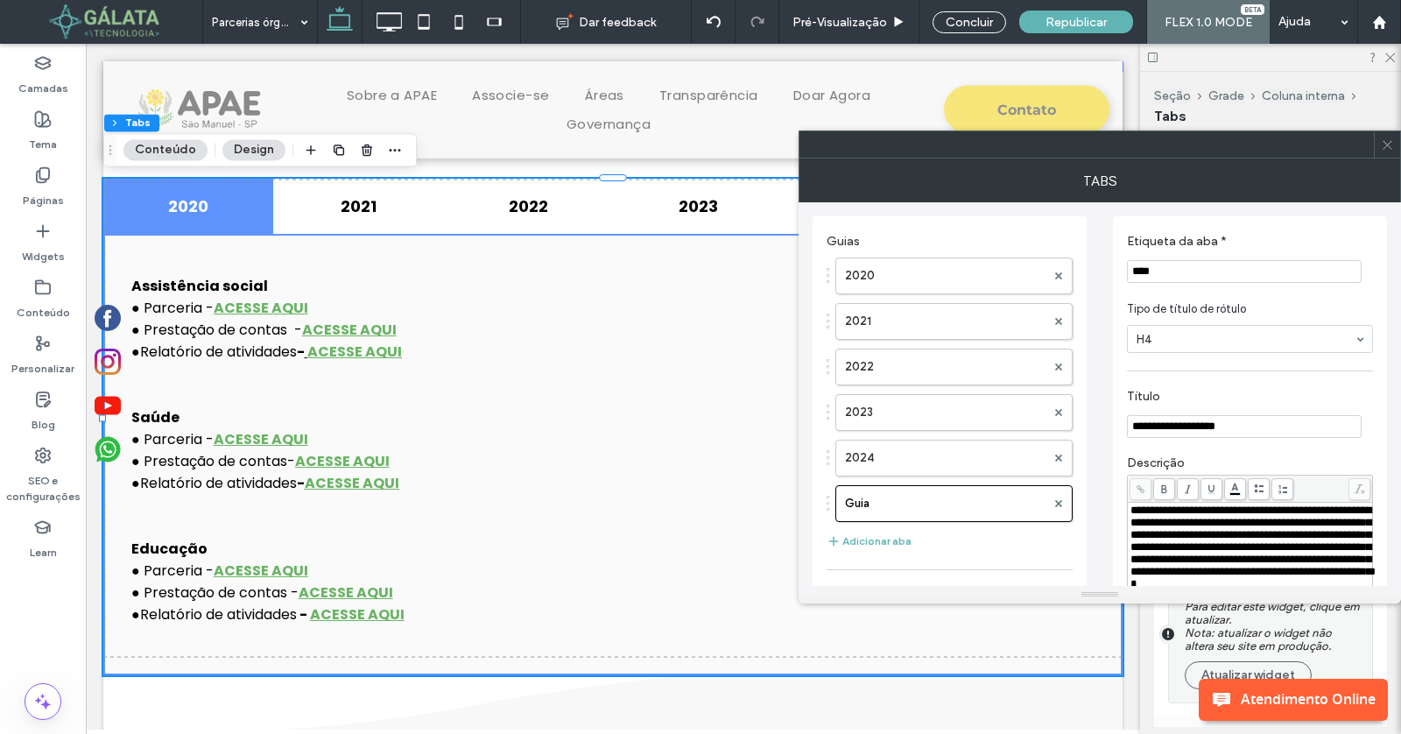
click at [1207, 257] on section "Etiqueta da aba * ****" at bounding box center [1250, 258] width 246 height 67
click at [1207, 268] on input "****" at bounding box center [1244, 271] width 235 height 23
paste input "Etiqueta da aba *"
type input "****"
click at [1379, 150] on div at bounding box center [1387, 144] width 26 height 26
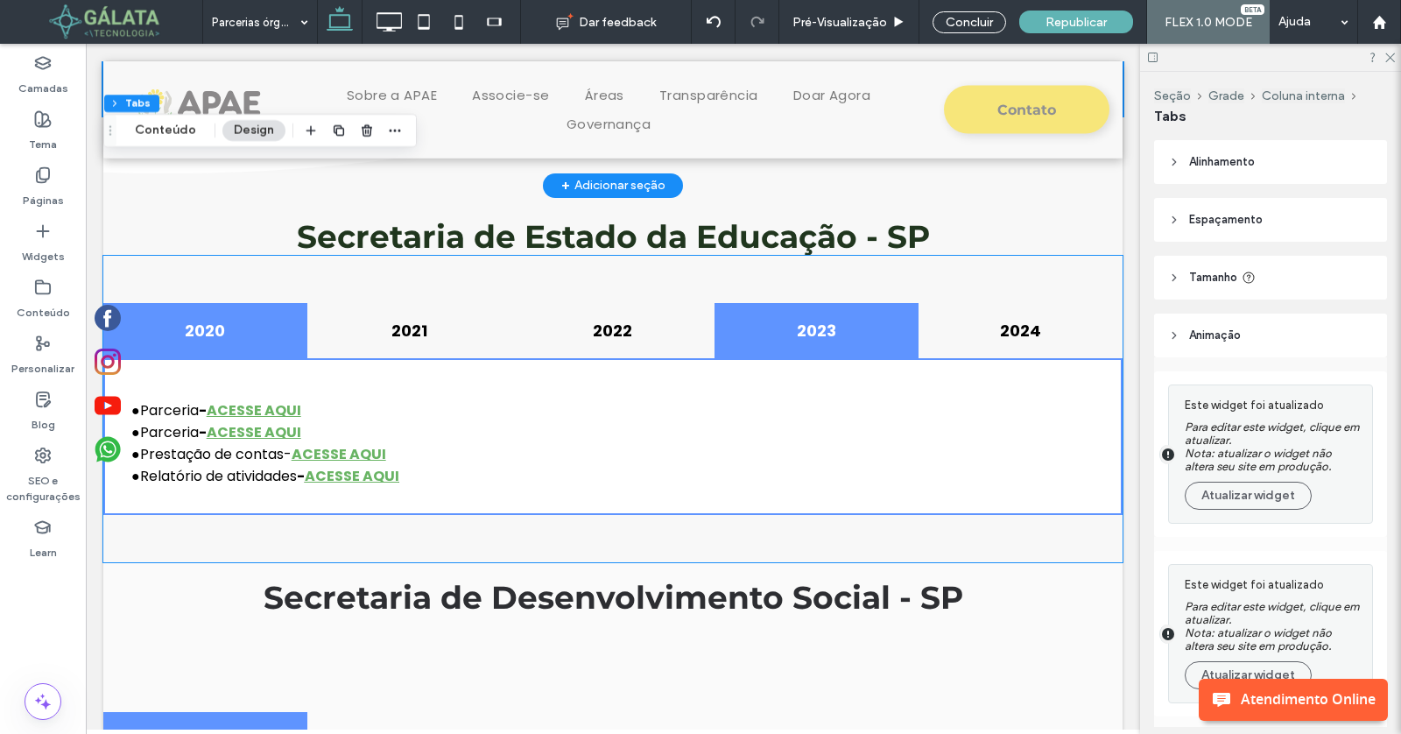
scroll to position [1907, 0]
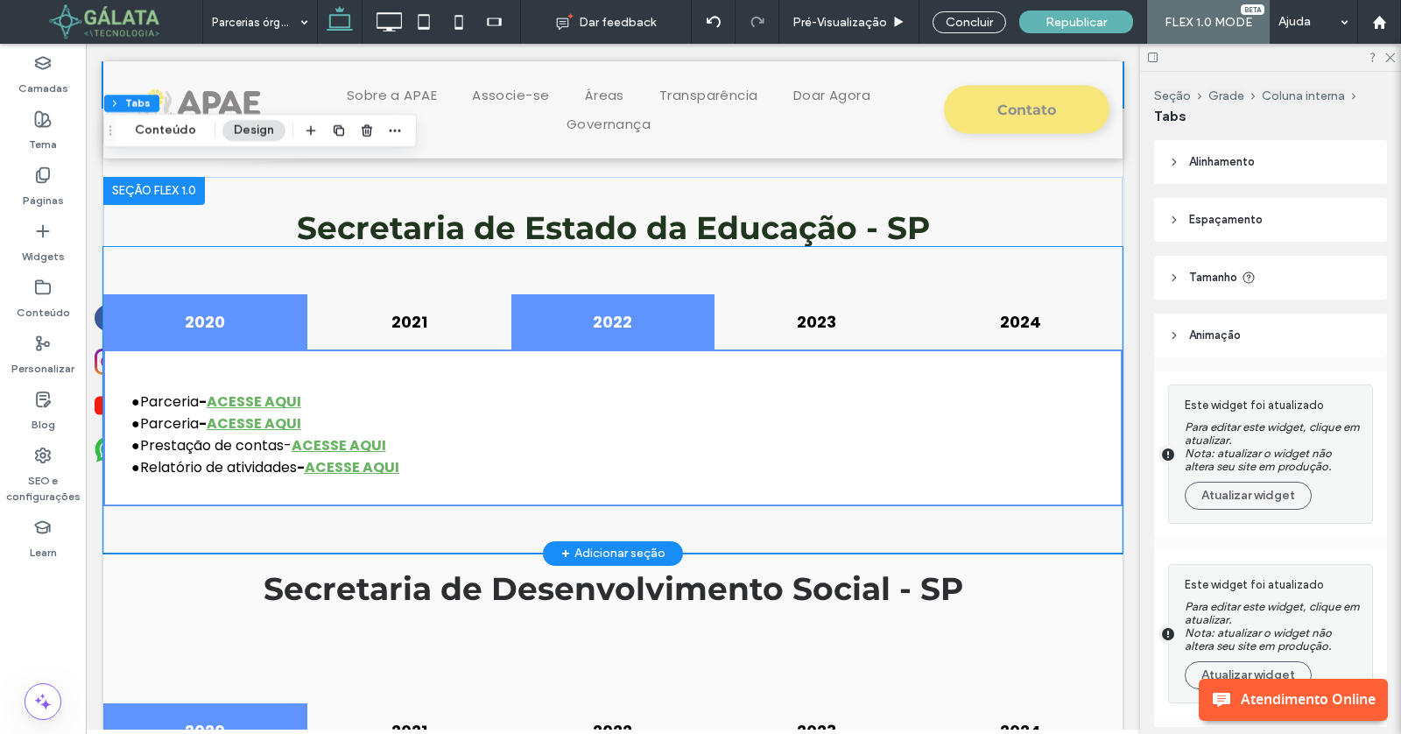
click at [697, 334] on div "2022" at bounding box center [613, 321] width 204 height 55
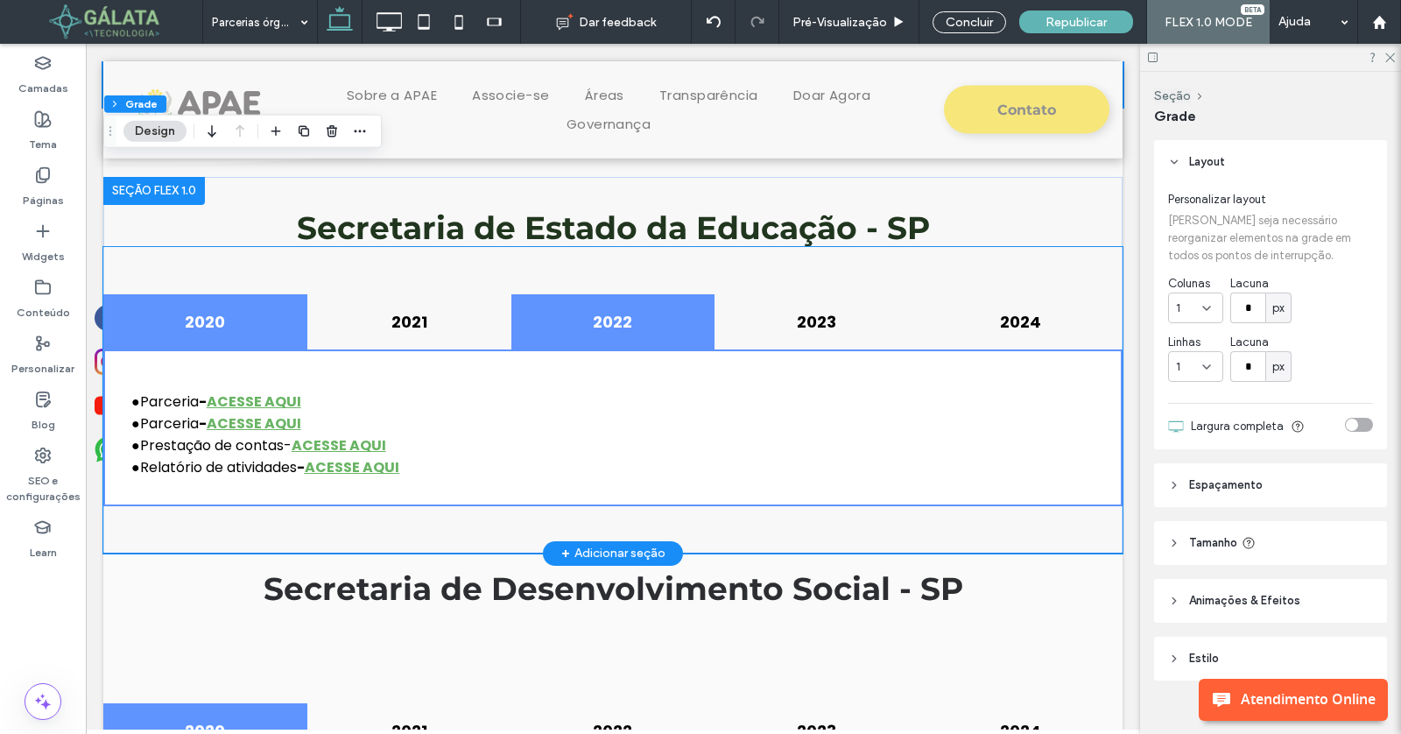
click at [697, 334] on div "2022" at bounding box center [613, 321] width 204 height 55
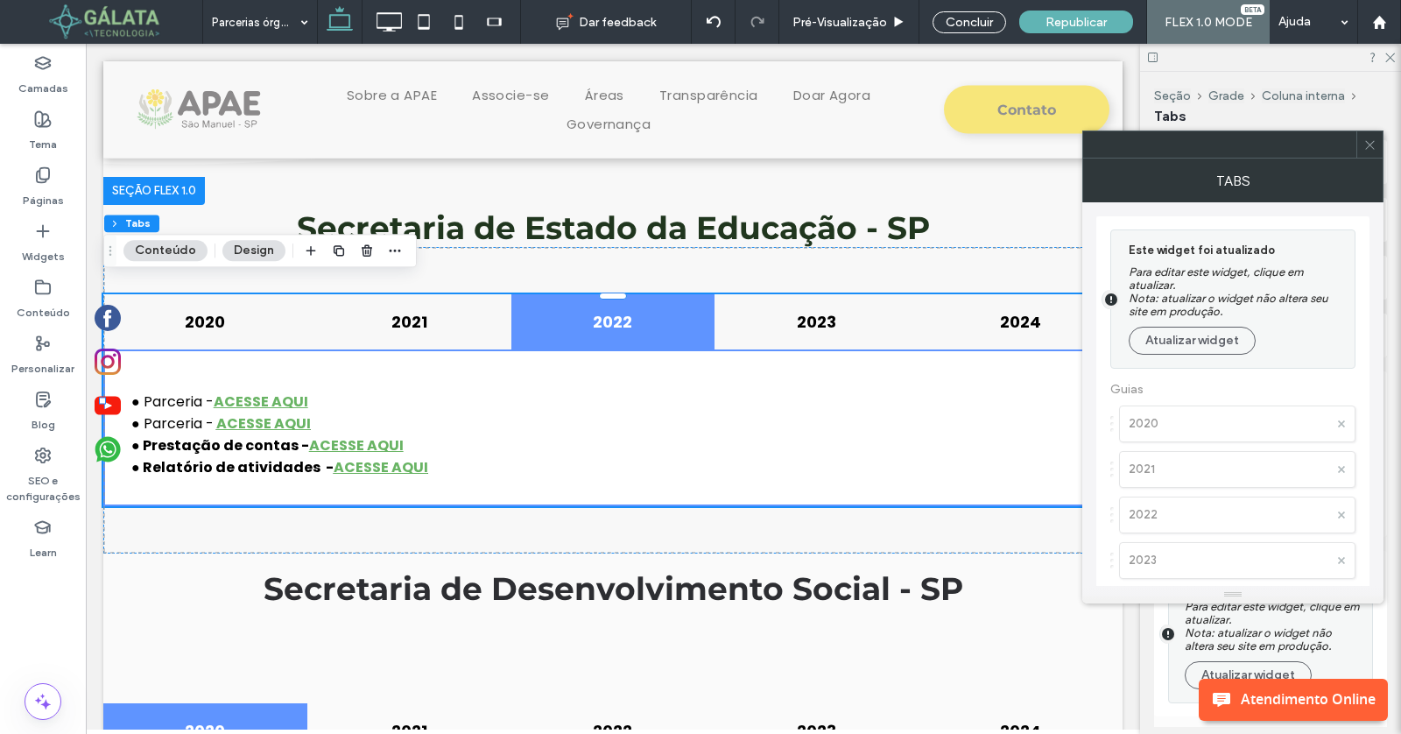
click at [1184, 322] on div "Este widget foi atualizado Para editar este widget, clique em atualizar. Nota: …" at bounding box center [1237, 299] width 217 height 120
click at [1184, 334] on button "Atualizar widget" at bounding box center [1192, 341] width 127 height 28
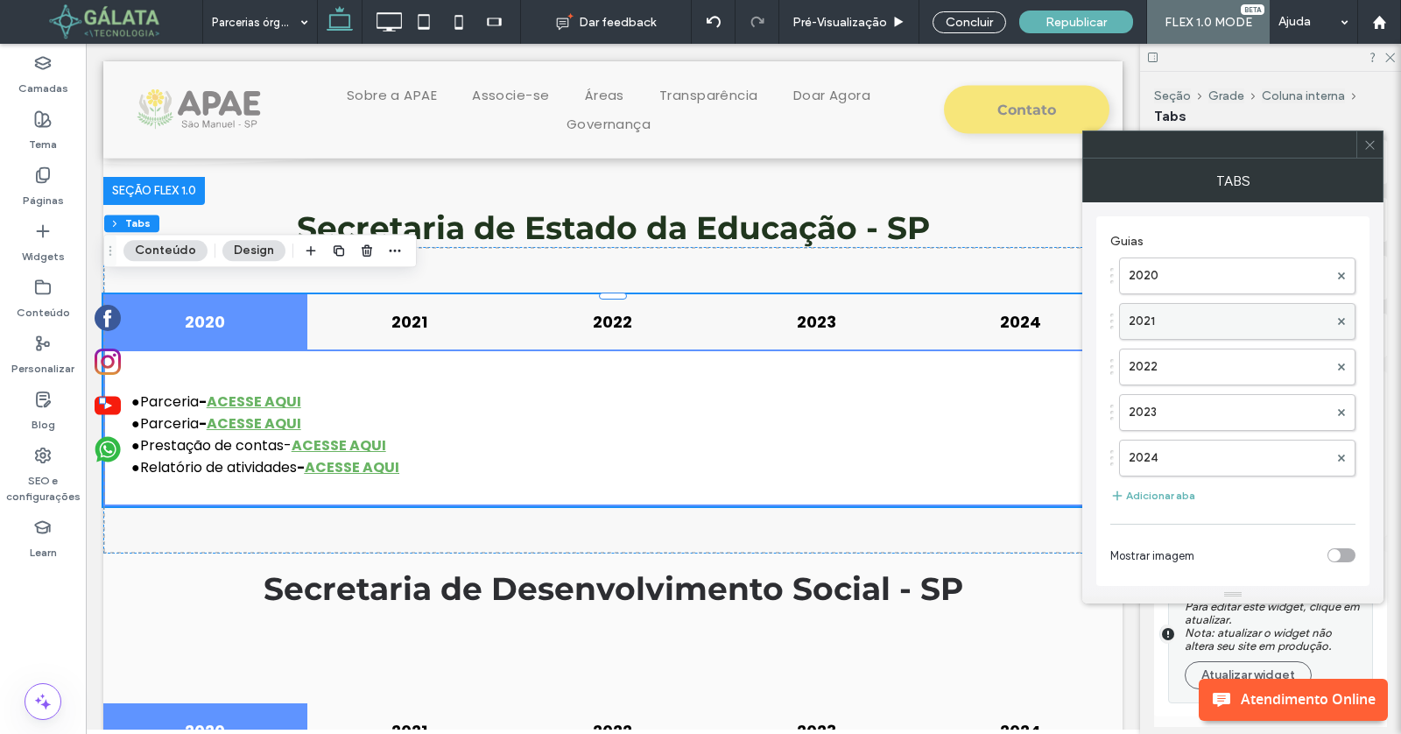
scroll to position [3, 0]
click at [1161, 483] on button "Adicionar aba" at bounding box center [1152, 493] width 85 height 21
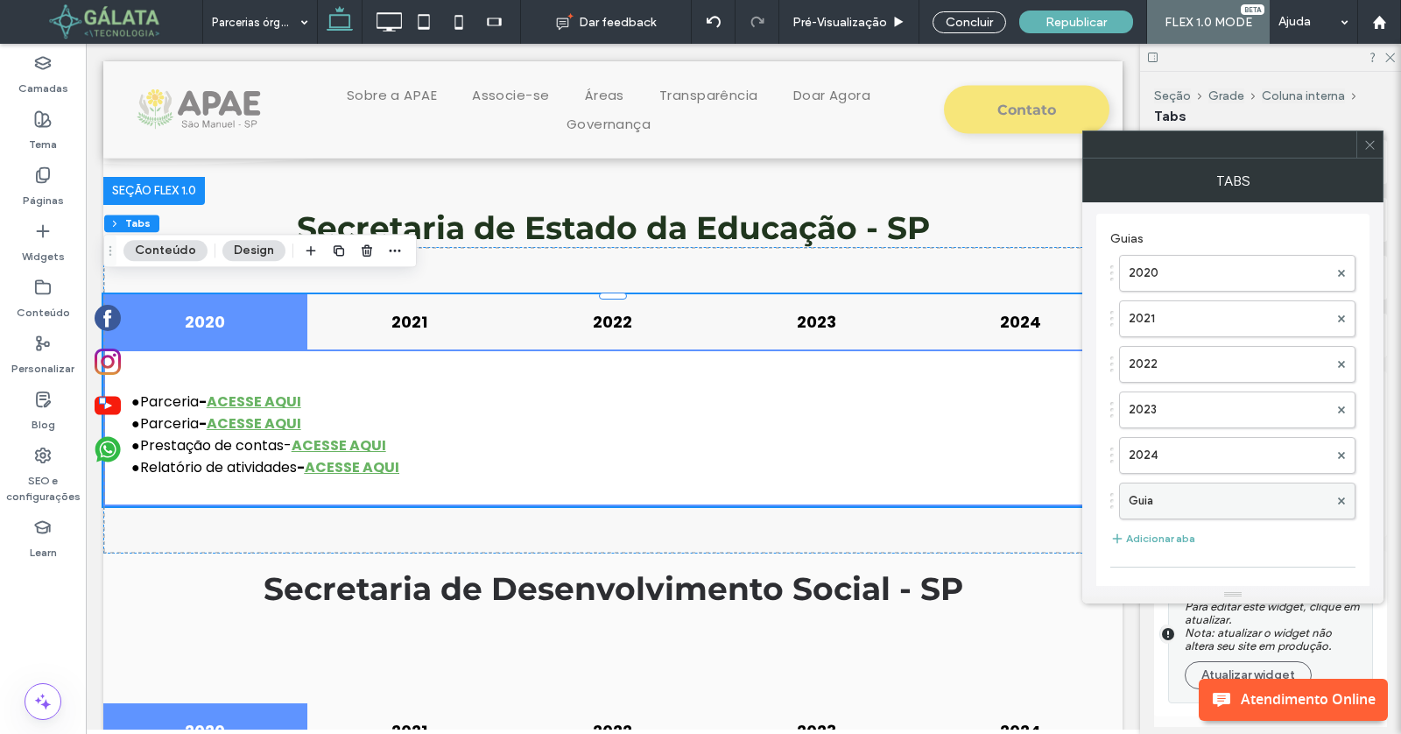
click at [1210, 489] on label "Guia" at bounding box center [1229, 500] width 200 height 35
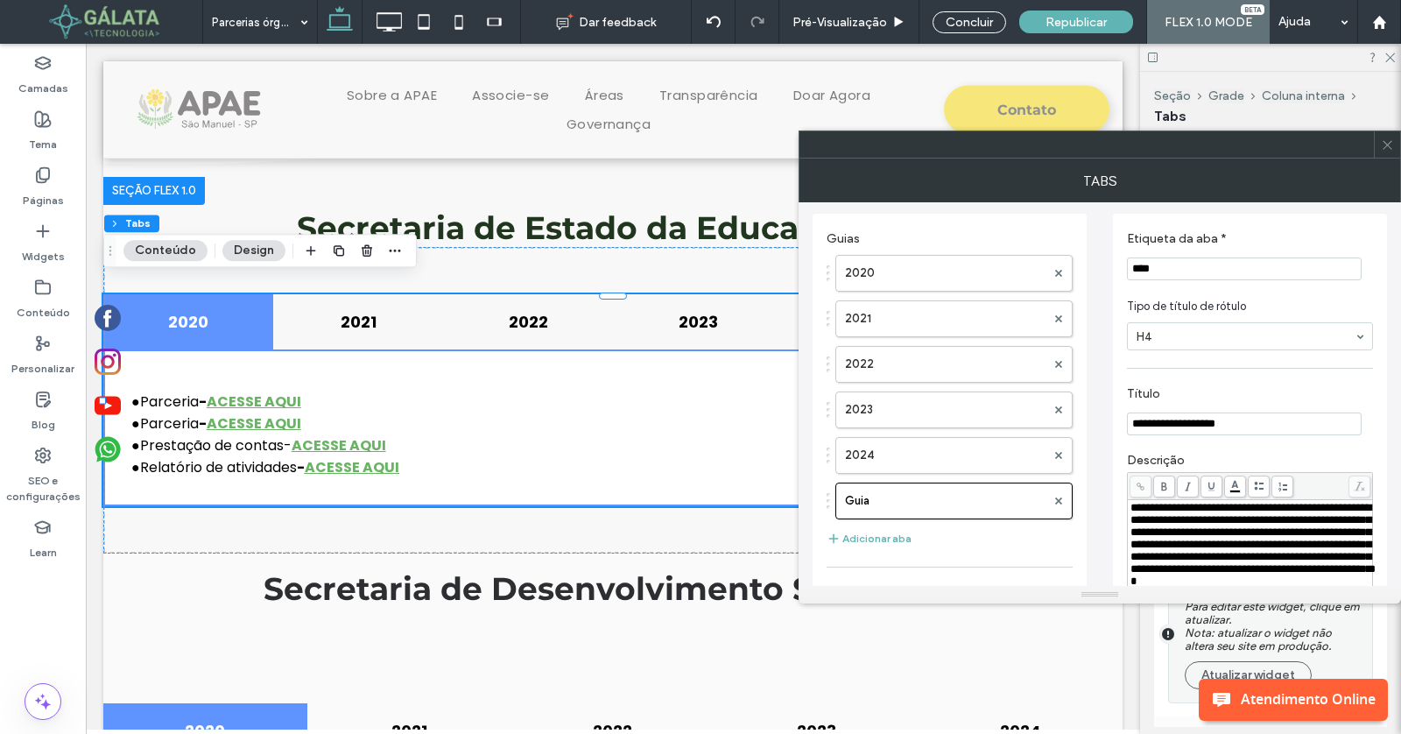
click at [1225, 274] on input "****" at bounding box center [1244, 268] width 235 height 23
paste input "Etiqueta da aba *"
type input "****"
click at [1382, 149] on icon at bounding box center [1387, 144] width 13 height 13
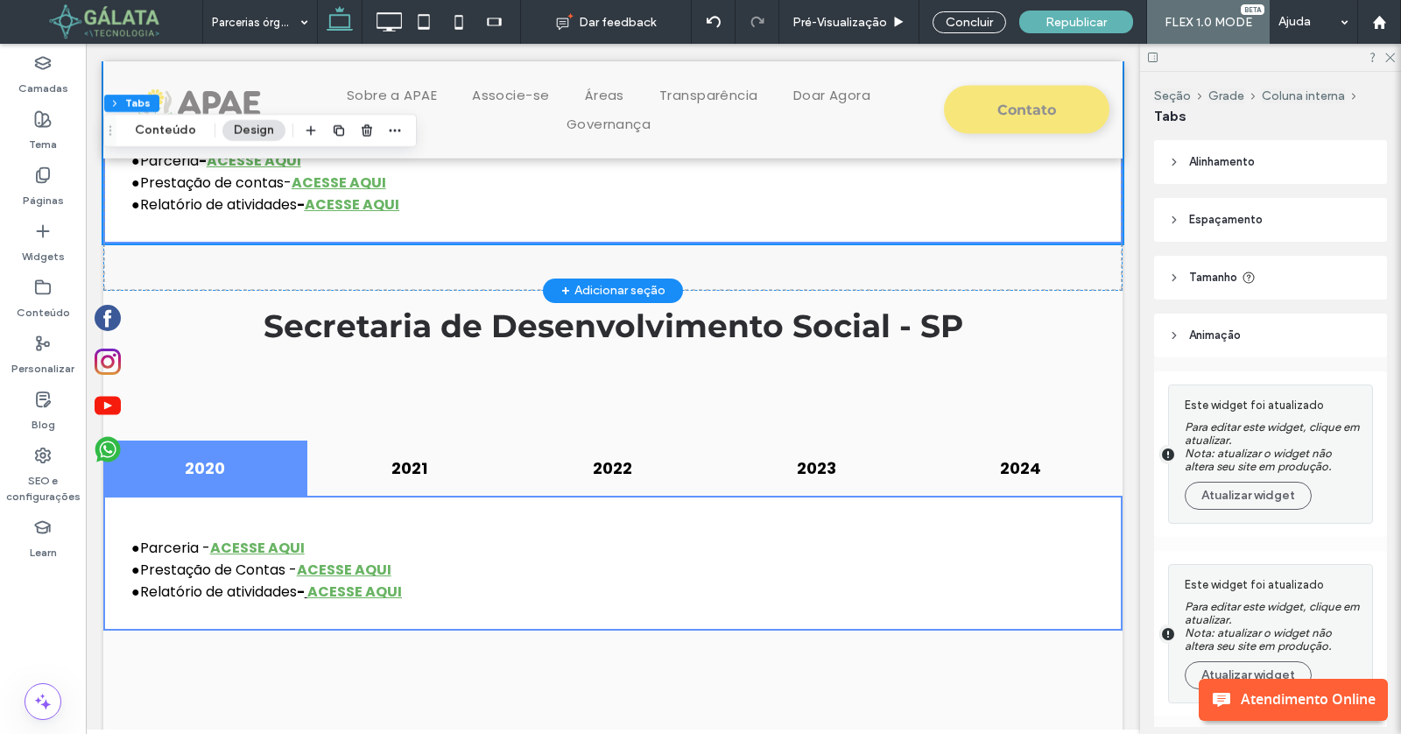
scroll to position [2181, 0]
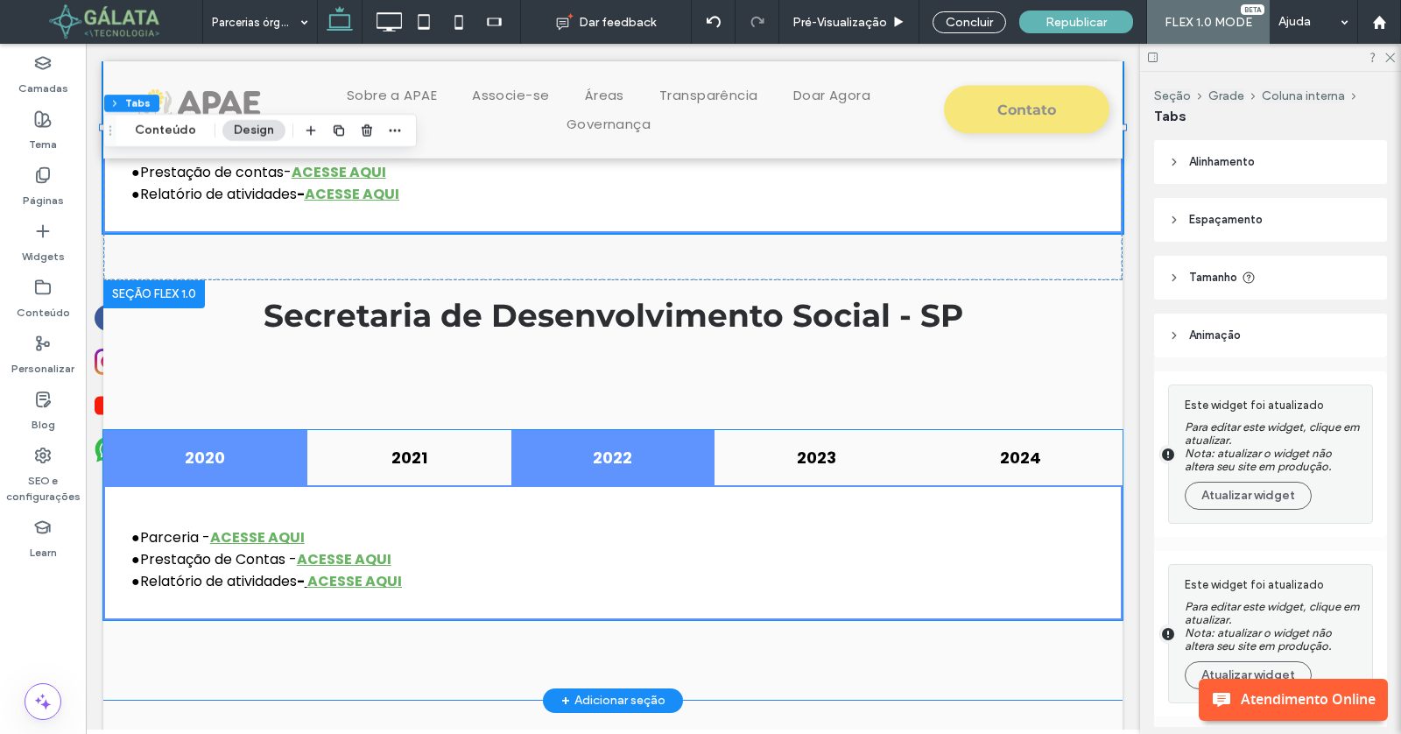
click at [574, 459] on div "2022" at bounding box center [613, 457] width 204 height 55
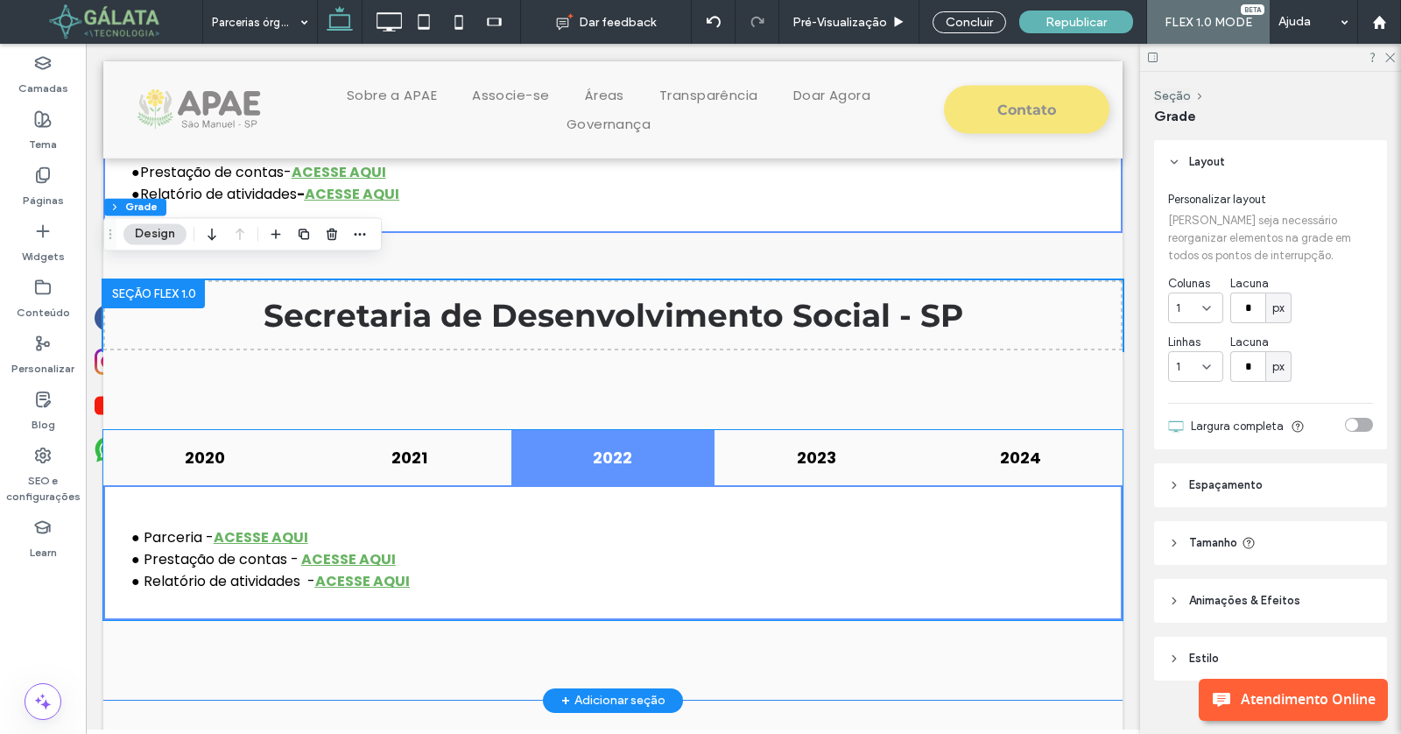
click at [574, 459] on div "2022" at bounding box center [613, 457] width 204 height 55
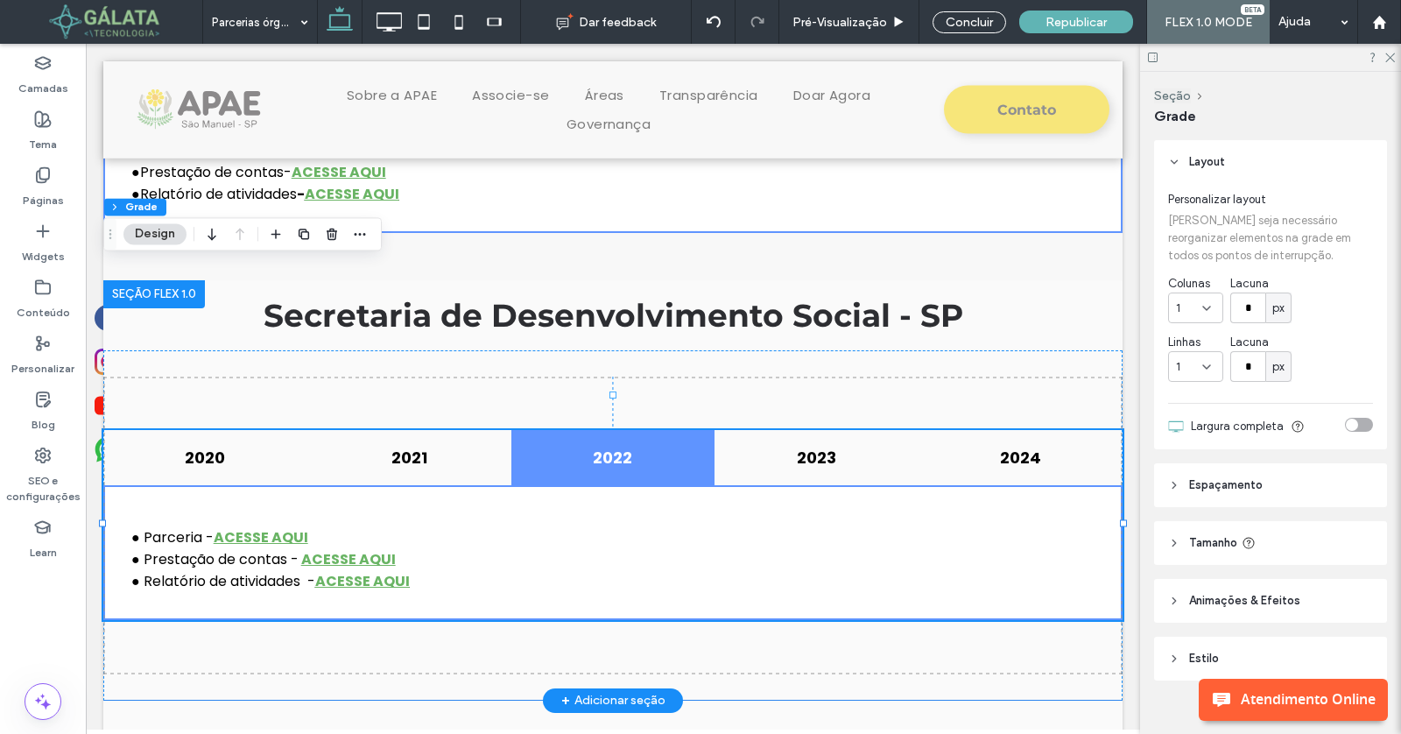
click at [574, 459] on div "2022" at bounding box center [613, 457] width 204 height 55
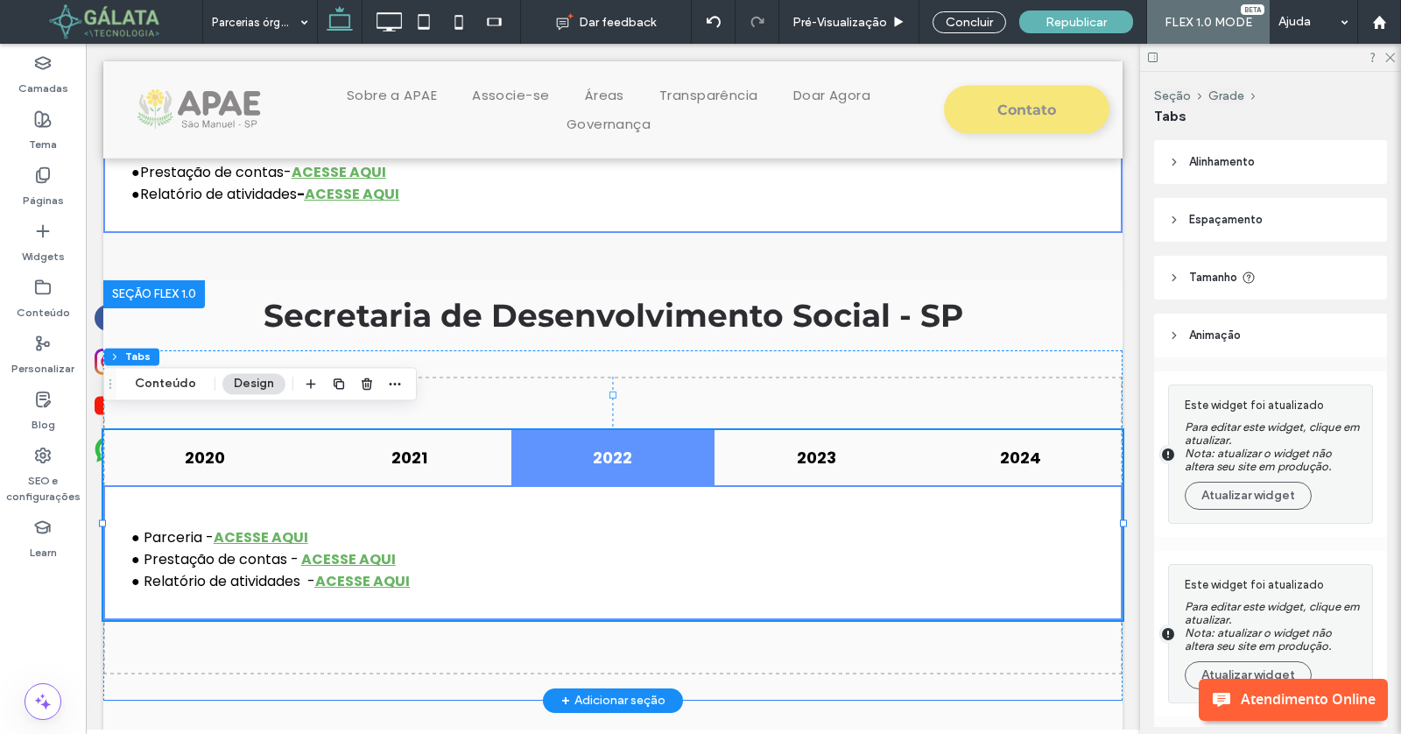
click at [718, 489] on div "● Parceria - ACESSE AQUI ● Prestação de contas - ACESSE AQUI ● Relatório de ati…" at bounding box center [612, 552] width 1019 height 135
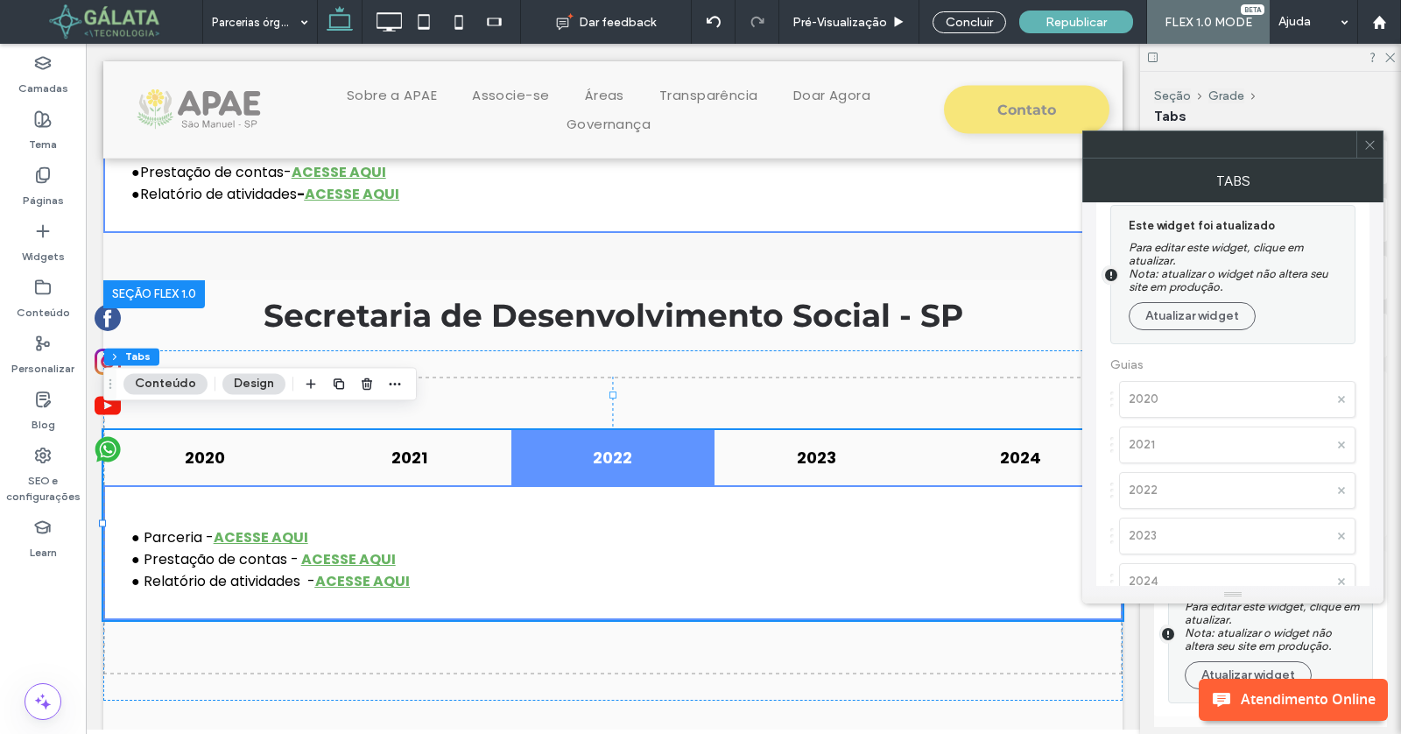
scroll to position [71, 0]
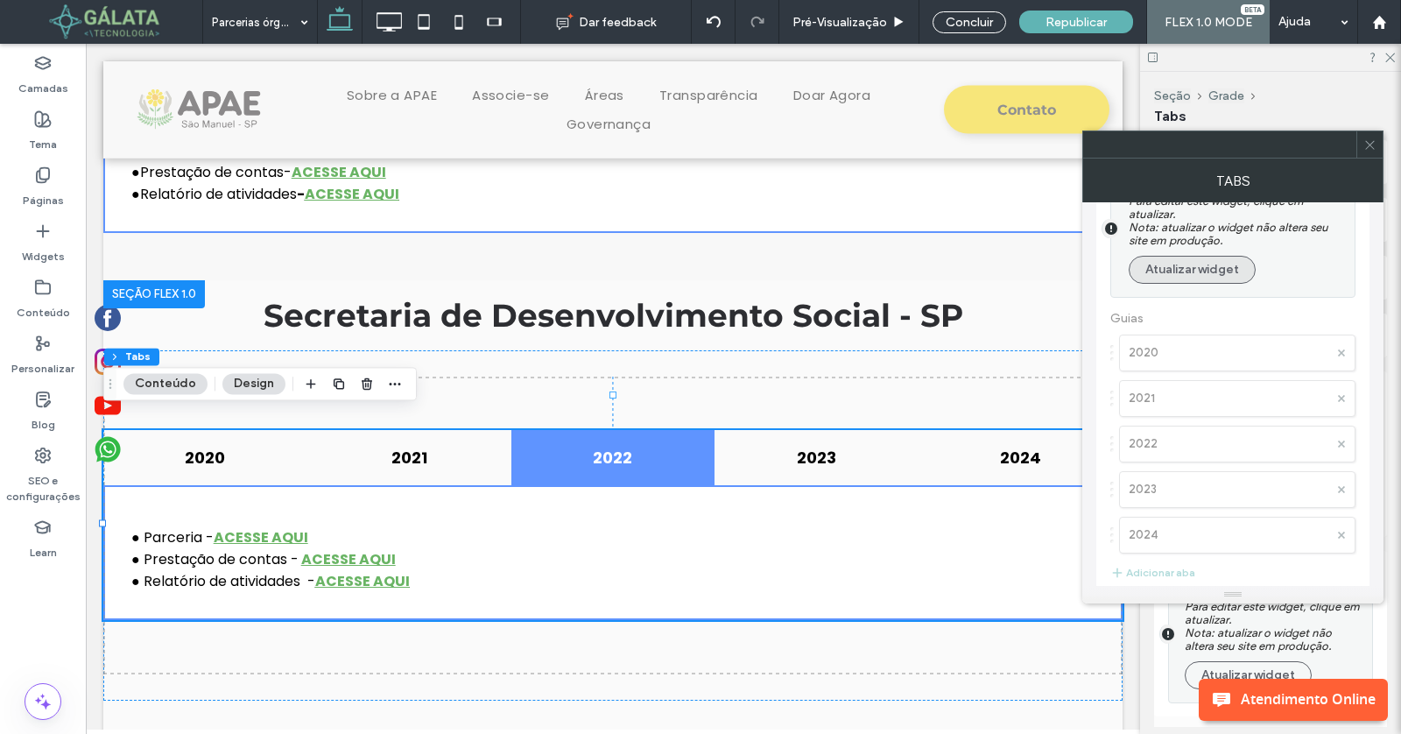
click at [1197, 280] on button "Atualizar widget" at bounding box center [1192, 270] width 127 height 28
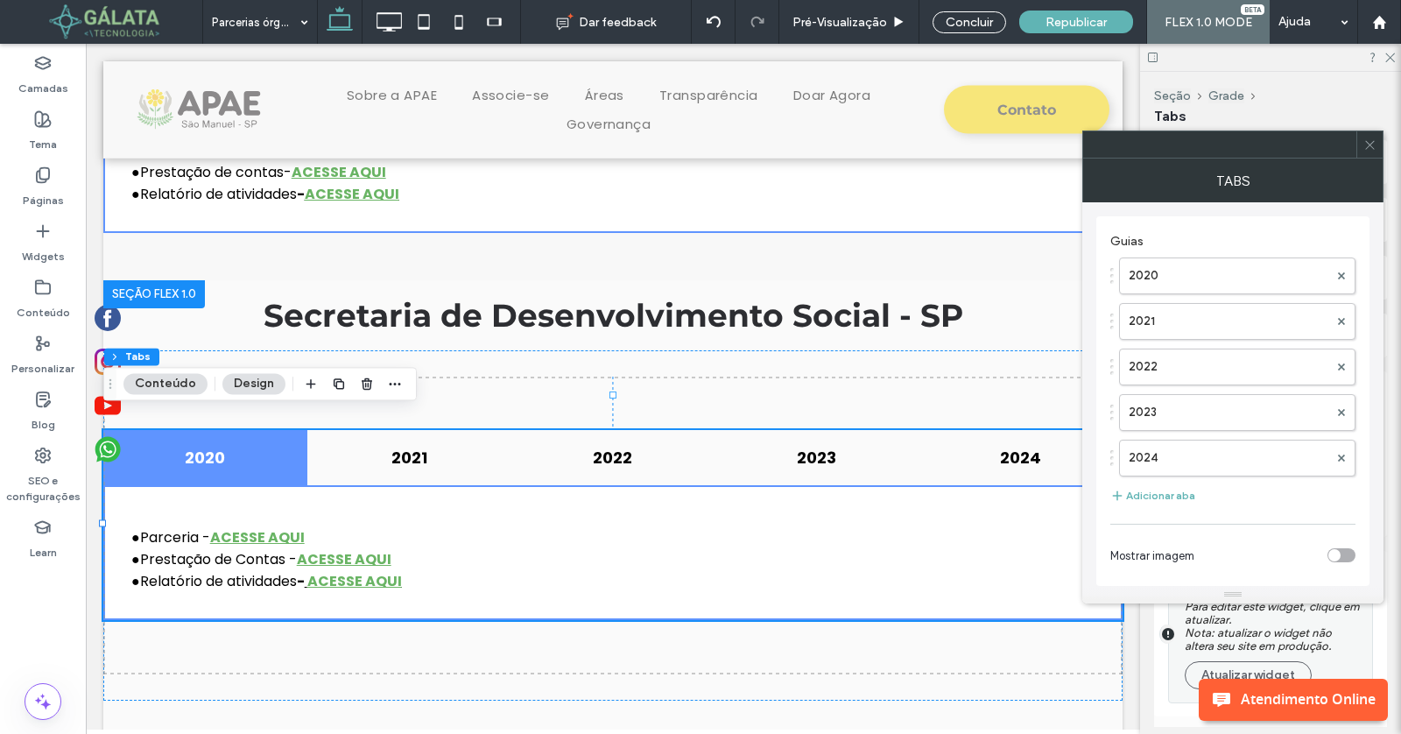
scroll to position [3, 0]
click at [1165, 483] on button "Adicionar aba" at bounding box center [1152, 493] width 85 height 21
click at [1232, 495] on label "Guia" at bounding box center [1229, 500] width 200 height 35
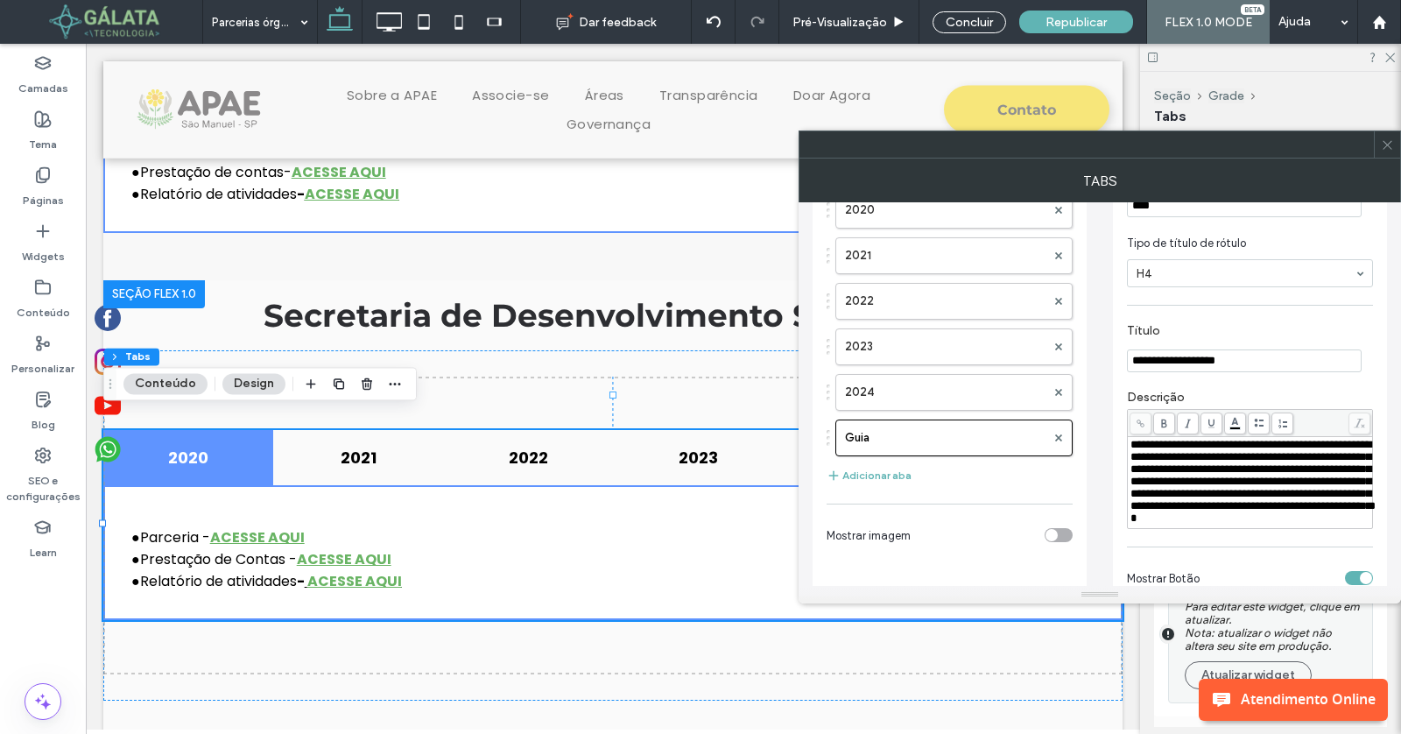
scroll to position [0, 0]
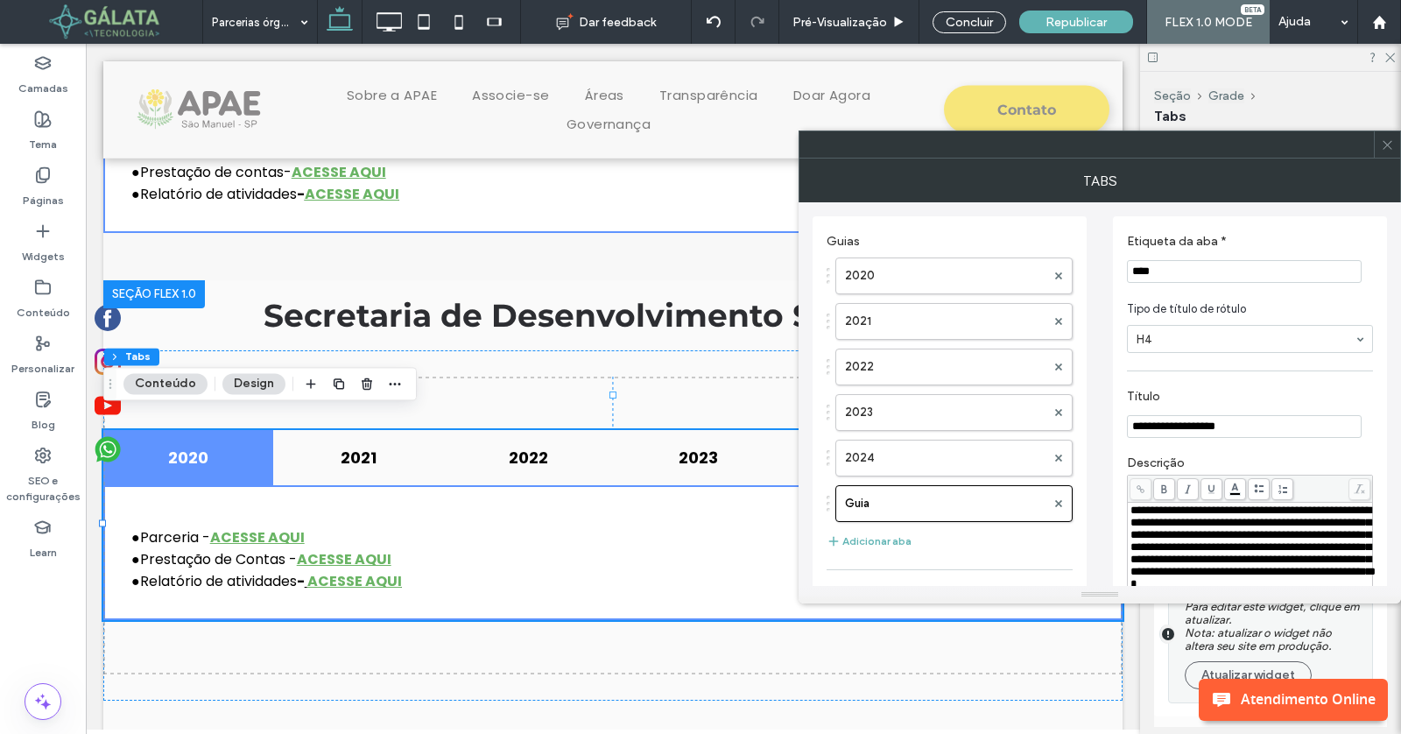
click at [1192, 268] on input "****" at bounding box center [1244, 271] width 235 height 23
paste input "Etiqueta da aba *"
type input "****"
click at [1385, 144] on icon at bounding box center [1387, 144] width 13 height 13
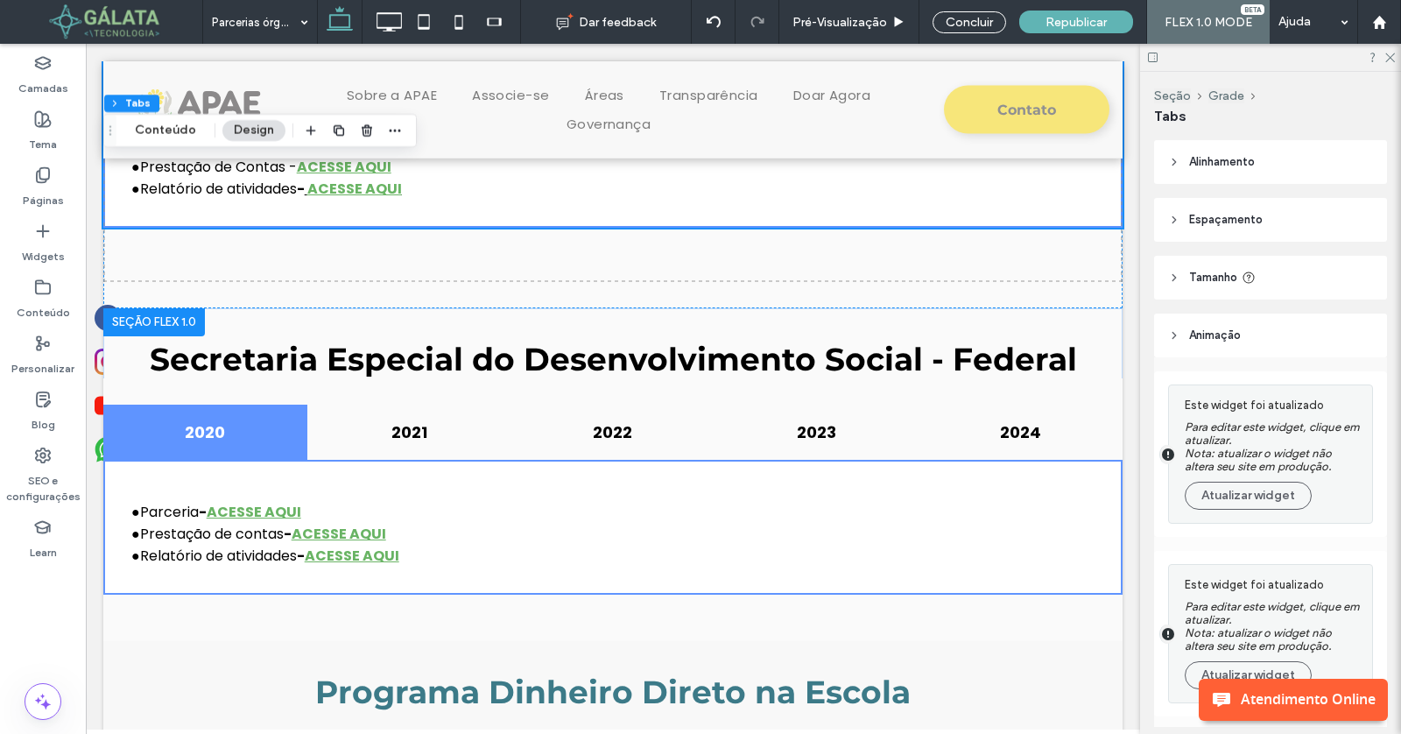
scroll to position [2601, 0]
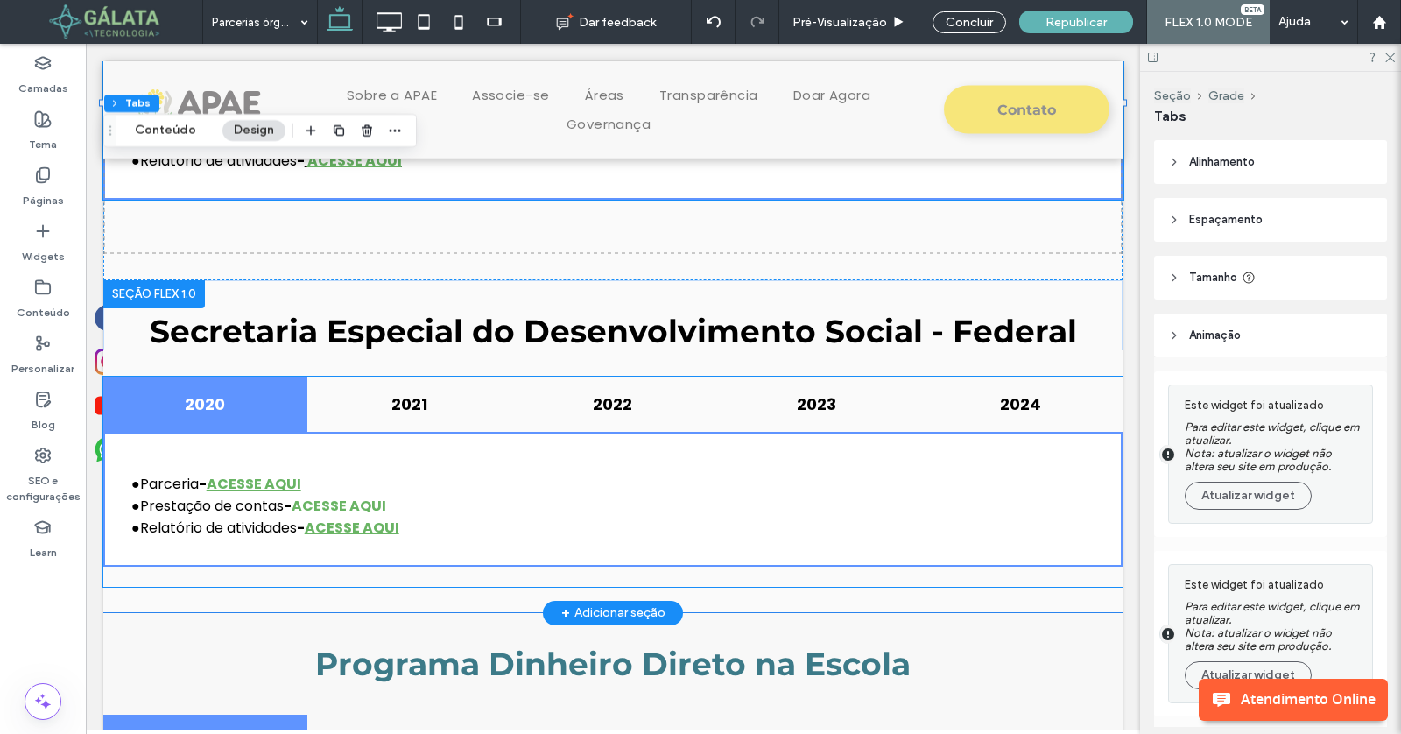
click at [668, 460] on div "● Parceria - ACESSE AQUI ● Prestação de contas - ACESSE AQUI ● Relatório de ati…" at bounding box center [612, 499] width 963 height 79
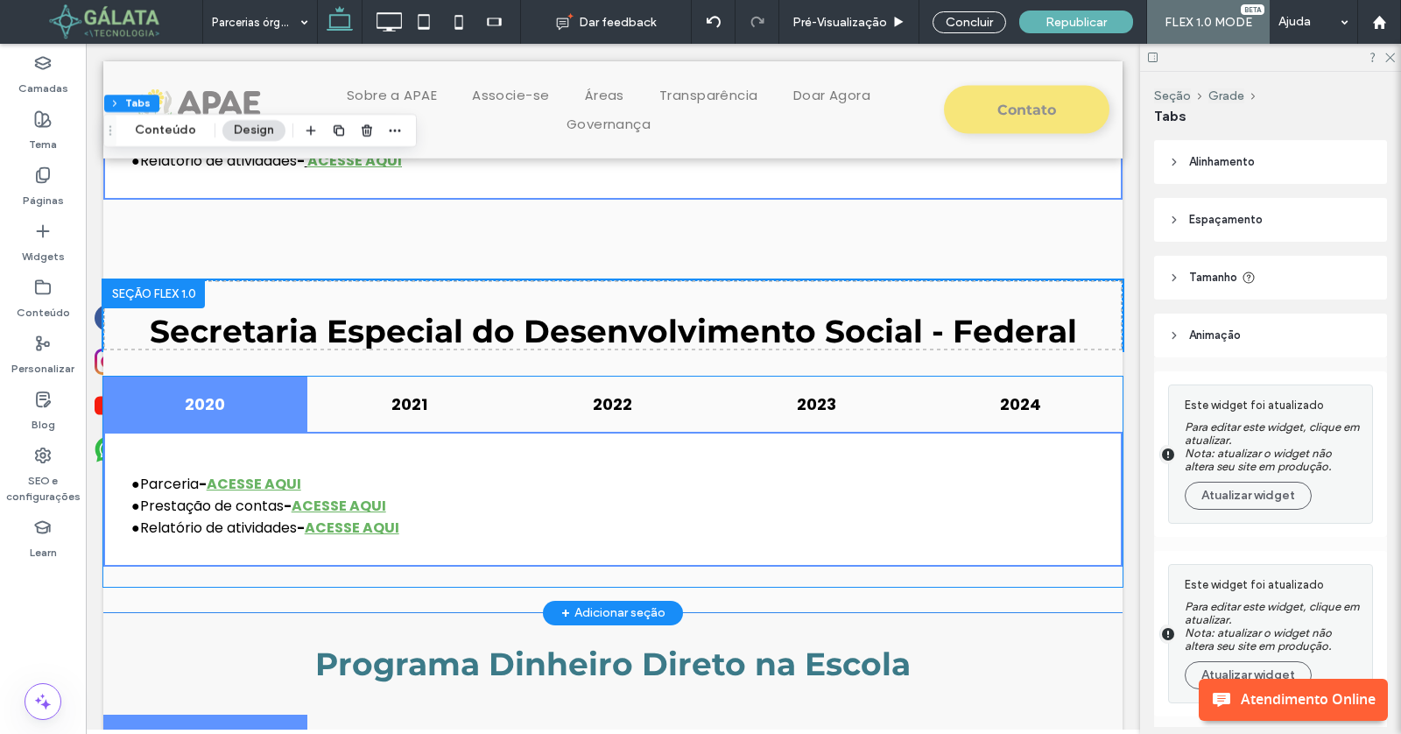
click at [668, 460] on div "● Parceria - ACESSE AQUI ● Prestação de contas - ACESSE AQUI ● Relatório de ati…" at bounding box center [612, 499] width 963 height 79
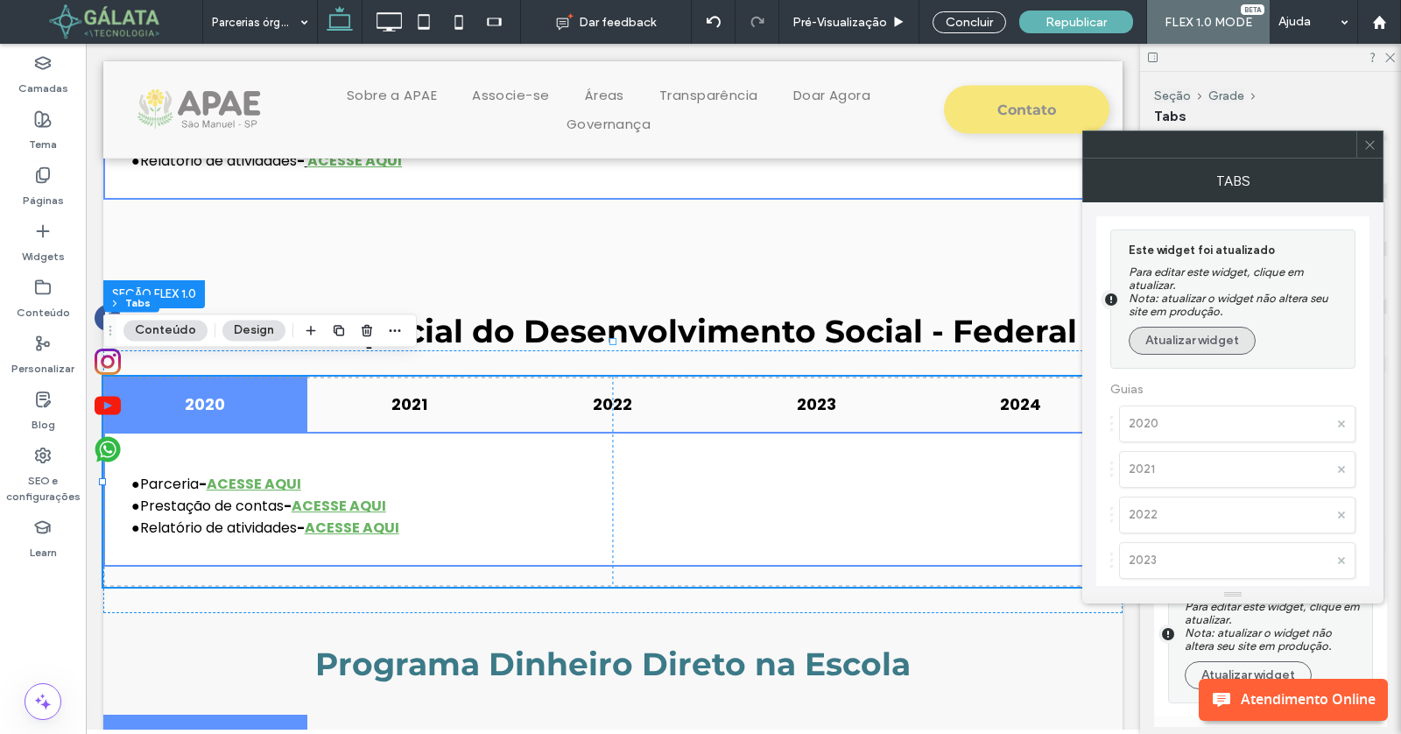
click at [1222, 335] on button "Atualizar widget" at bounding box center [1192, 341] width 127 height 28
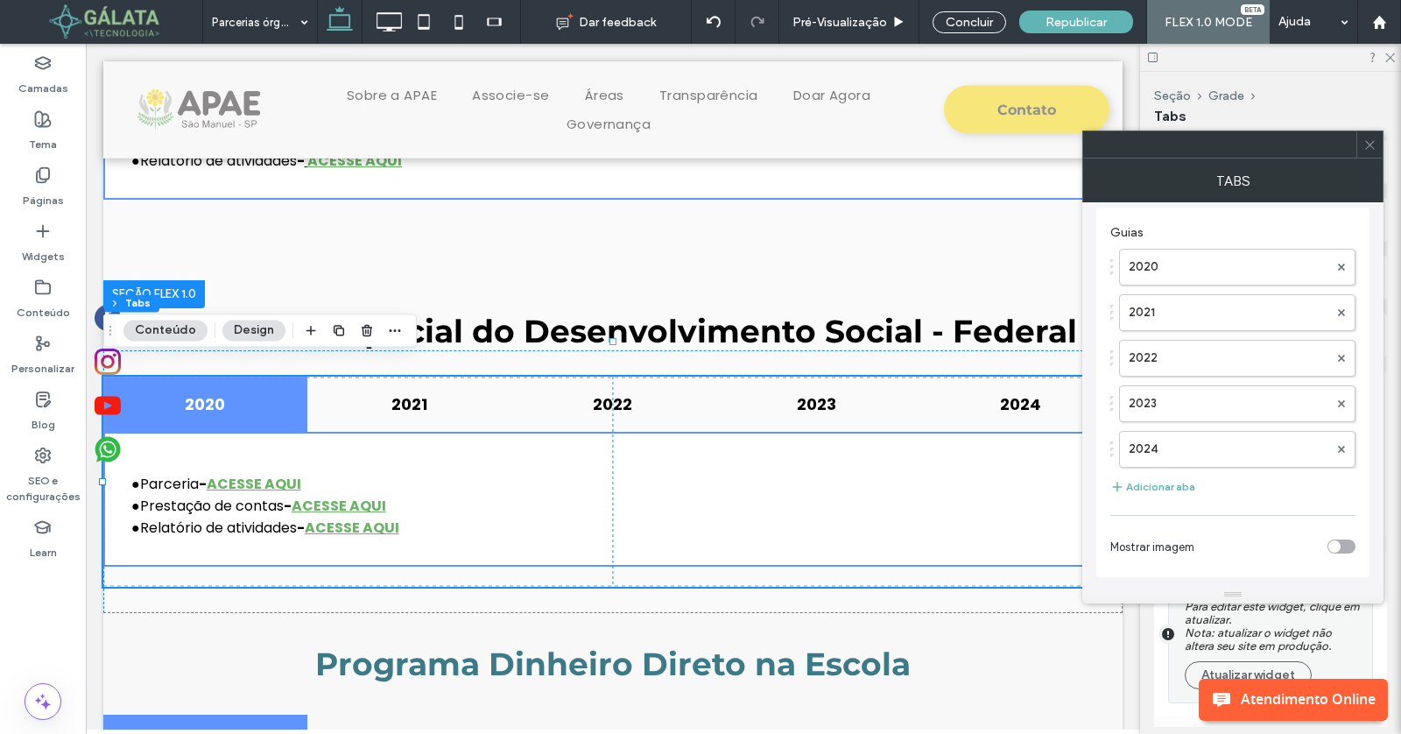
scroll to position [3, 0]
click at [1149, 483] on button "Adicionar aba" at bounding box center [1152, 493] width 85 height 21
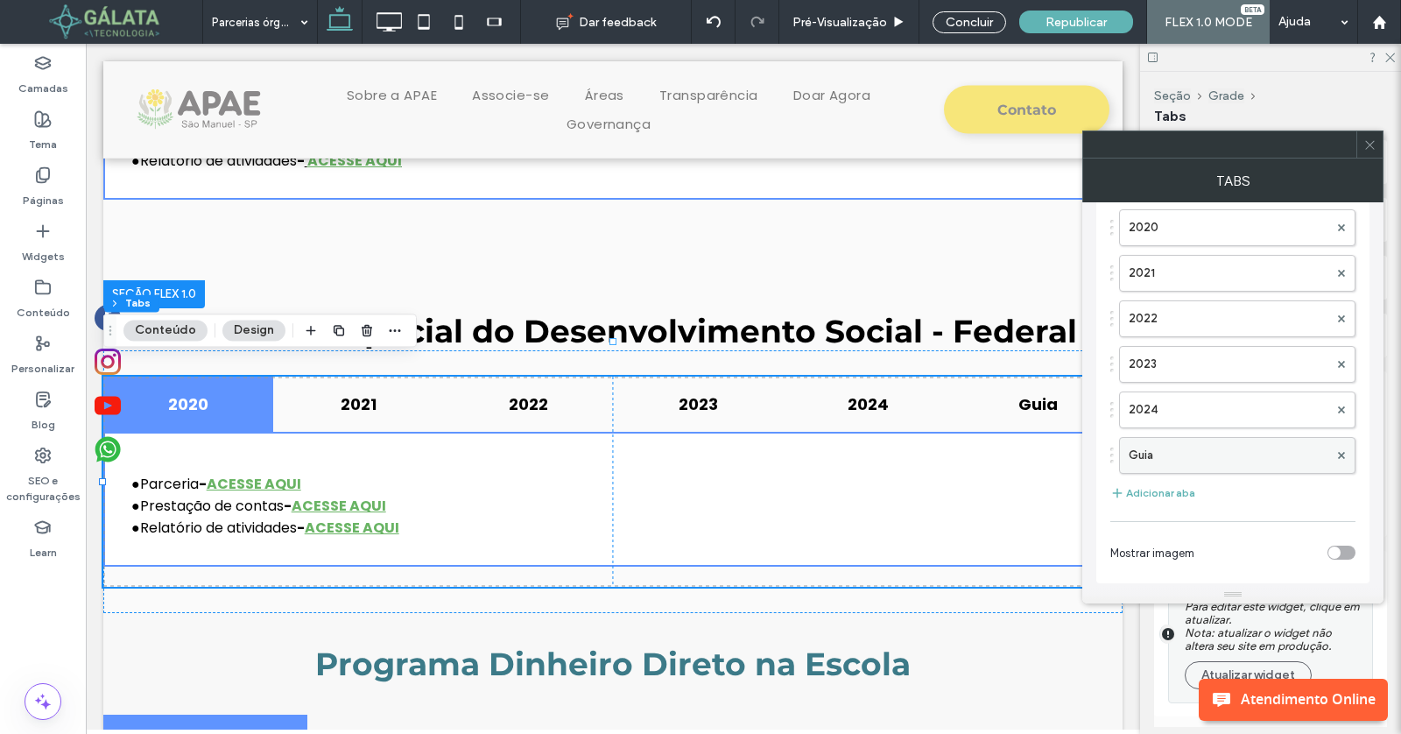
click at [1190, 455] on label "Guia" at bounding box center [1229, 455] width 200 height 35
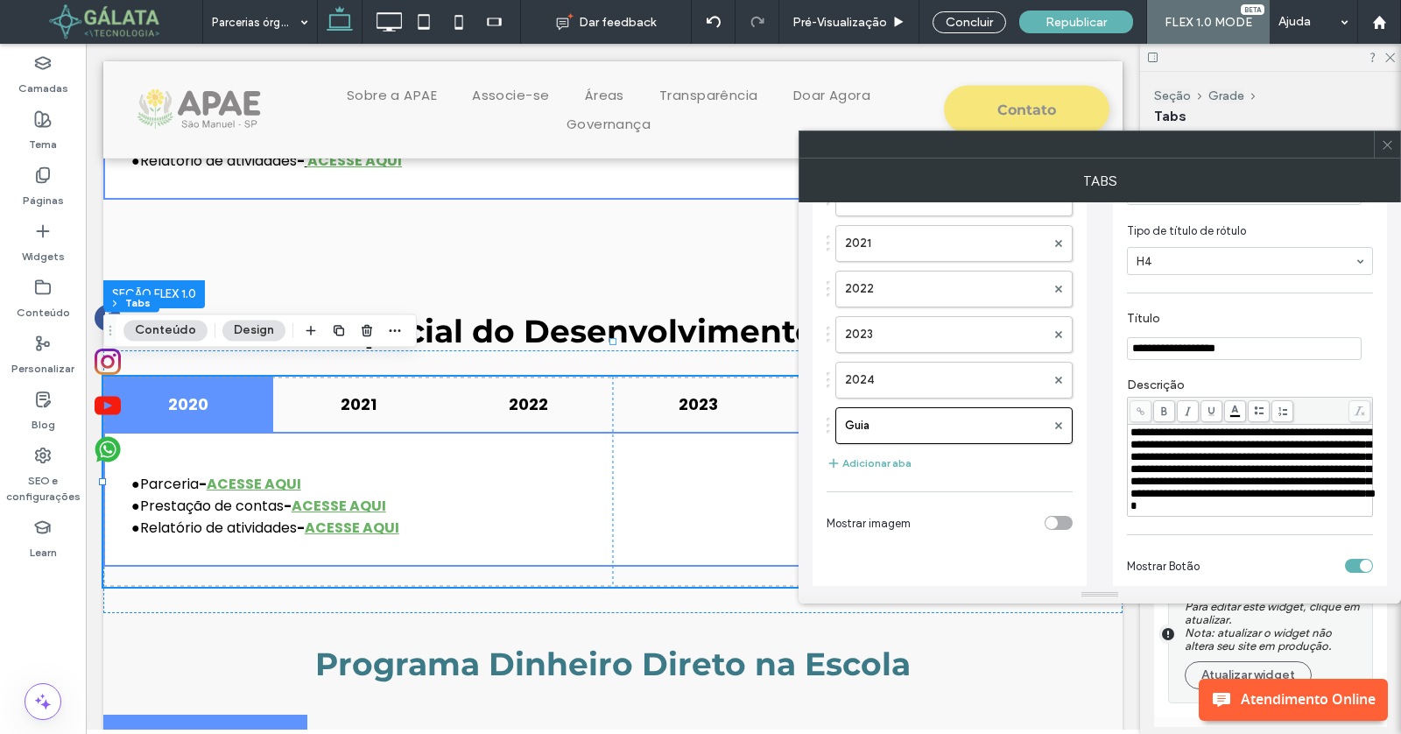
scroll to position [0, 0]
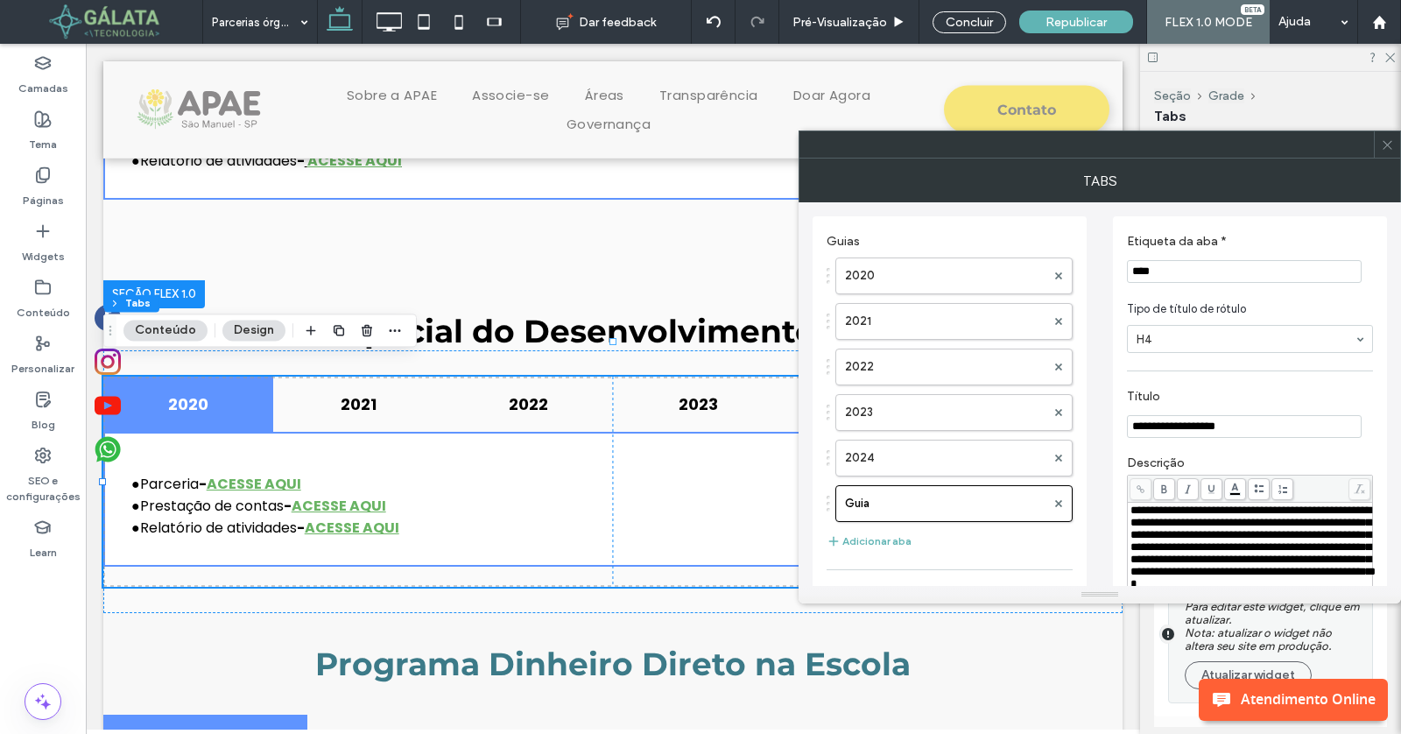
click at [1189, 262] on input "****" at bounding box center [1244, 271] width 235 height 23
paste input "Etiqueta da aba *"
type input "****"
click at [1311, 226] on section "Etiqueta da aba * ****" at bounding box center [1250, 258] width 246 height 67
click at [1386, 140] on icon at bounding box center [1387, 144] width 13 height 13
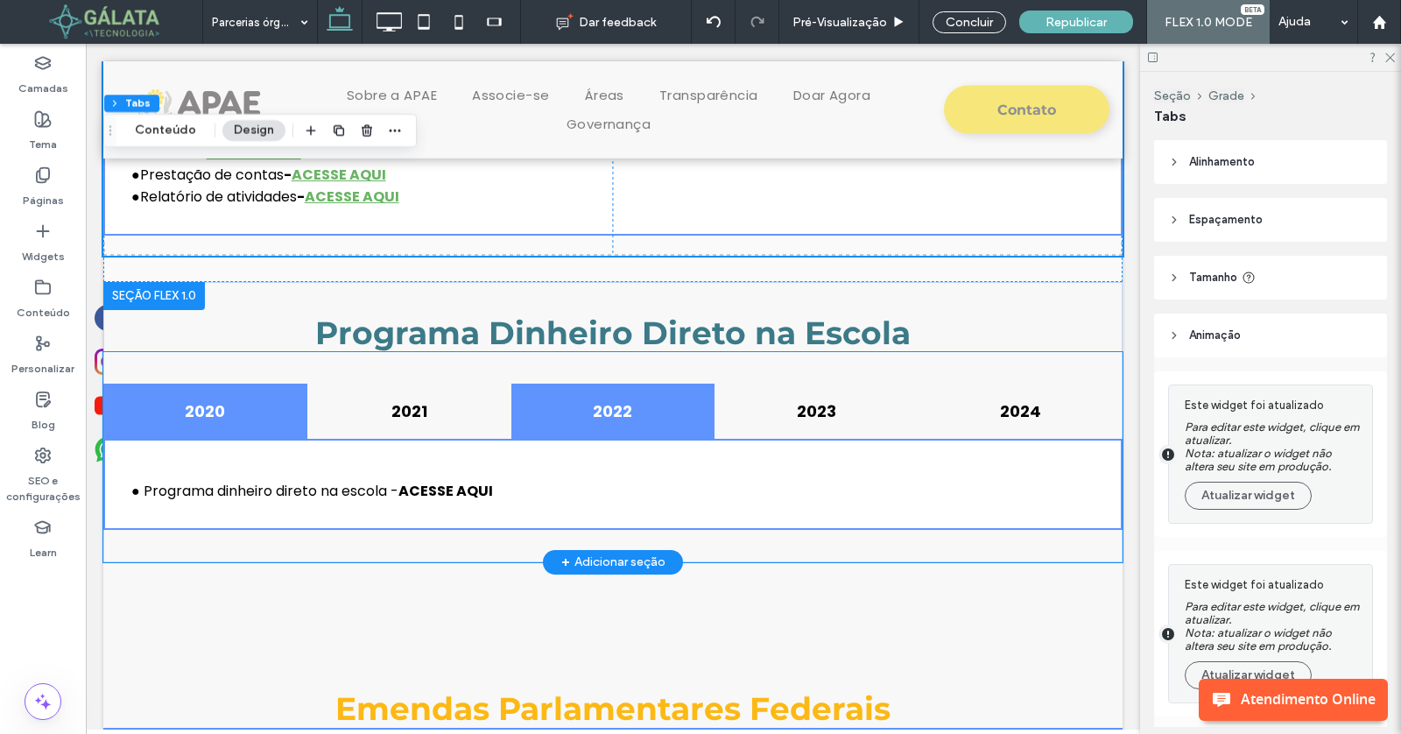
click at [671, 411] on div "2022" at bounding box center [613, 411] width 204 height 55
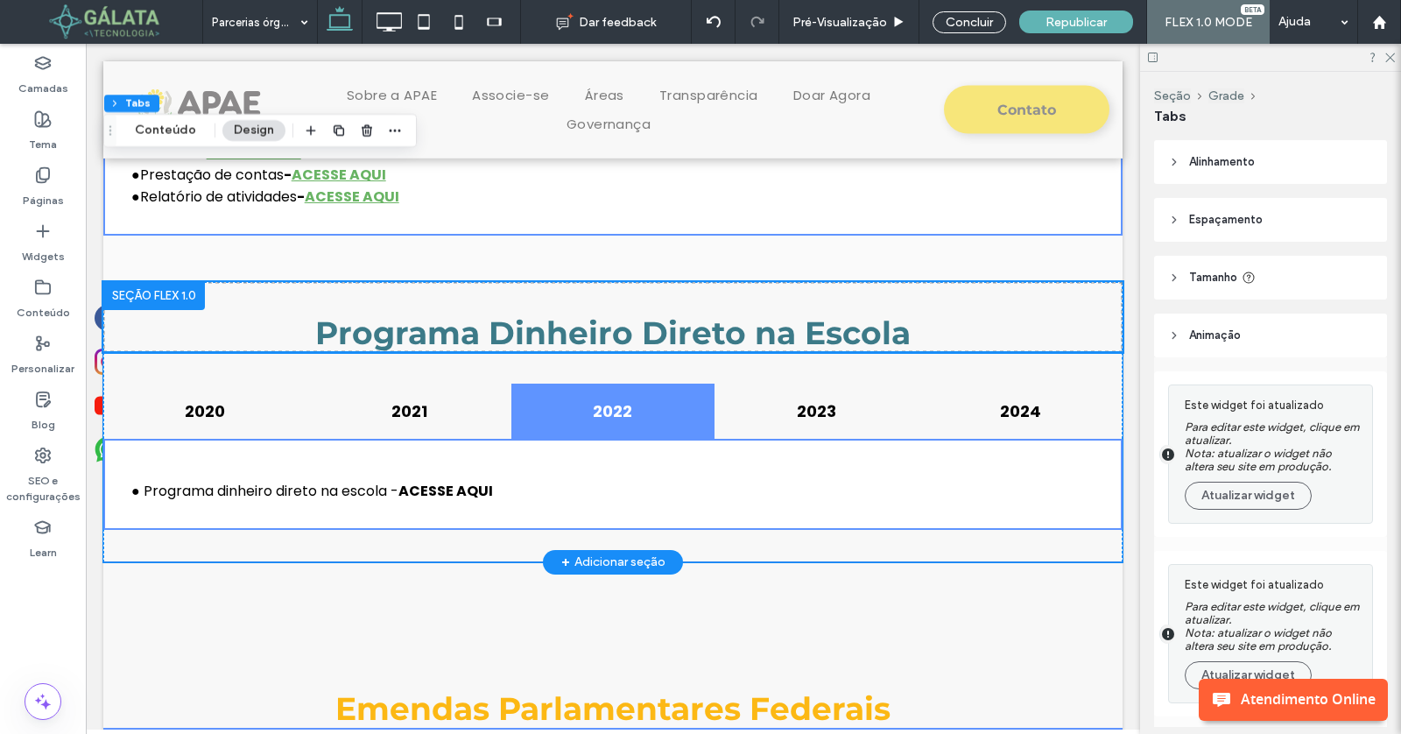
click at [671, 411] on div "2022" at bounding box center [613, 411] width 204 height 55
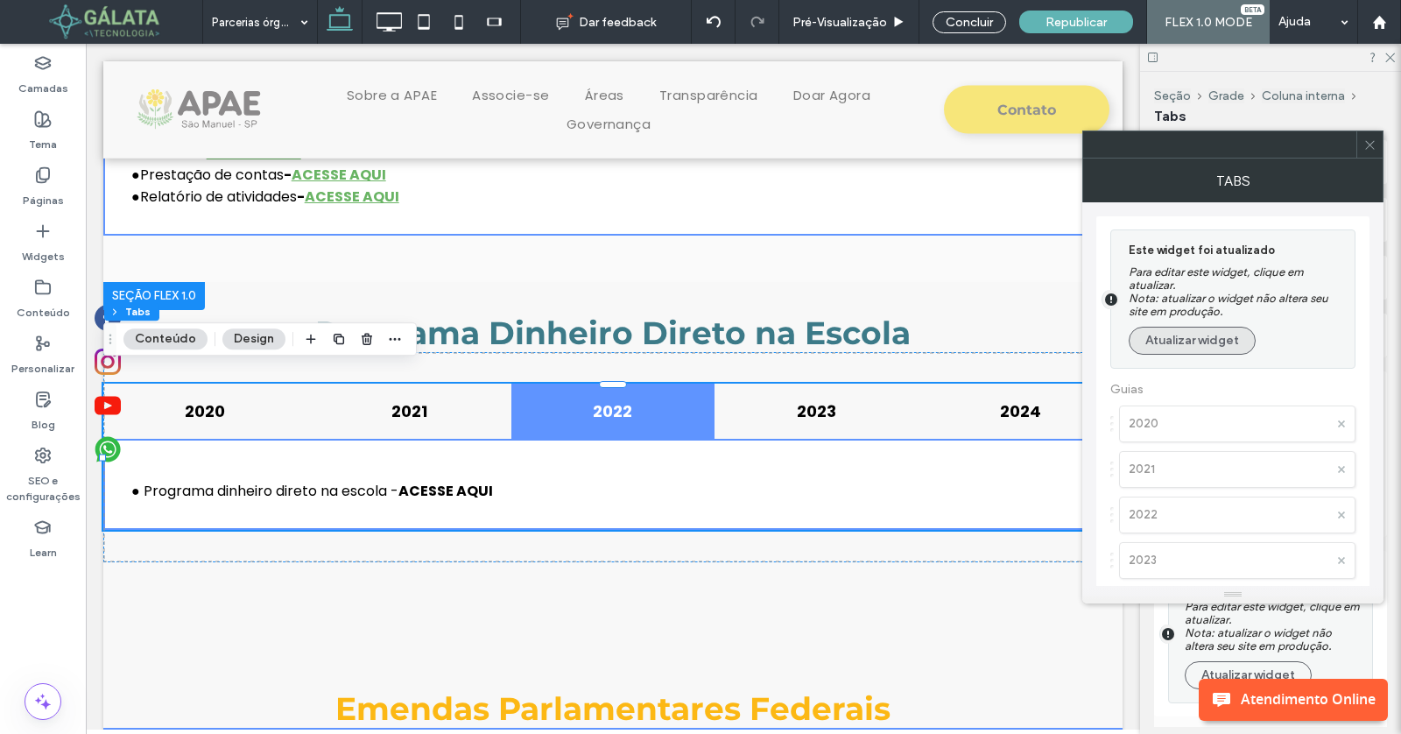
click at [1219, 351] on button "Atualizar widget" at bounding box center [1192, 341] width 127 height 28
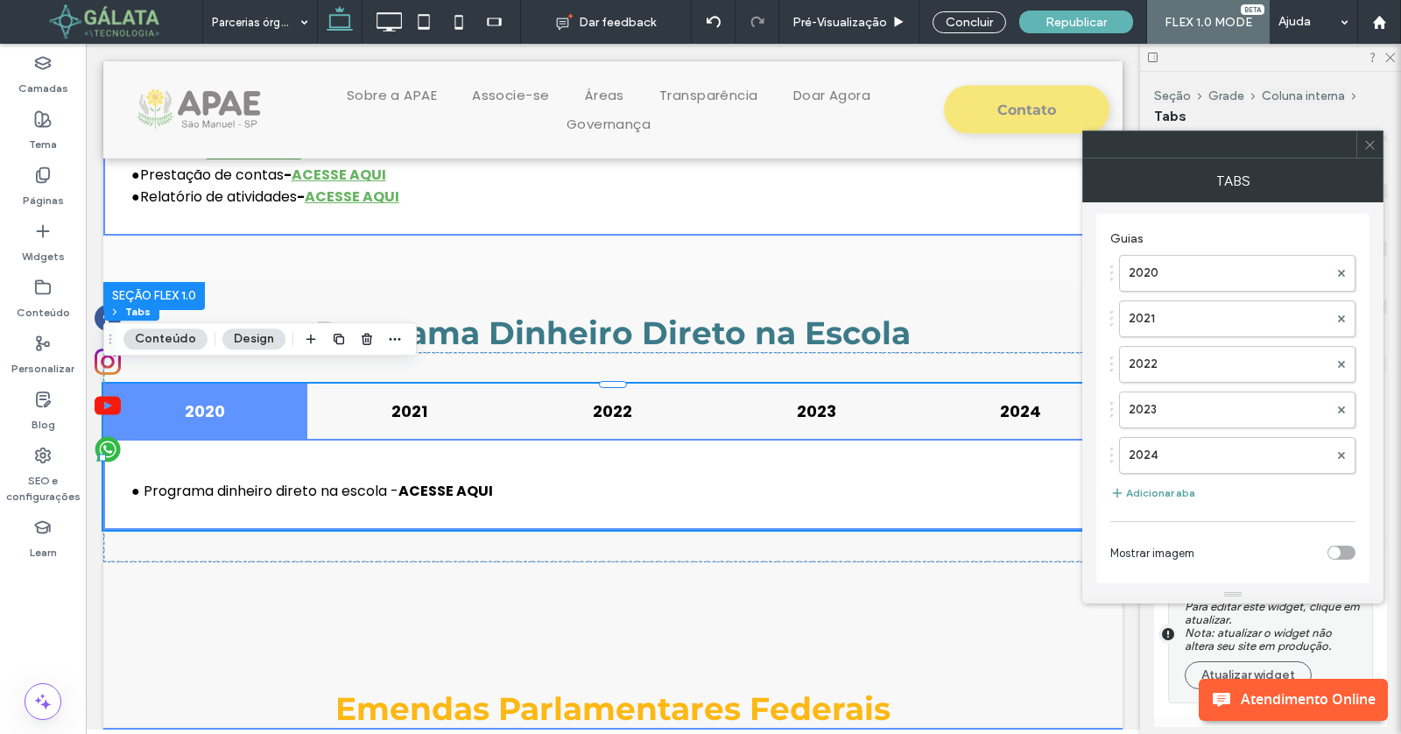
click at [1165, 483] on button "Adicionar aba" at bounding box center [1152, 493] width 85 height 21
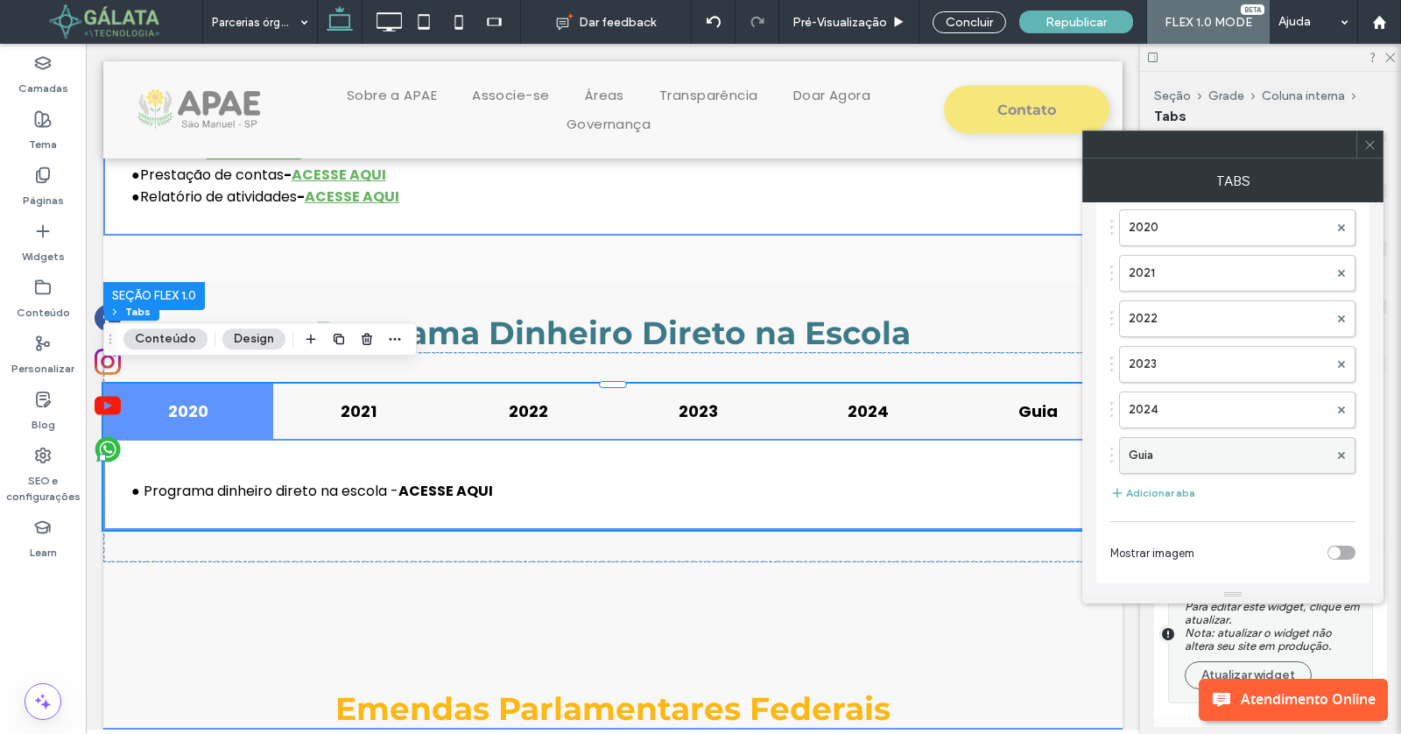
click at [1178, 456] on label "Guia" at bounding box center [1229, 455] width 200 height 35
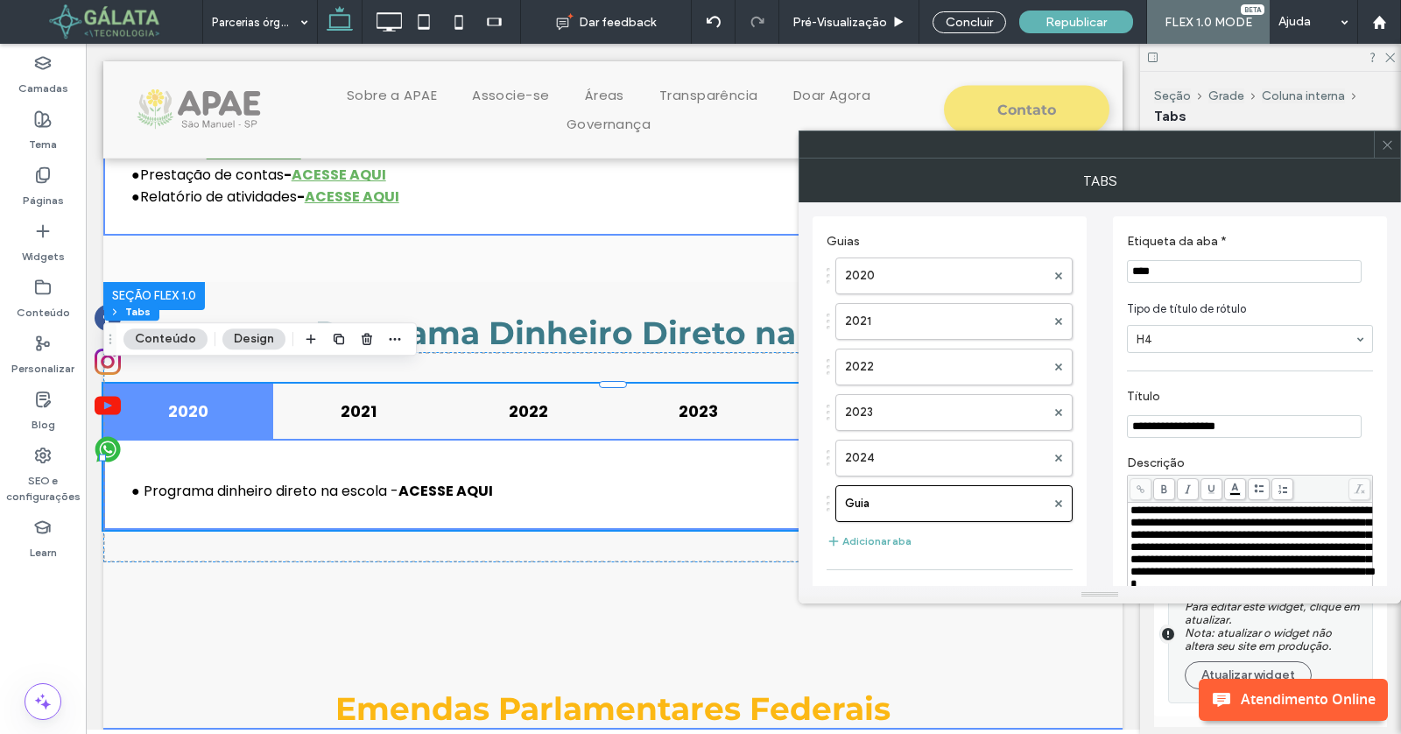
click at [1181, 277] on input "****" at bounding box center [1244, 271] width 235 height 23
paste input "Etiqueta da aba *"
type input "****"
click at [1264, 231] on section "Etiqueta da aba * ****" at bounding box center [1250, 258] width 246 height 67
click at [1392, 146] on icon at bounding box center [1387, 144] width 13 height 13
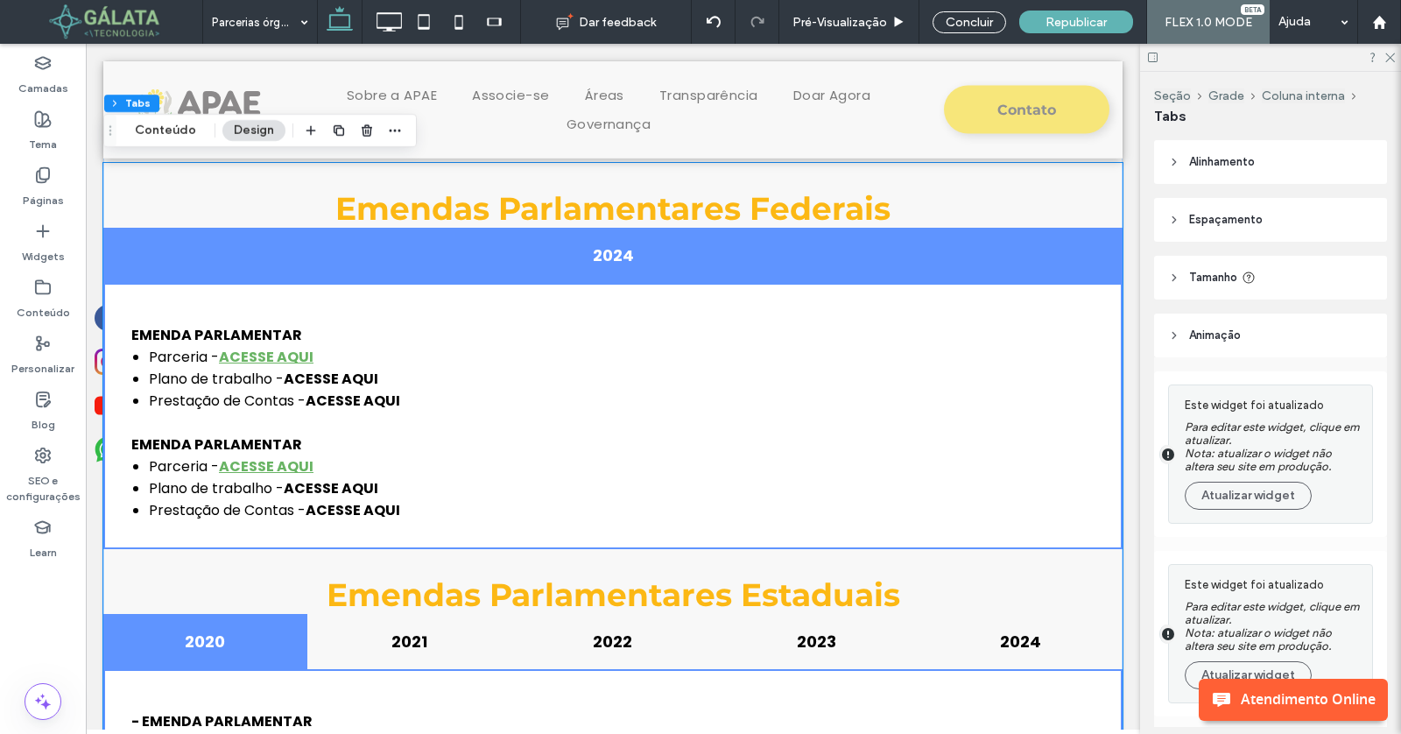
scroll to position [3438, 0]
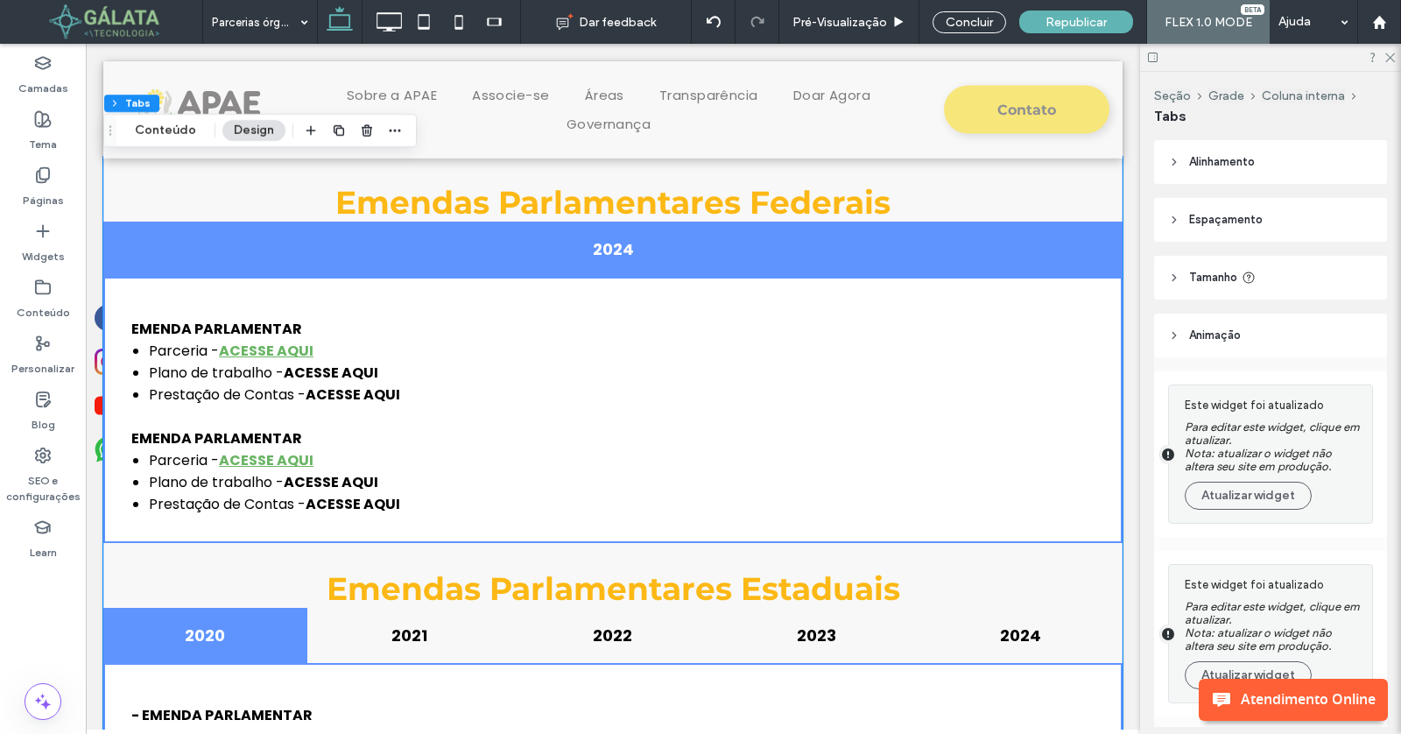
click at [671, 362] on li "Plano de trabalho - ACESSE AQUI" at bounding box center [622, 373] width 946 height 22
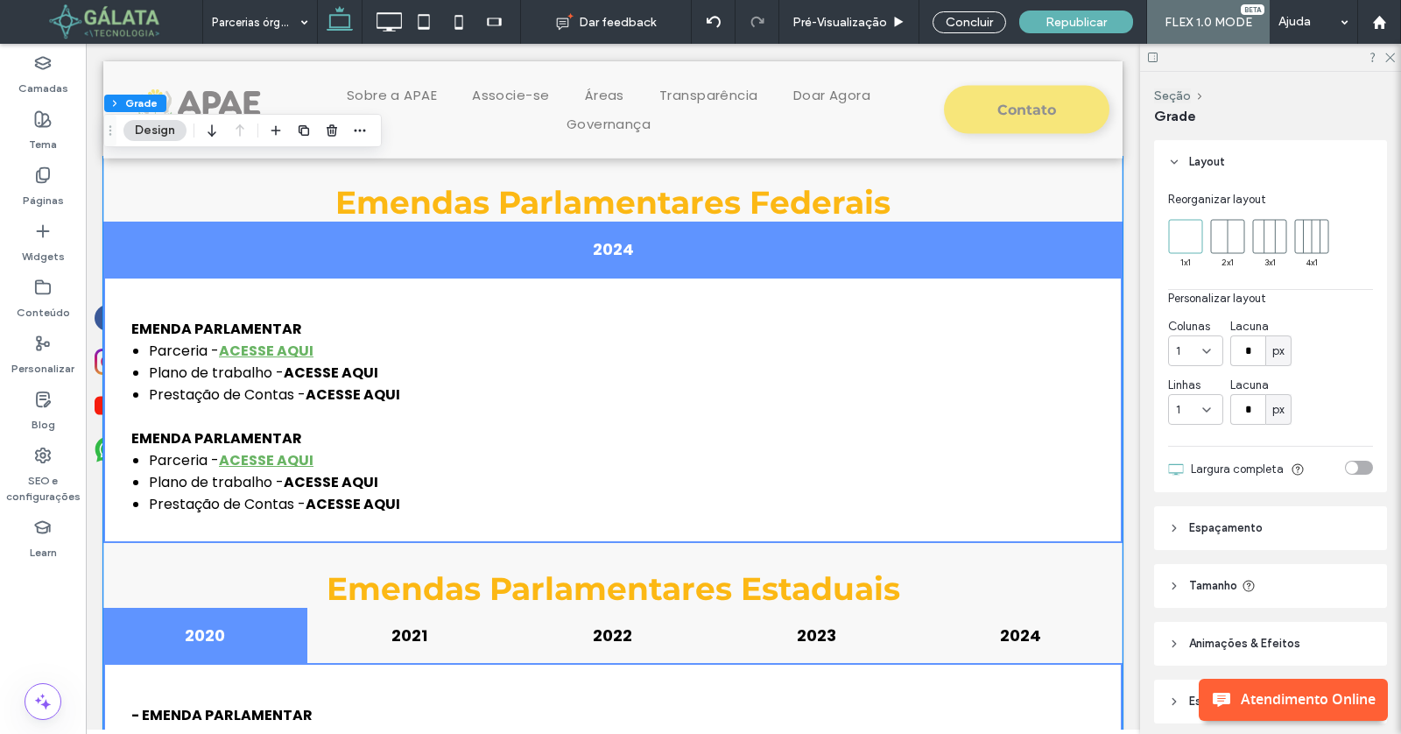
click at [671, 362] on li "Plano de trabalho - ACESSE AQUI" at bounding box center [622, 373] width 946 height 22
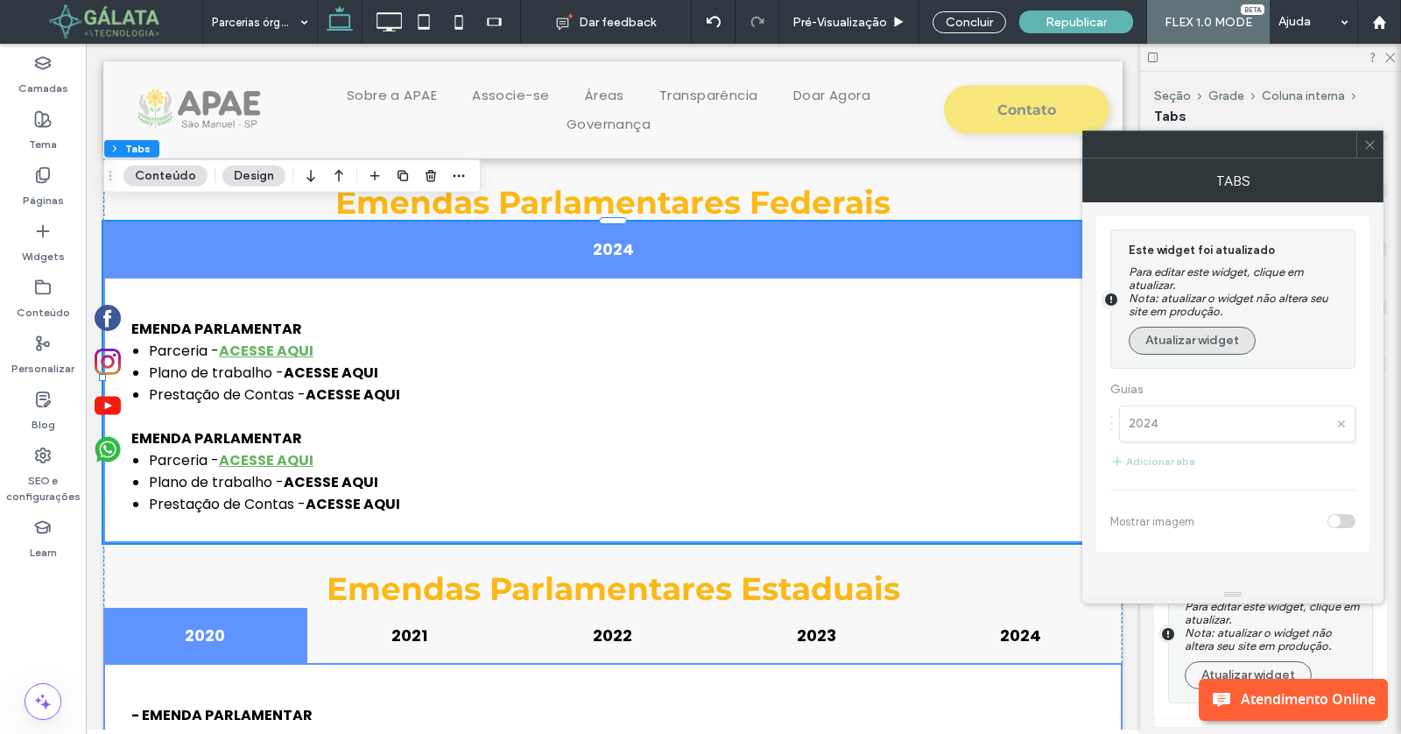
click at [1190, 335] on button "Atualizar widget" at bounding box center [1192, 341] width 127 height 28
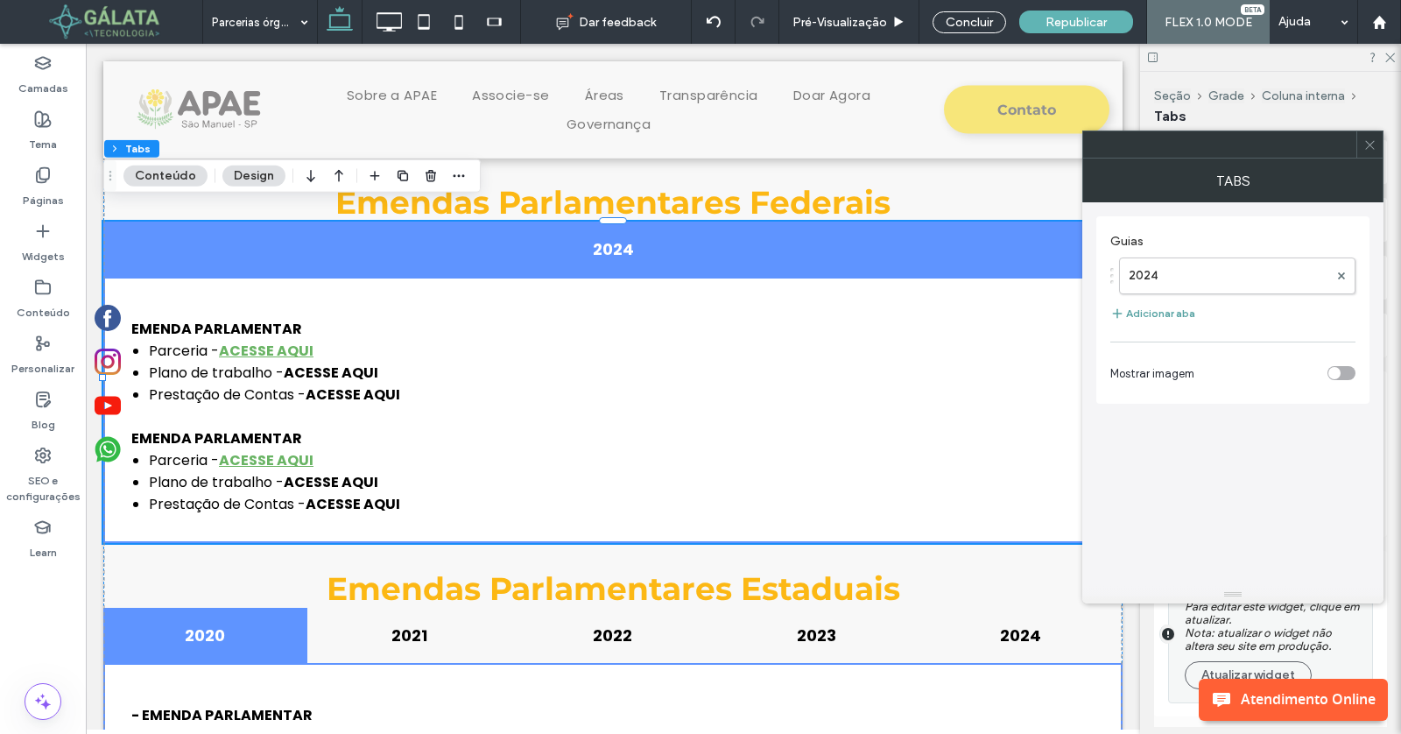
click at [1154, 314] on button "Adicionar aba" at bounding box center [1152, 313] width 85 height 21
click at [1174, 325] on label "Guia" at bounding box center [1229, 321] width 200 height 35
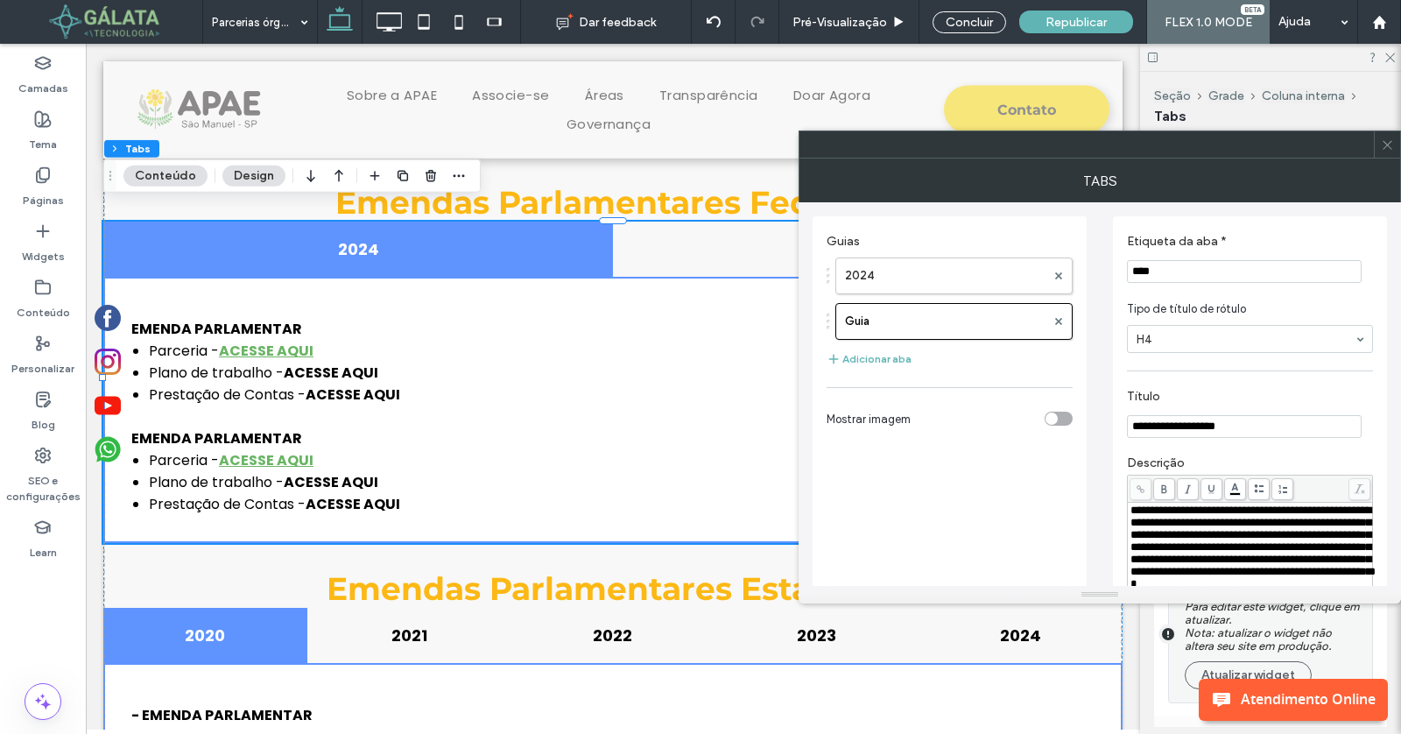
click at [1208, 271] on input "****" at bounding box center [1244, 271] width 235 height 23
paste input "Etiqueta da aba *"
type input "****"
click at [1259, 235] on label "Etiqueta da aba *" at bounding box center [1246, 243] width 239 height 19
click at [1392, 141] on icon at bounding box center [1387, 144] width 13 height 13
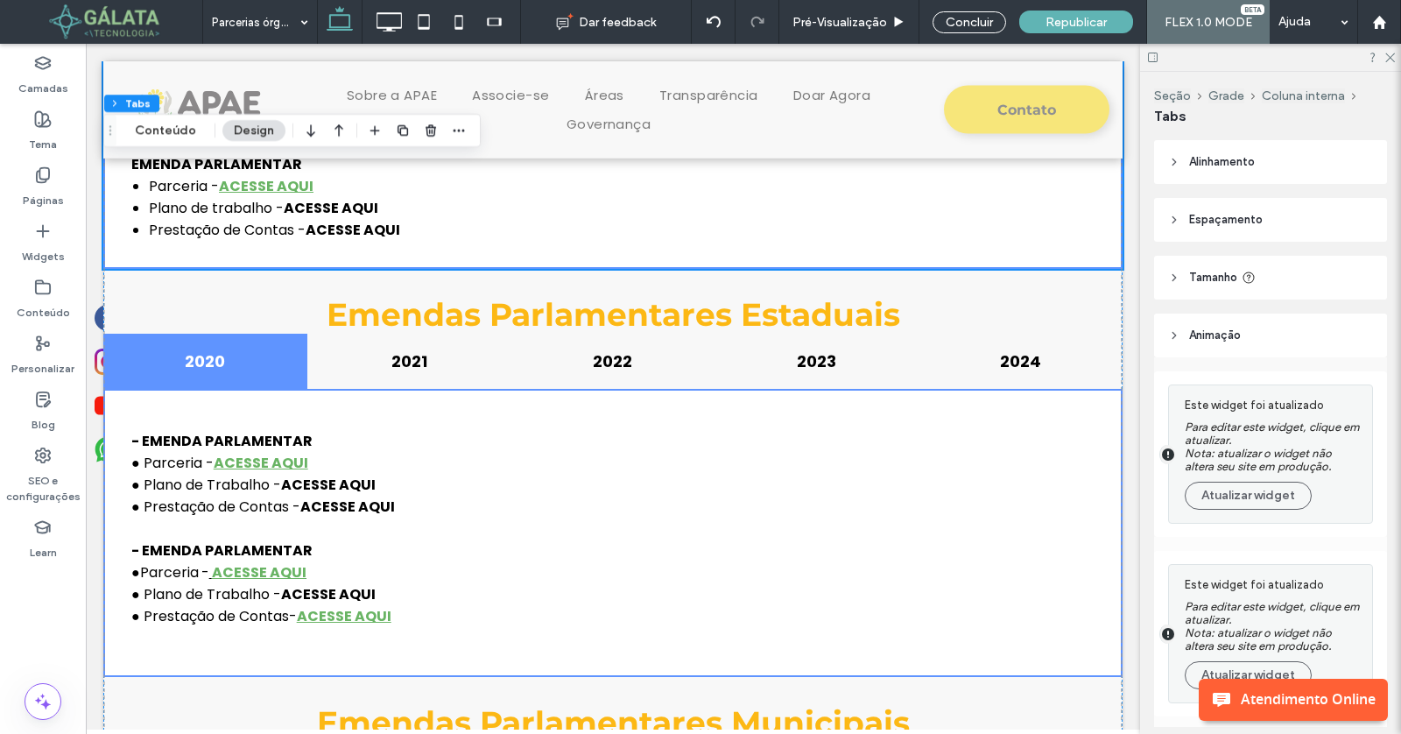
scroll to position [3716, 0]
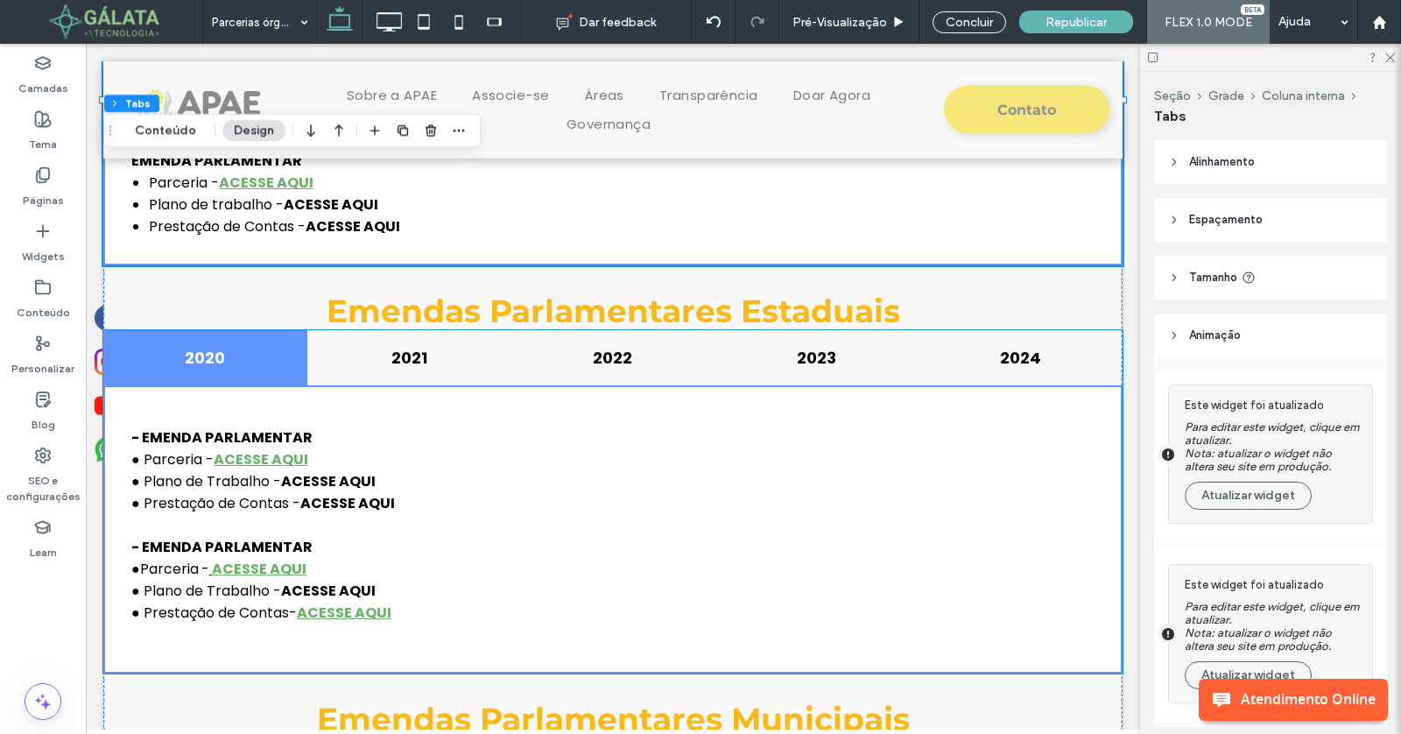
click at [700, 492] on p "● Prestação de Contas - ACESSE AQUI" at bounding box center [612, 503] width 963 height 22
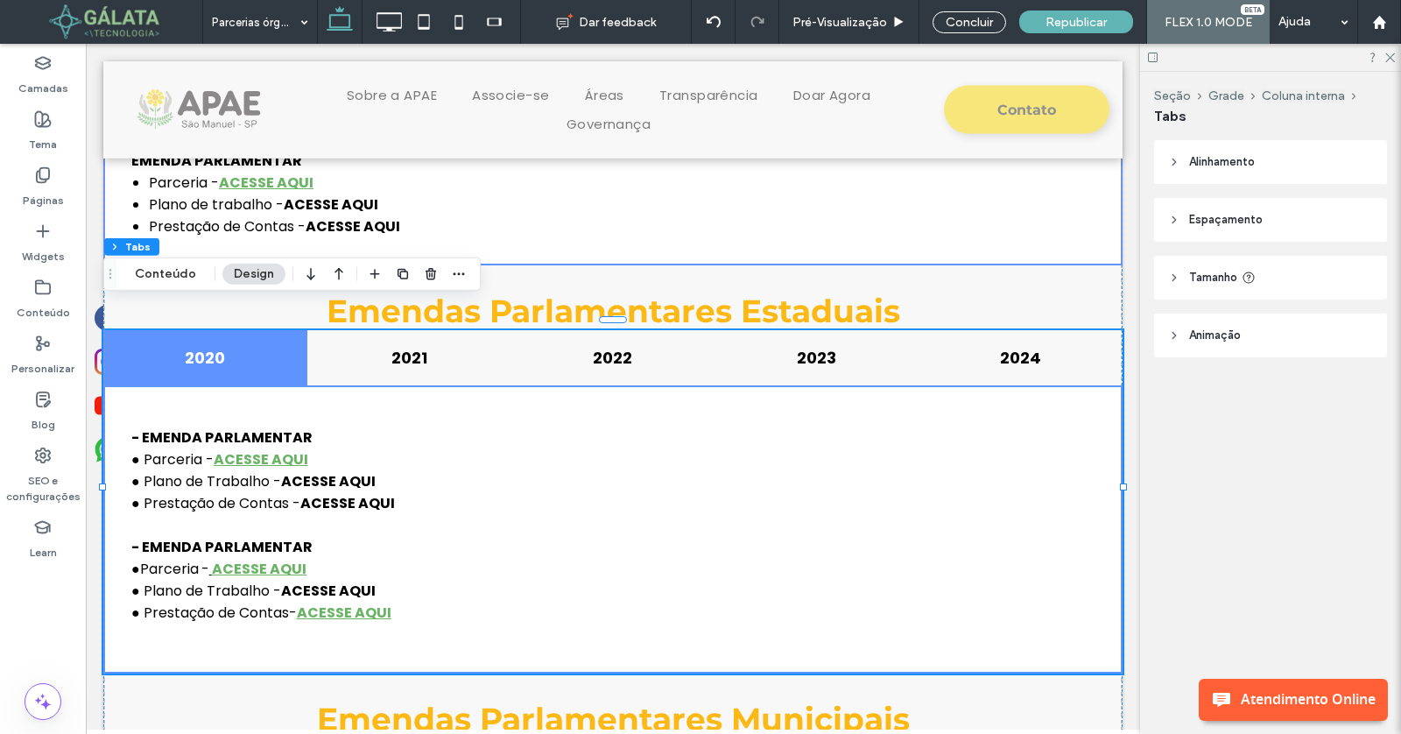
click at [700, 492] on p "● Prestação de Contas - ACESSE AQUI" at bounding box center [612, 503] width 963 height 22
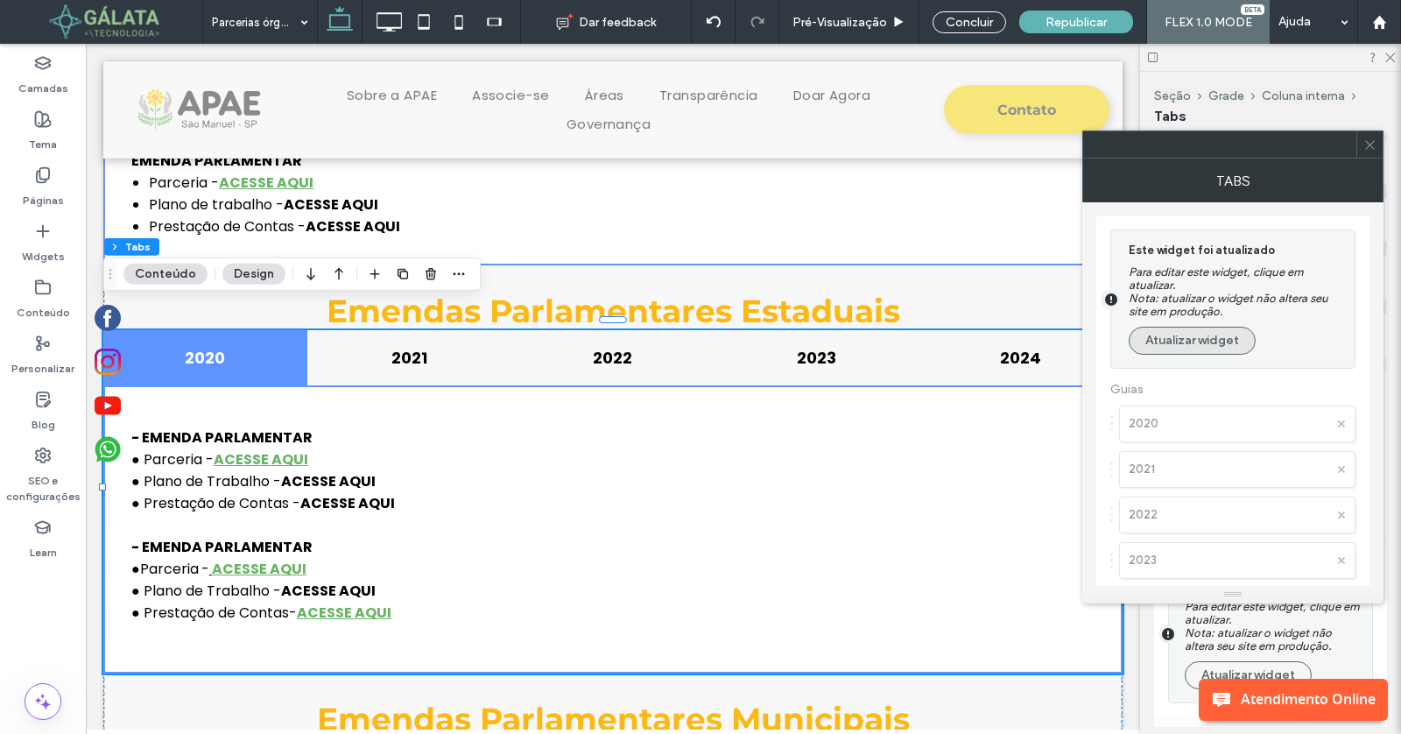
click at [1179, 349] on button "Atualizar widget" at bounding box center [1192, 341] width 127 height 28
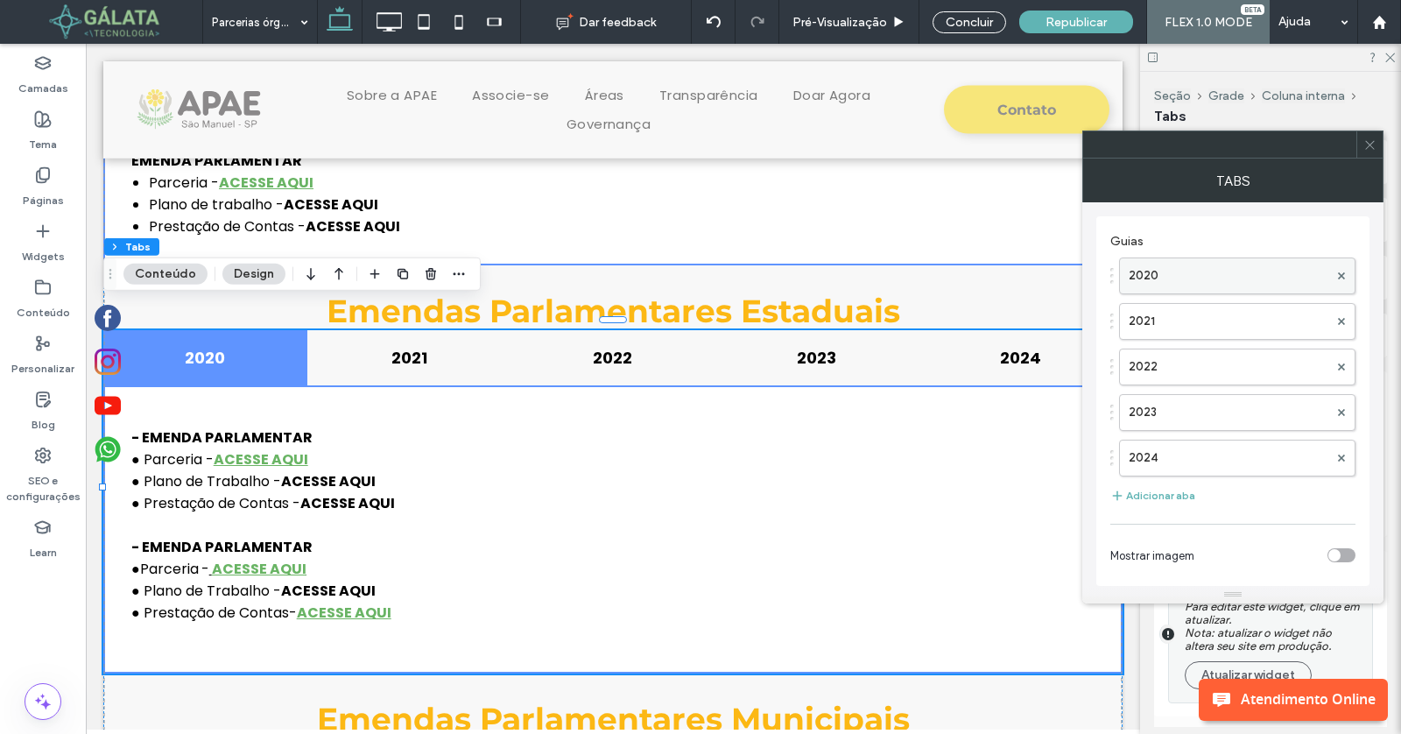
scroll to position [3, 0]
click at [1156, 486] on button "Adicionar aba" at bounding box center [1152, 493] width 85 height 21
click at [1176, 447] on label "Guia" at bounding box center [1229, 455] width 200 height 35
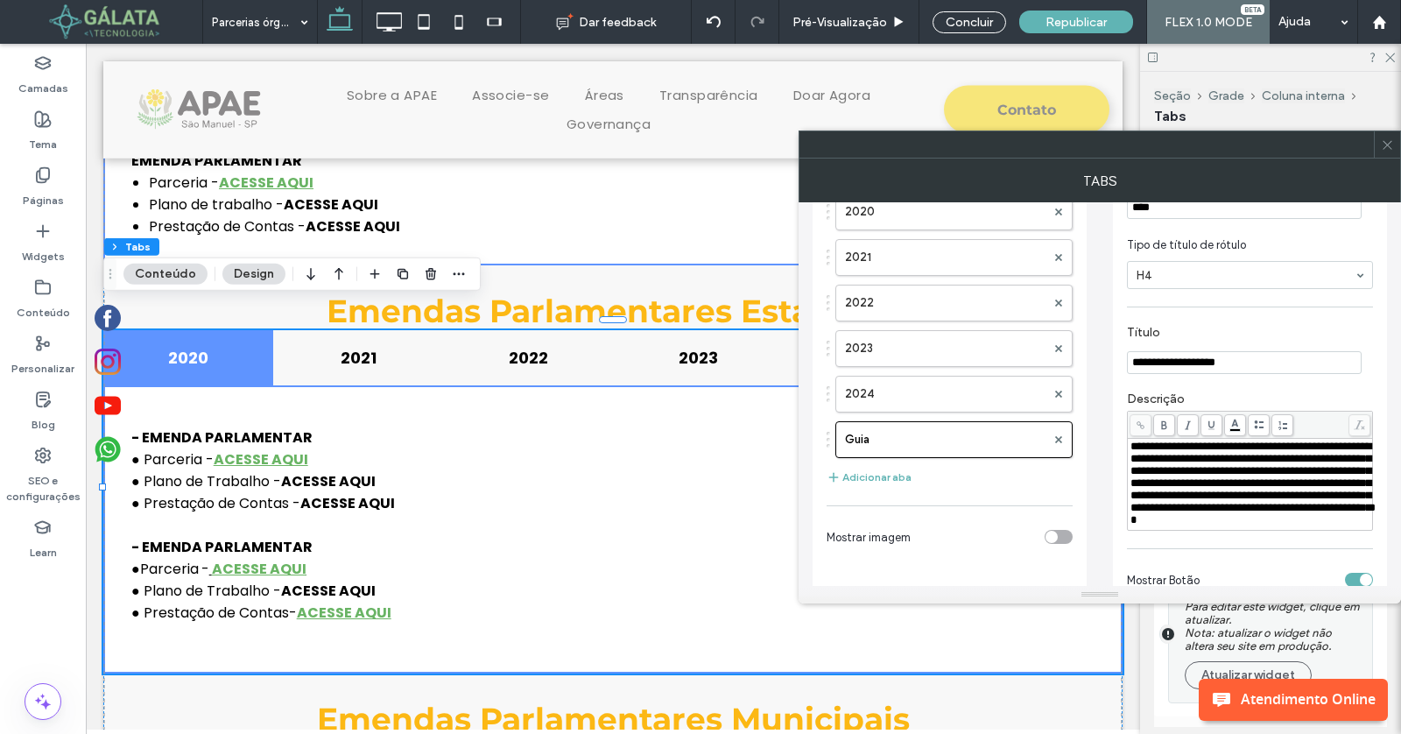
scroll to position [0, 0]
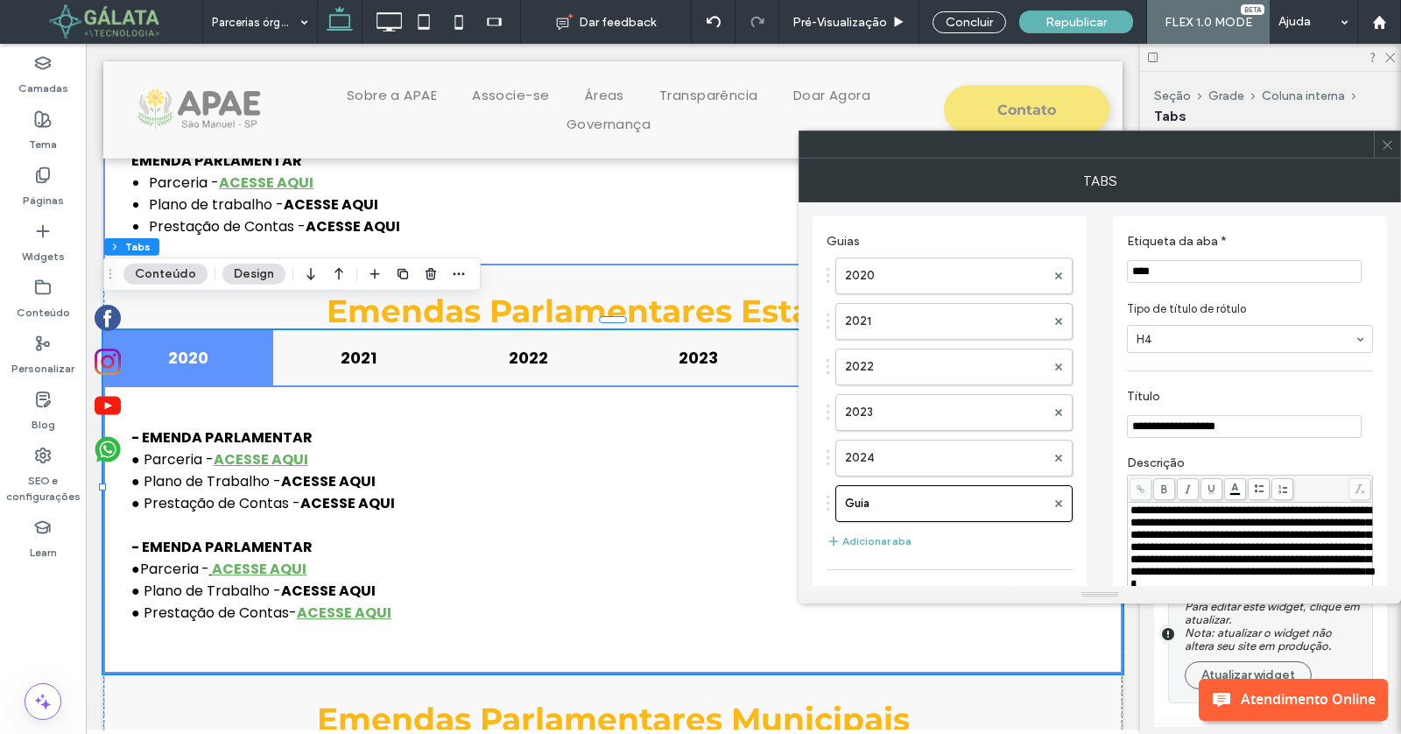
click at [1194, 274] on input "****" at bounding box center [1244, 271] width 235 height 23
paste input "Etiqueta da aba *"
type input "****"
click at [1247, 227] on section "Etiqueta da aba * ****" at bounding box center [1250, 258] width 246 height 67
click at [1389, 144] on icon at bounding box center [1387, 144] width 13 height 13
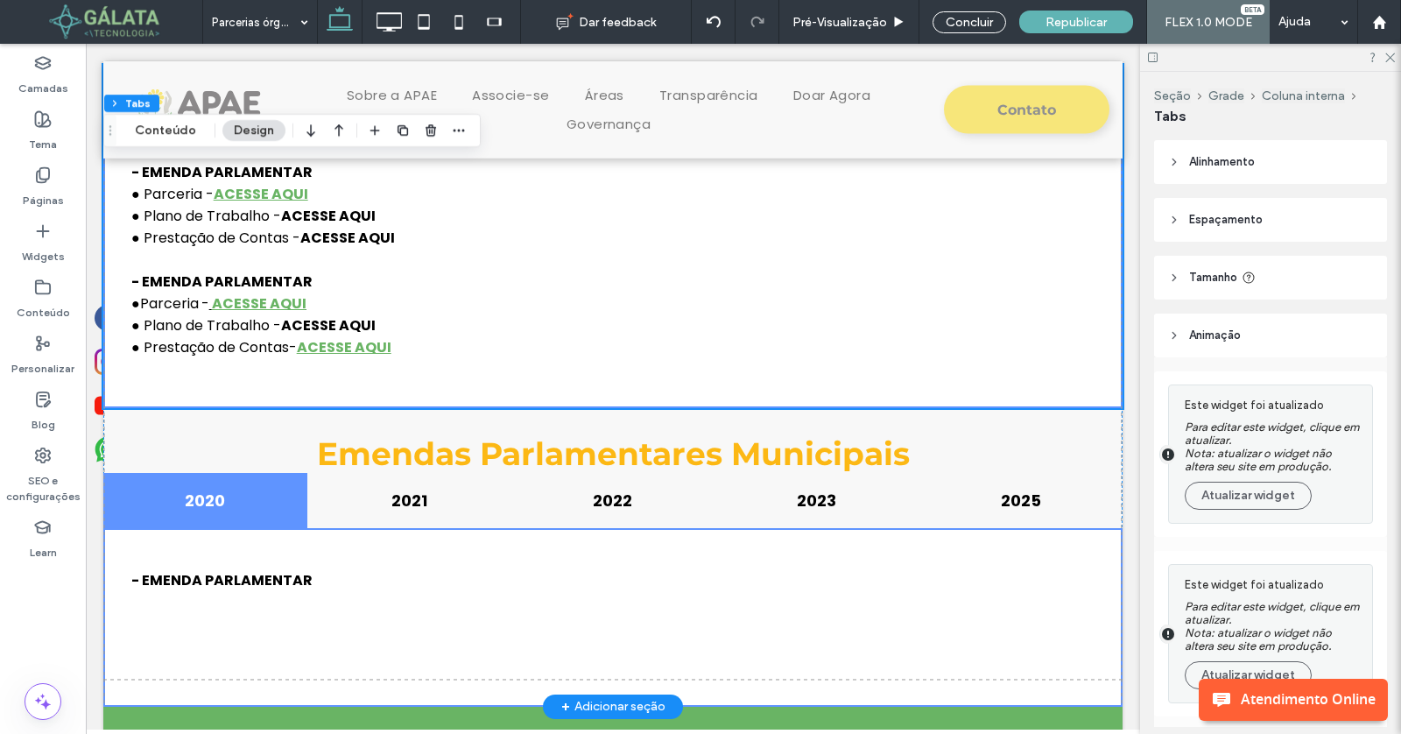
scroll to position [3992, 0]
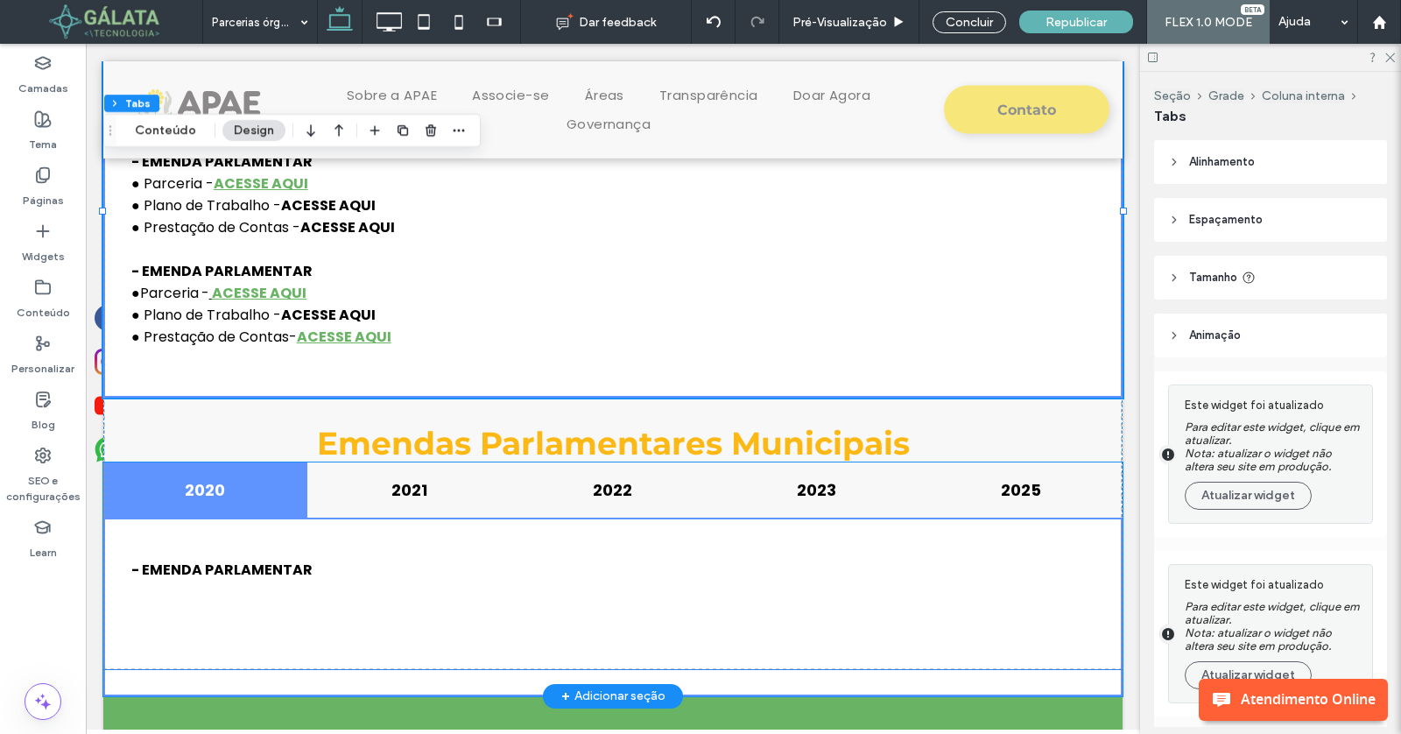
click at [588, 546] on div "- EMENDA PARLAMENTAR" at bounding box center [612, 607] width 963 height 123
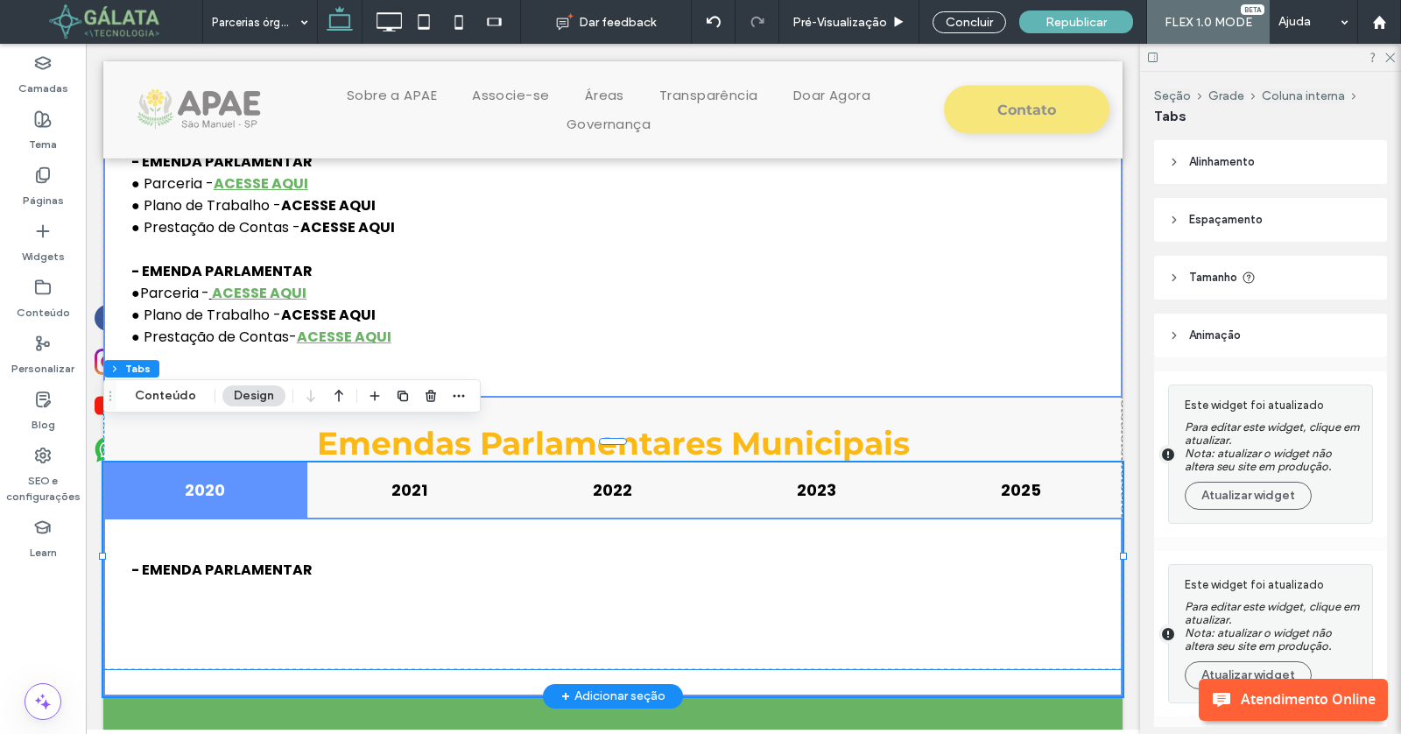
click at [588, 546] on div "- EMENDA PARLAMENTAR" at bounding box center [612, 607] width 963 height 123
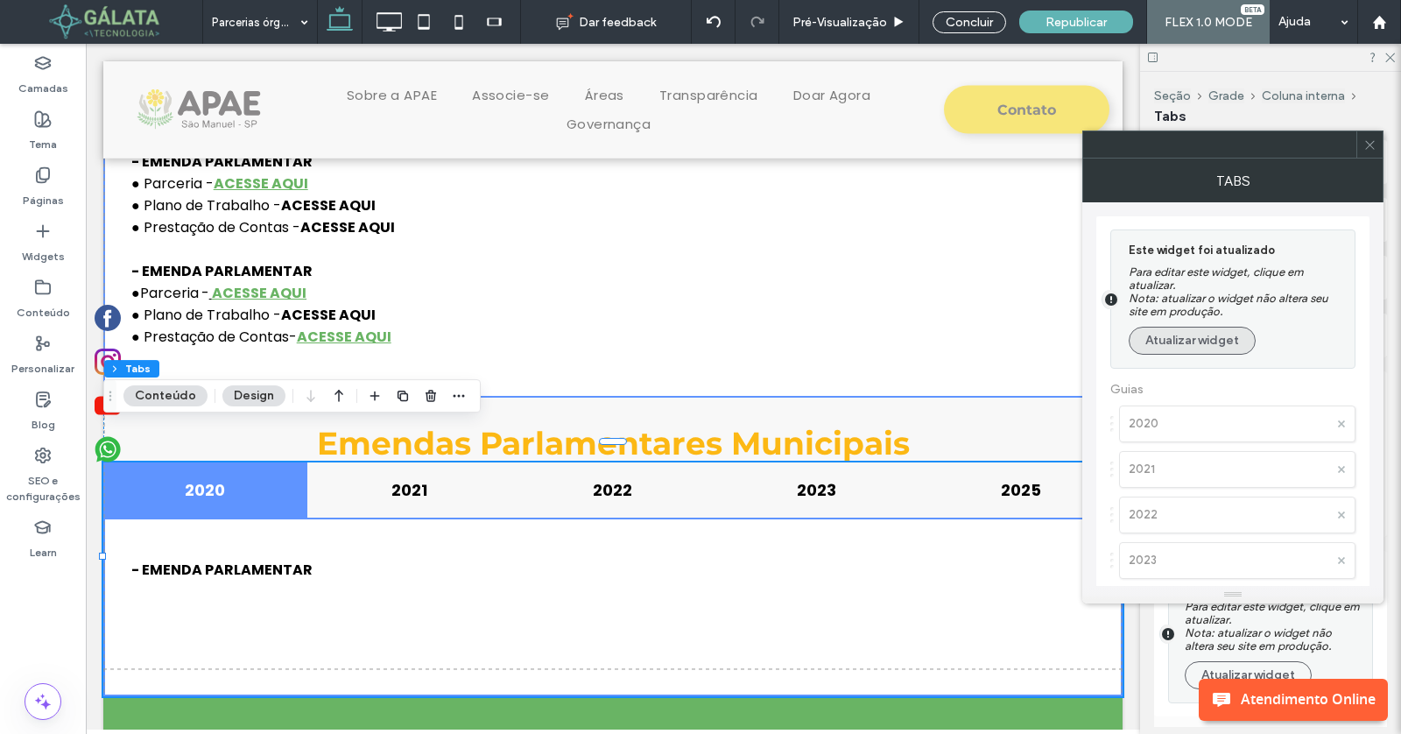
click at [1182, 346] on button "Atualizar widget" at bounding box center [1192, 341] width 127 height 28
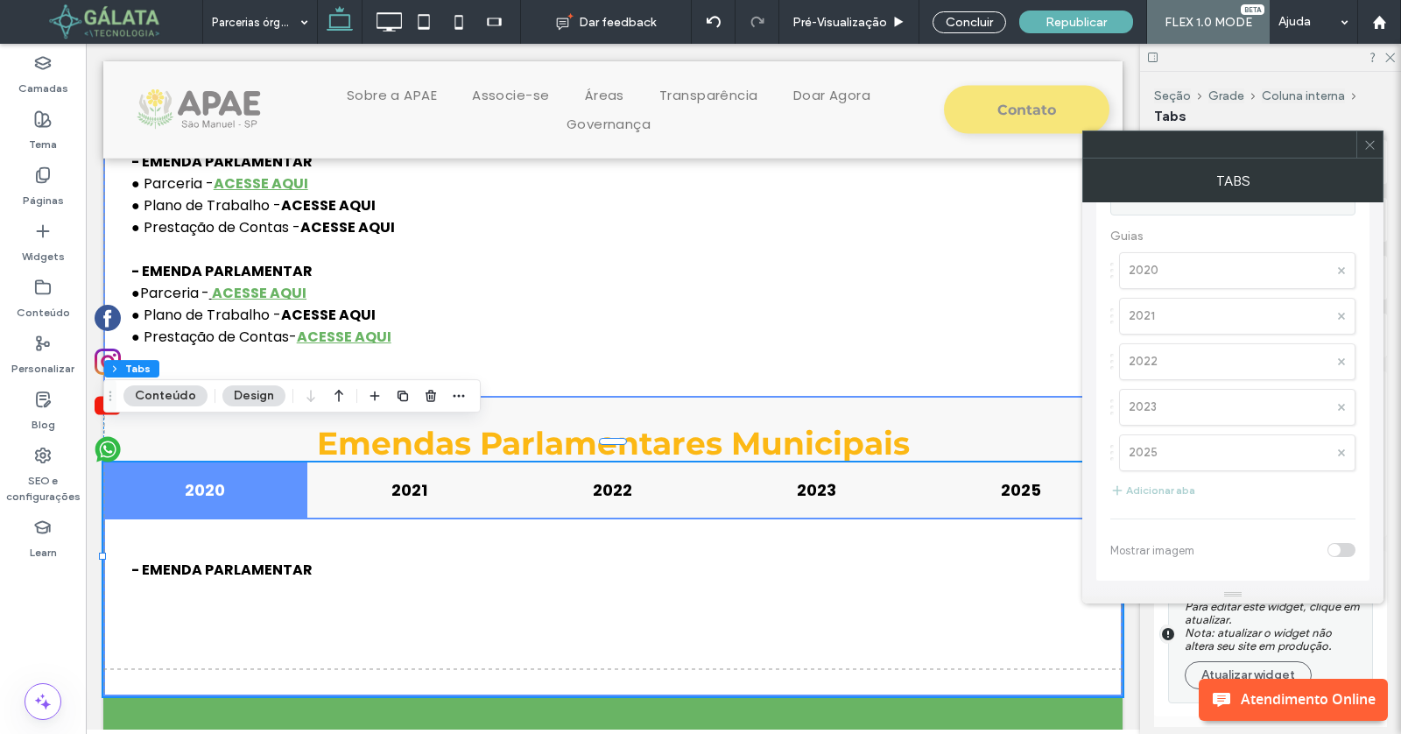
scroll to position [3, 0]
click at [1369, 152] on span at bounding box center [1370, 144] width 13 height 26
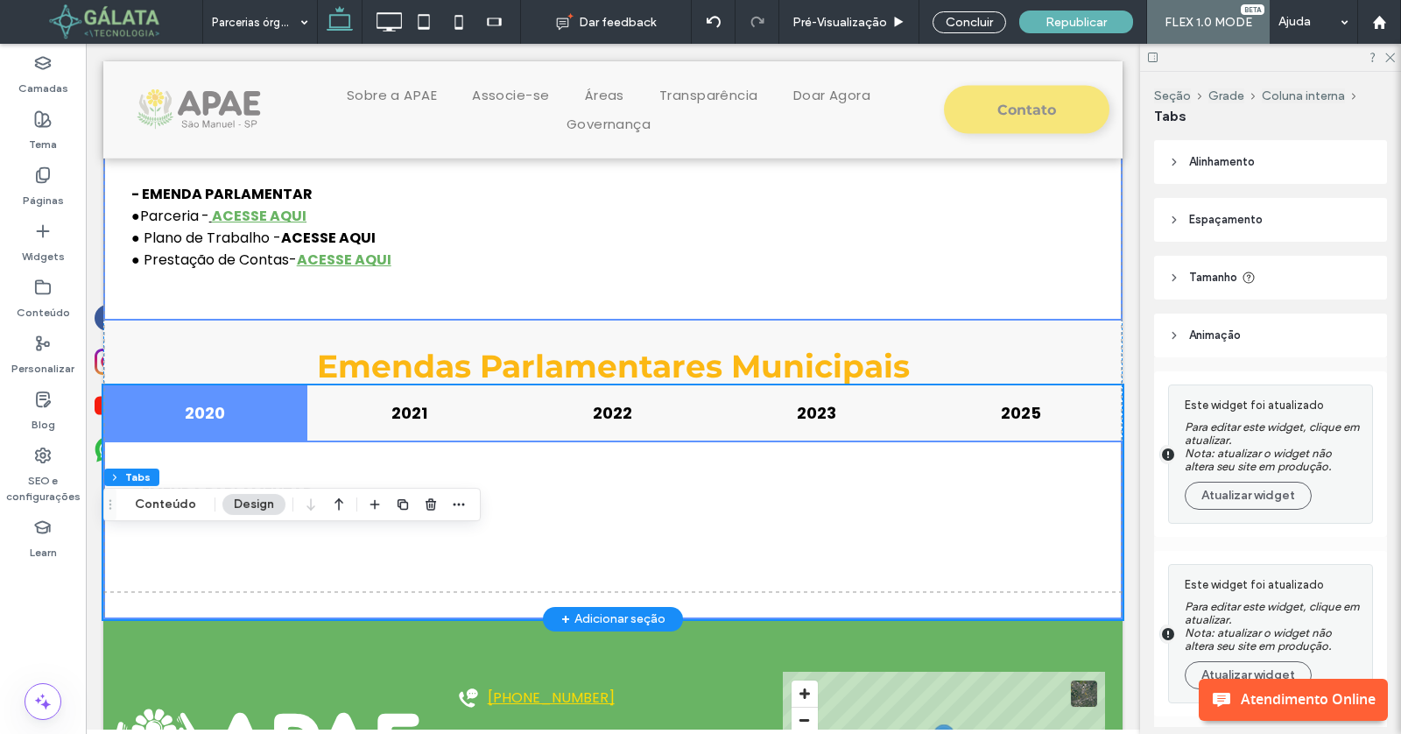
scroll to position [3819, 0]
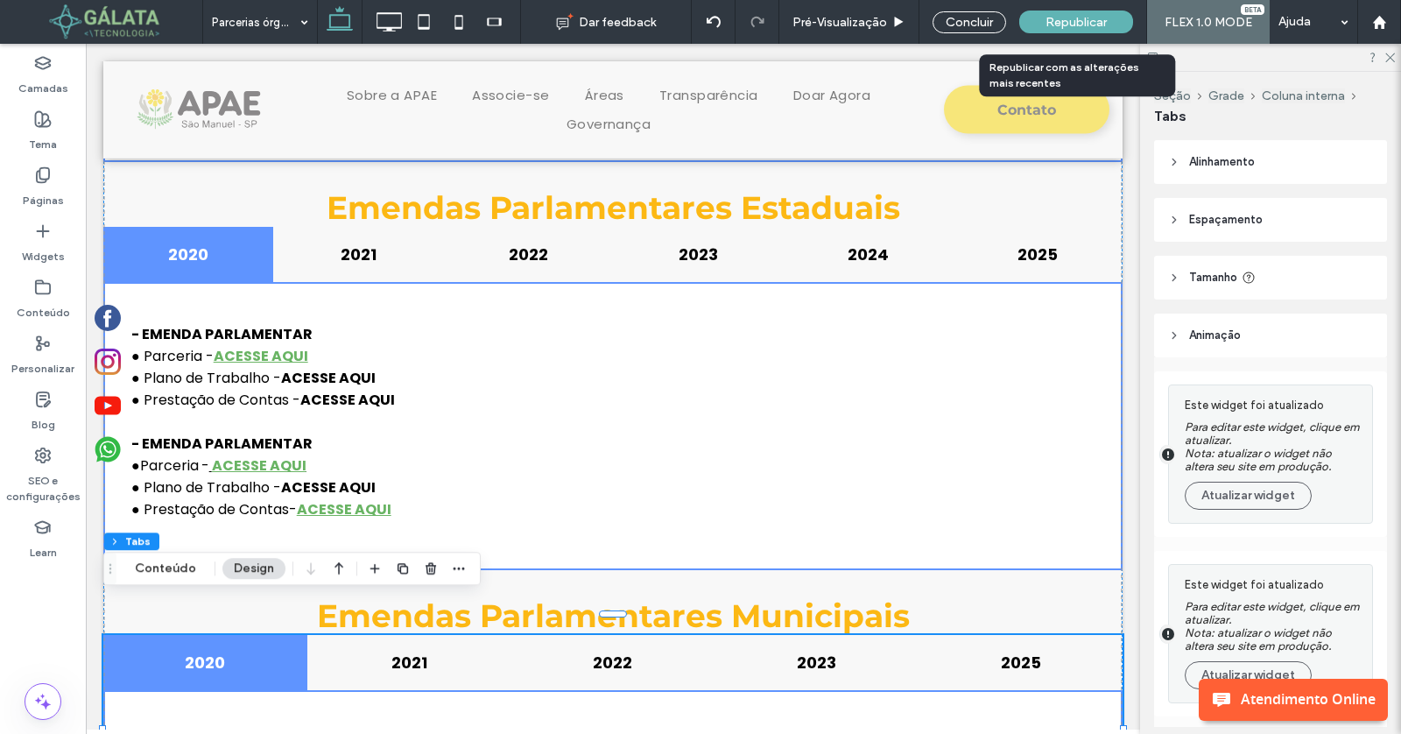
click at [1089, 15] on span "Republicar" at bounding box center [1076, 22] width 61 height 15
